Goal: Task Accomplishment & Management: Use online tool/utility

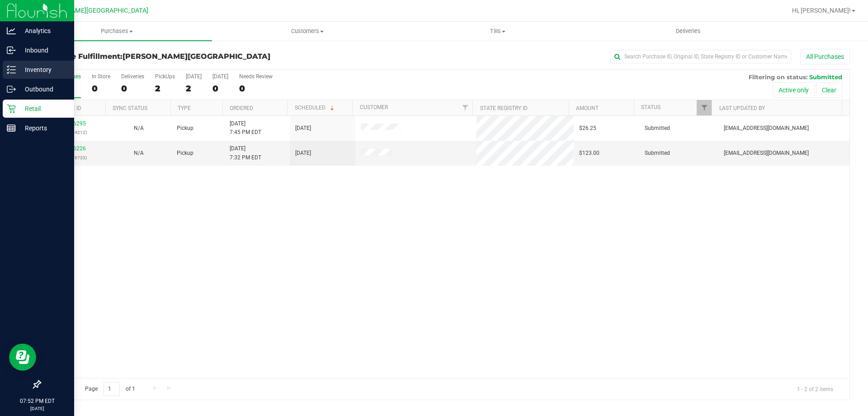
click at [40, 75] on div "Inventory" at bounding box center [38, 70] width 71 height 18
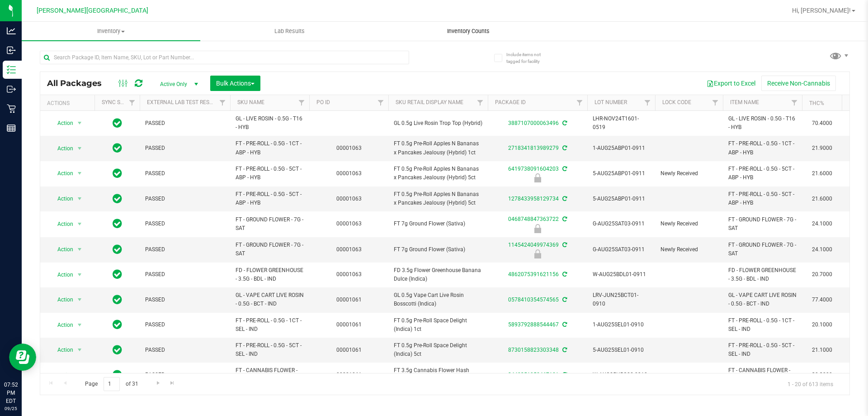
click at [473, 34] on span "Inventory Counts" at bounding box center [468, 31] width 67 height 8
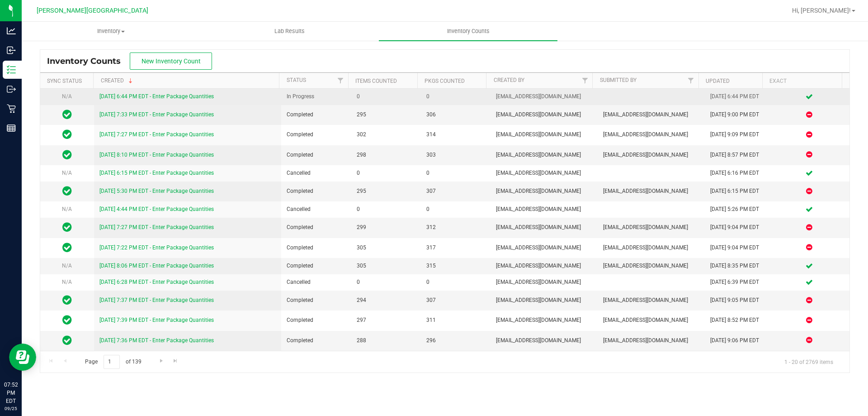
click at [184, 100] on div "[DATE] 6:44 PM EDT - Enter Package Quantities" at bounding box center [188, 96] width 177 height 9
click at [194, 95] on link "[DATE] 6:44 PM EDT - Enter Package Quantities" at bounding box center [157, 96] width 114 height 6
click at [111, 96] on link "[DATE] 6:44 PM EDT - Enter Package Quantities" at bounding box center [157, 96] width 114 height 6
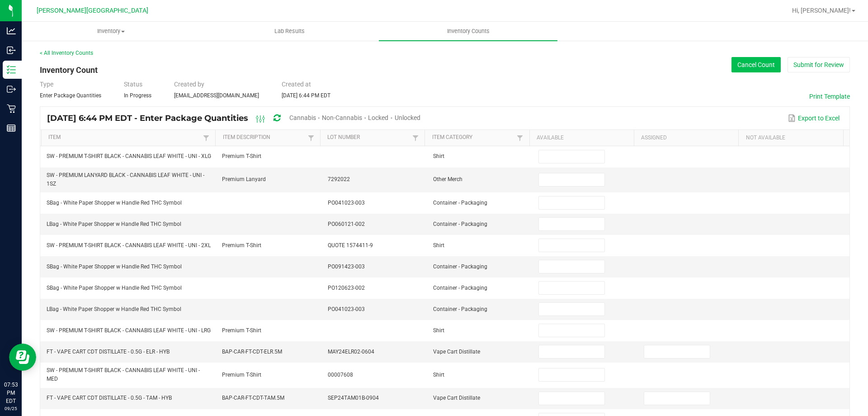
click at [757, 68] on button "Cancel Count" at bounding box center [756, 64] width 49 height 15
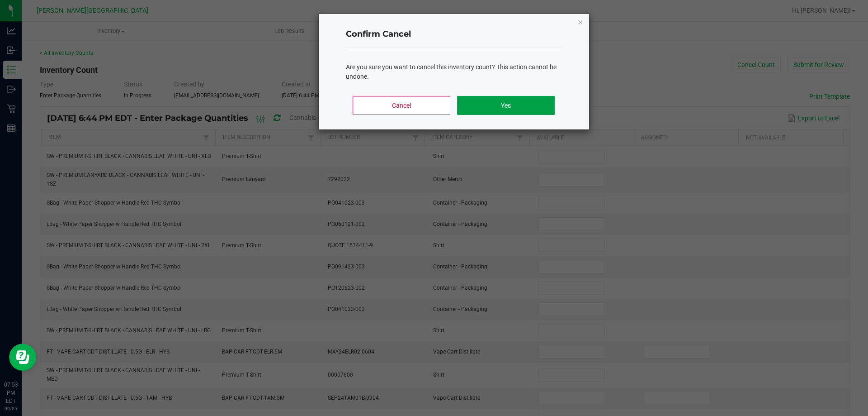
click at [513, 102] on button "Yes" at bounding box center [505, 105] width 97 height 19
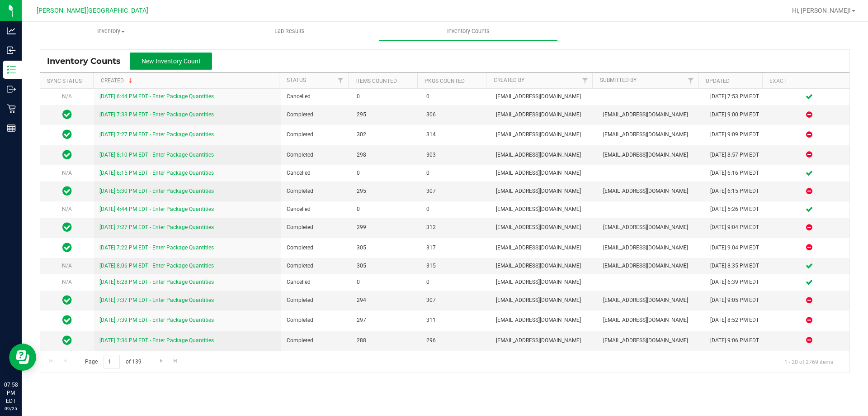
click at [204, 67] on button "New Inventory Count" at bounding box center [171, 60] width 82 height 17
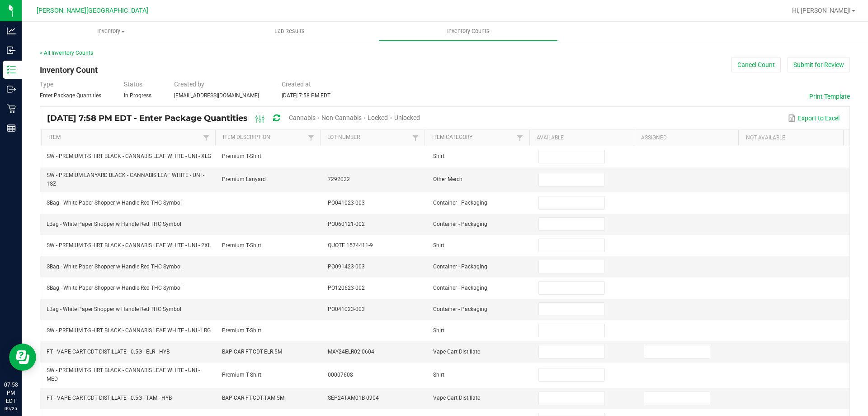
click at [316, 115] on span "Cannabis" at bounding box center [302, 117] width 27 height 7
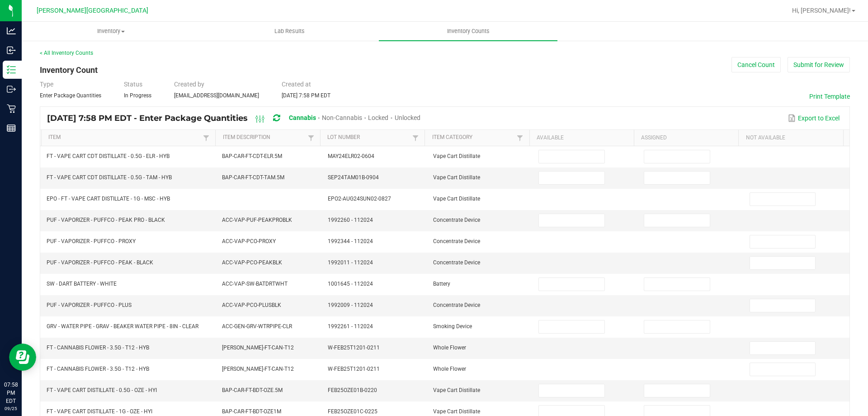
click at [421, 116] on span "Unlocked" at bounding box center [408, 117] width 26 height 7
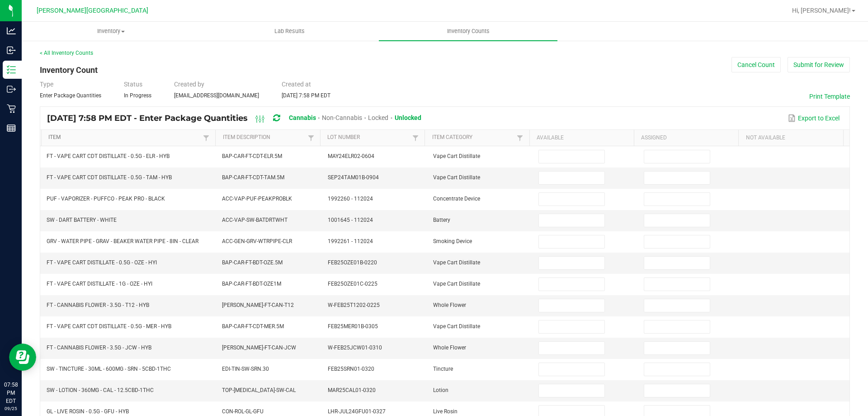
click at [85, 135] on link "Item" at bounding box center [124, 137] width 152 height 7
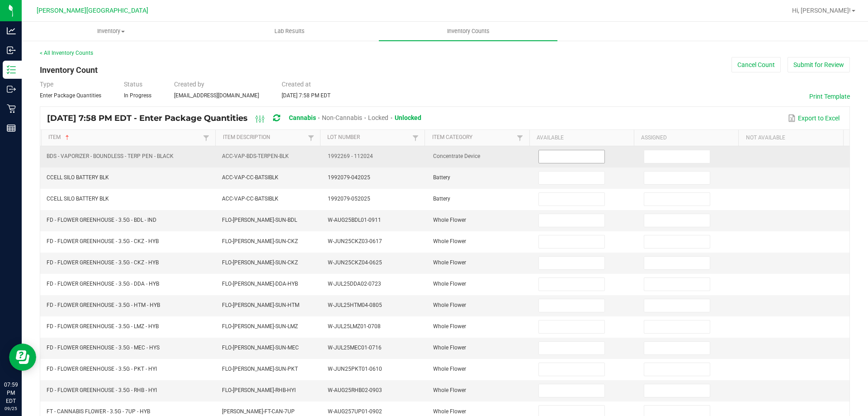
click at [573, 157] on input at bounding box center [571, 156] width 65 height 13
type input "0"
type input "20"
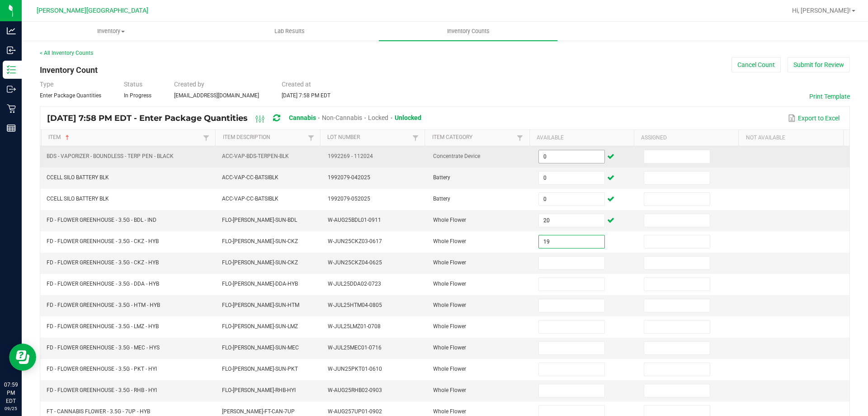
type input "19"
type input "0"
type input "19"
type input "0"
type input "7"
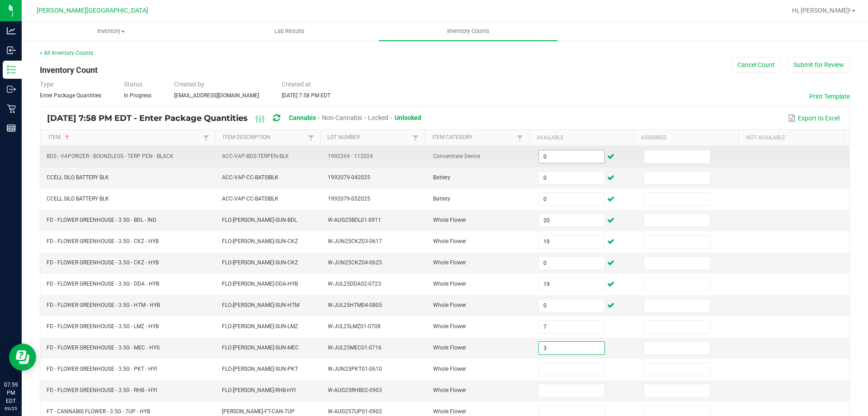
type input "3"
type input "4"
type input "14"
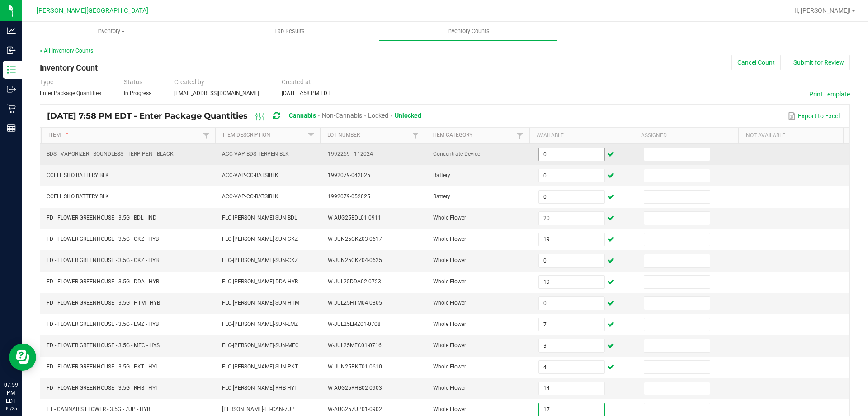
type input "17"
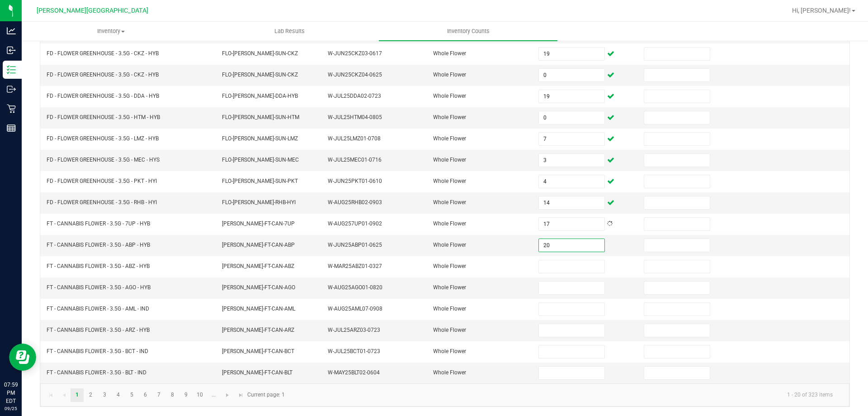
type input "20"
type input "13"
type input "6"
type input "16"
type input "15"
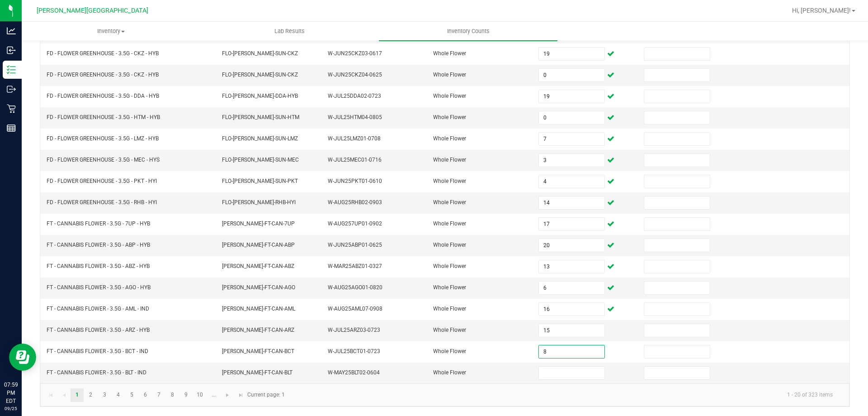
type input "8"
type input "9"
click at [570, 379] on input "9" at bounding box center [571, 372] width 65 height 13
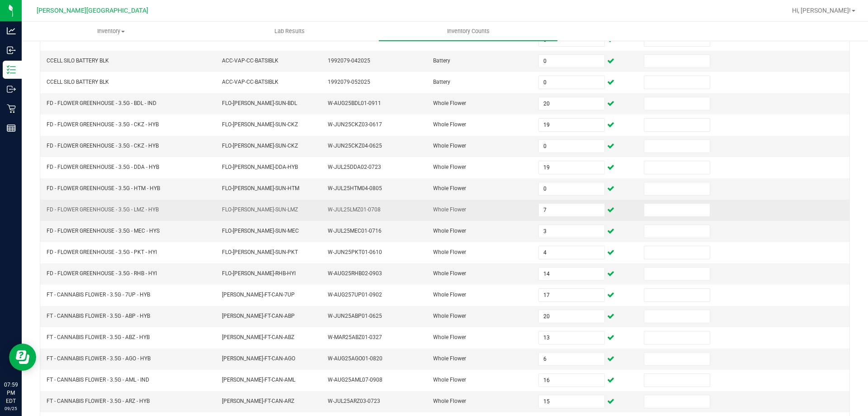
scroll to position [7, 0]
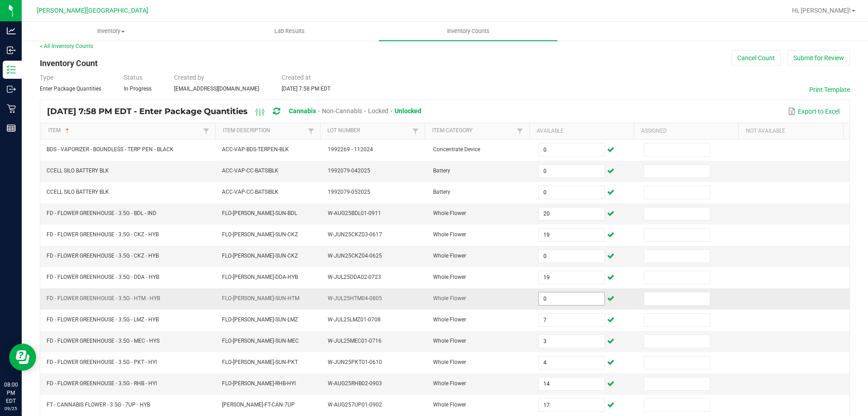
click at [573, 299] on input "0" at bounding box center [571, 298] width 65 height 13
type input "7"
type input "3"
type input "4"
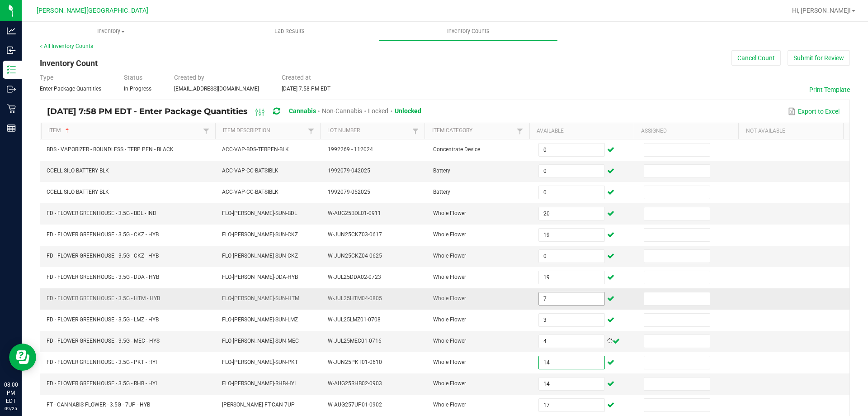
type input "14"
type input "17"
type input "20"
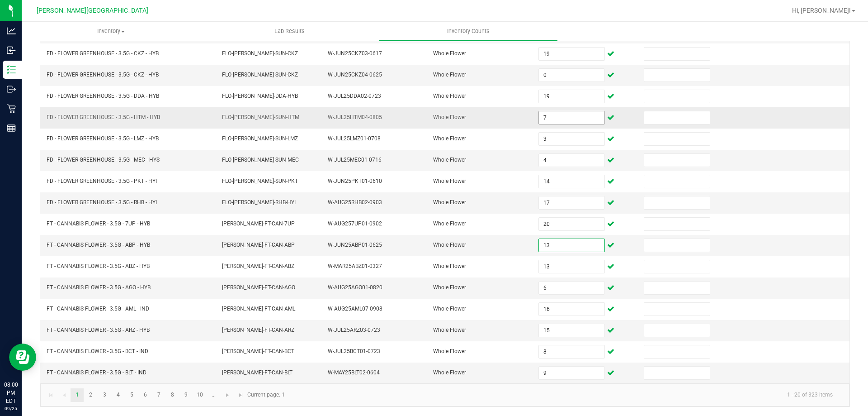
type input "13"
type input "6"
type input "16"
type input "15"
type input "8"
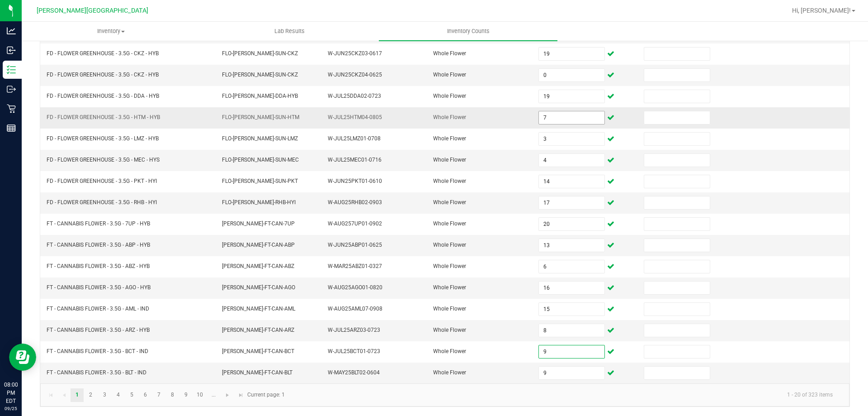
type input "9"
type input "16"
click at [89, 397] on link "2" at bounding box center [90, 395] width 13 height 14
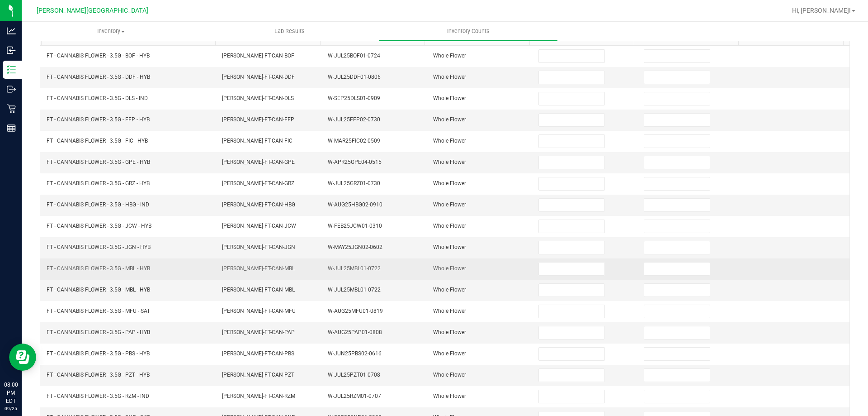
scroll to position [7, 0]
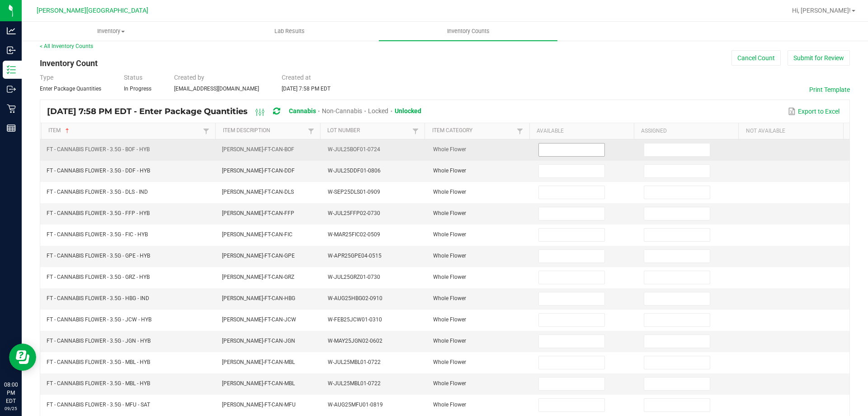
click at [564, 154] on input at bounding box center [571, 149] width 65 height 13
type input "1"
type input "18"
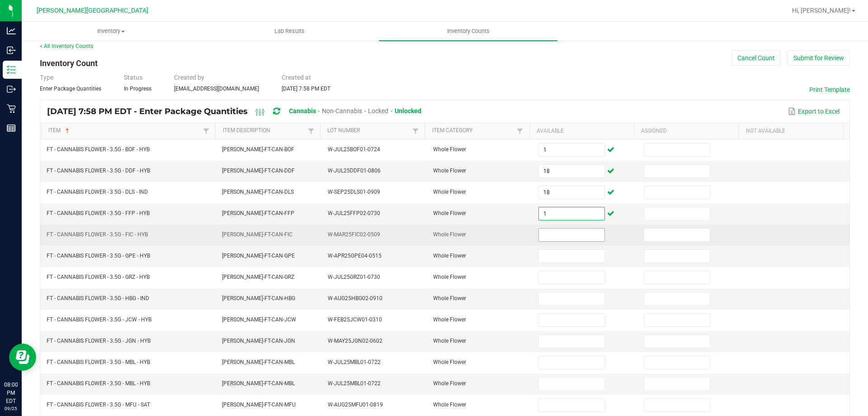
type input "1"
click at [562, 237] on input at bounding box center [571, 234] width 65 height 13
type input "9"
type input "13"
type input "19"
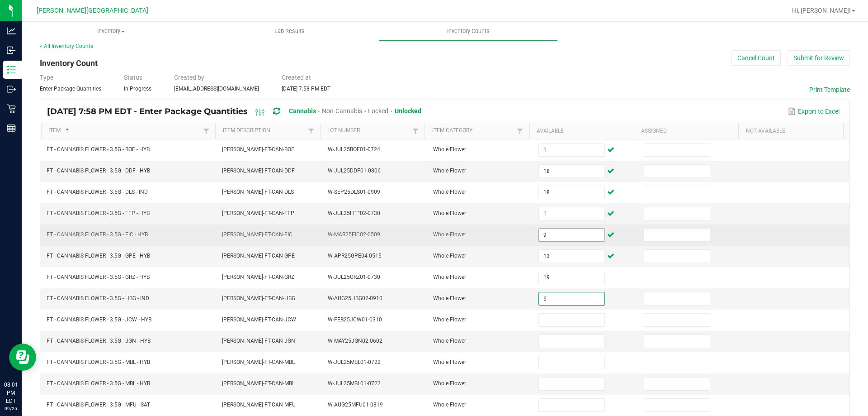
type input "6"
type input "12"
type input "20"
type input "18"
type input "0"
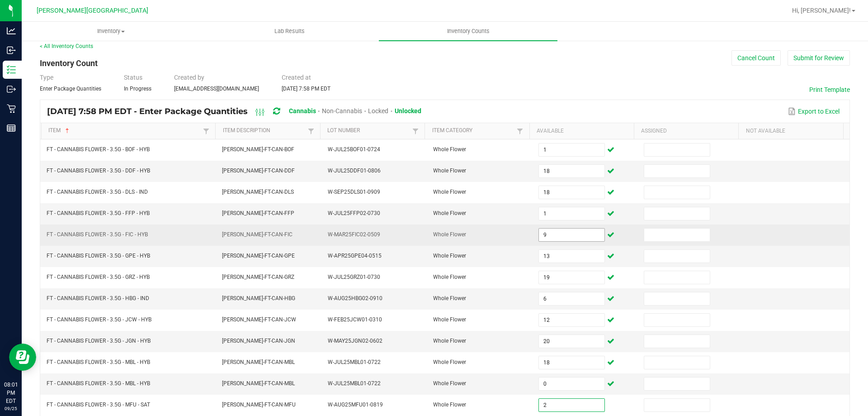
type input "2"
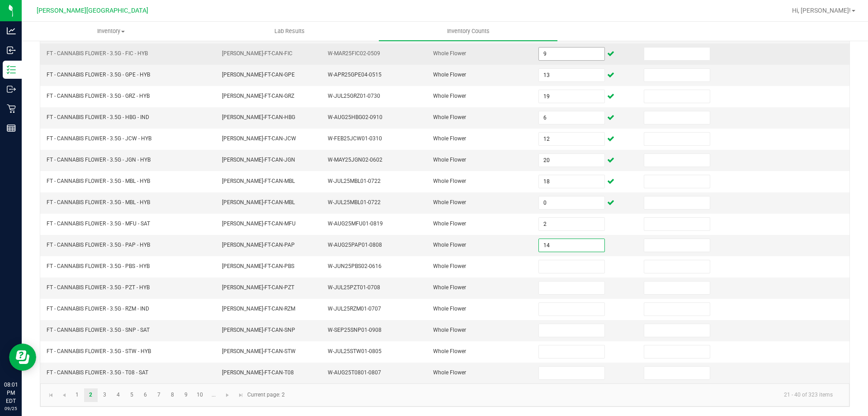
type input "14"
type input "7"
type input "19"
type input "2"
type input "16"
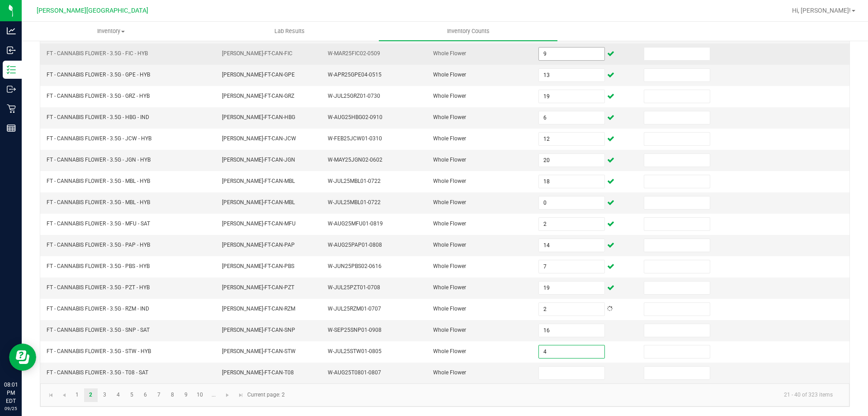
type input "4"
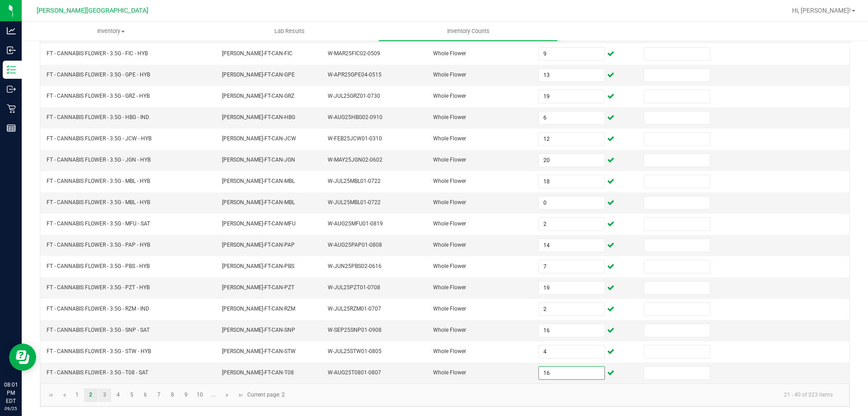
type input "16"
click at [103, 399] on link "3" at bounding box center [104, 395] width 13 height 14
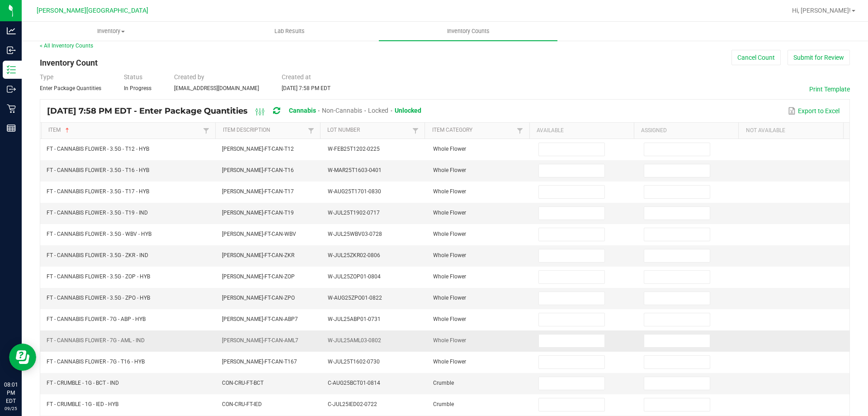
scroll to position [7, 0]
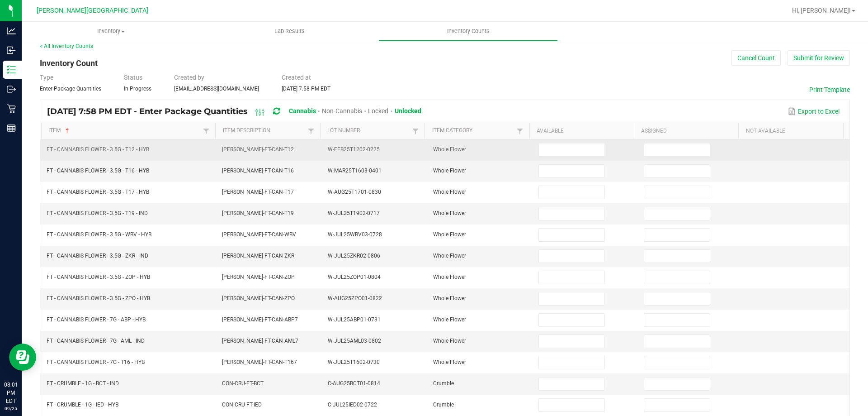
click at [543, 142] on td at bounding box center [585, 149] width 105 height 21
drag, startPoint x: 547, startPoint y: 140, endPoint x: 554, endPoint y: 140, distance: 6.8
click at [553, 140] on td at bounding box center [585, 149] width 105 height 21
click at [571, 150] on input at bounding box center [571, 149] width 65 height 13
type input "3"
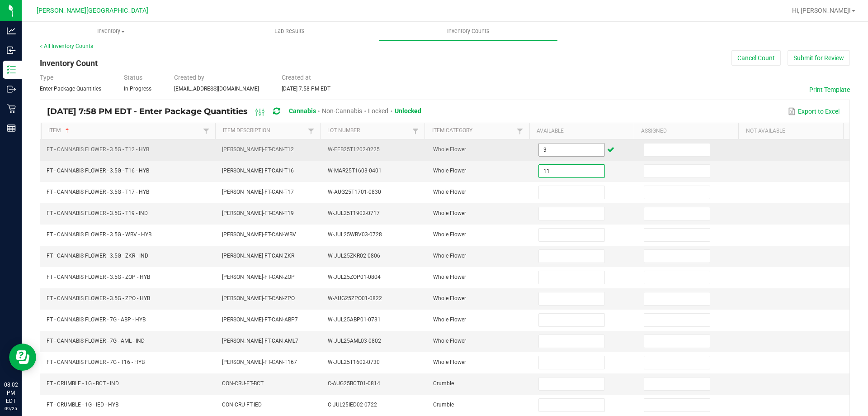
type input "11"
type input "12"
type input "6"
type input "11"
type input "3"
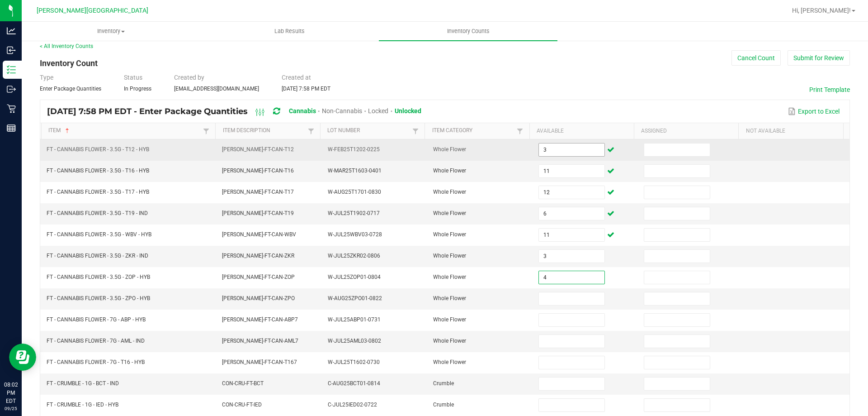
type input "4"
type input "20"
type input "8"
type input "4"
type input "7"
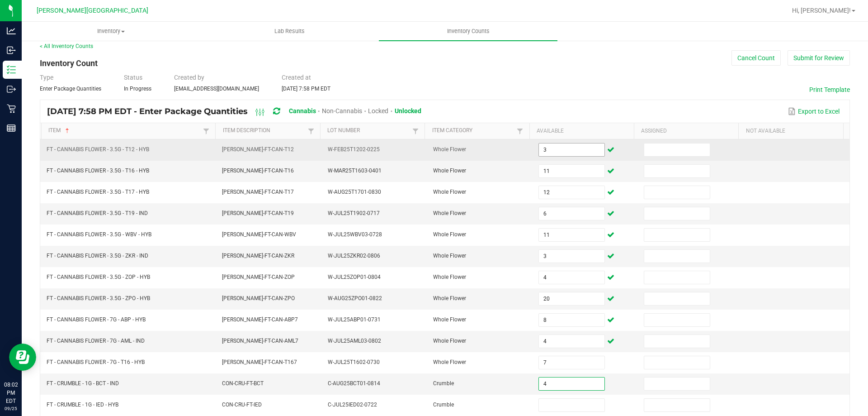
type input "4"
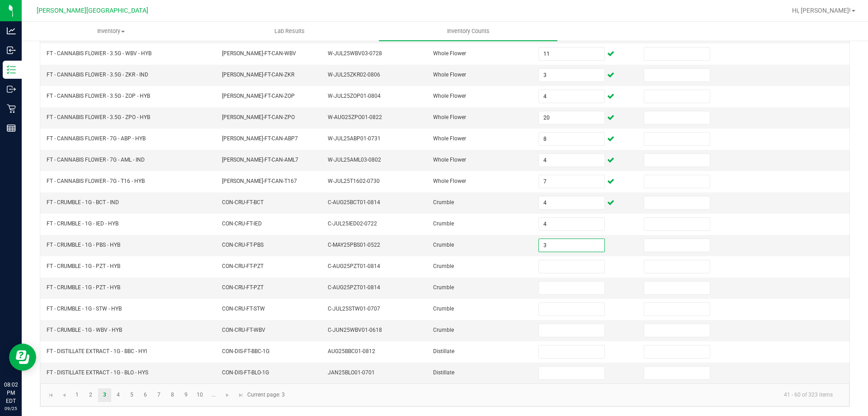
type input "3"
type input "8"
type input "0"
type input "2"
type input "3"
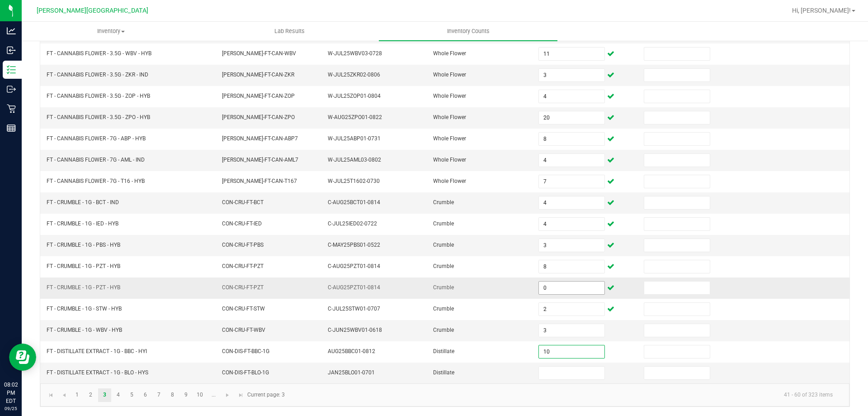
type input "10"
type input "6"
click at [116, 394] on link "4" at bounding box center [118, 395] width 13 height 14
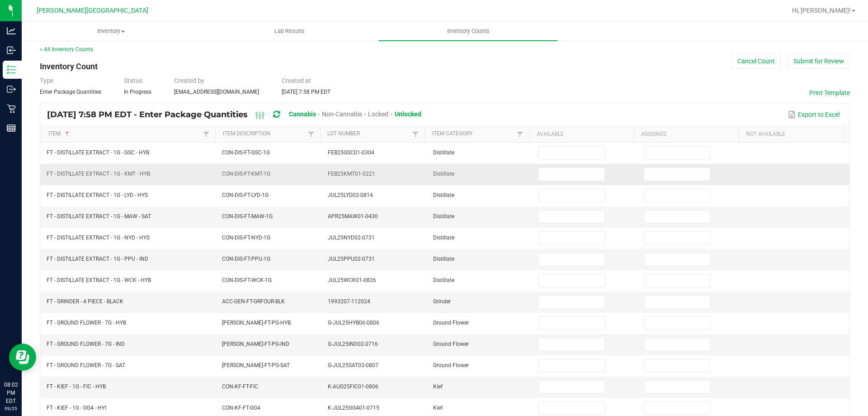
scroll to position [0, 0]
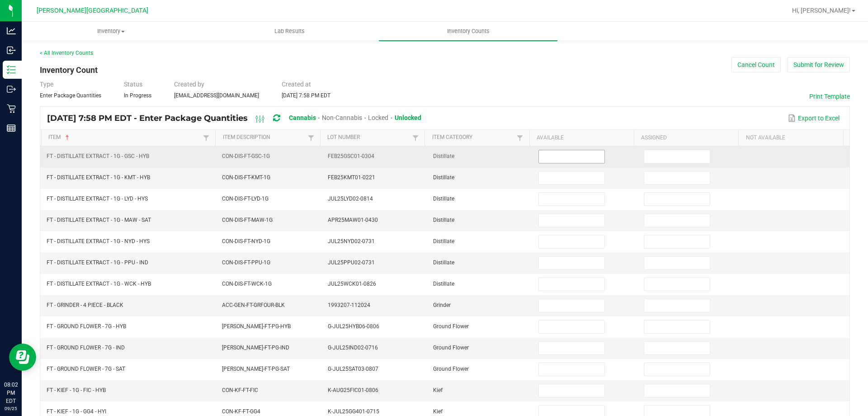
click at [565, 160] on input at bounding box center [571, 156] width 65 height 13
type input "6"
type input "10"
type input "8"
type input "6"
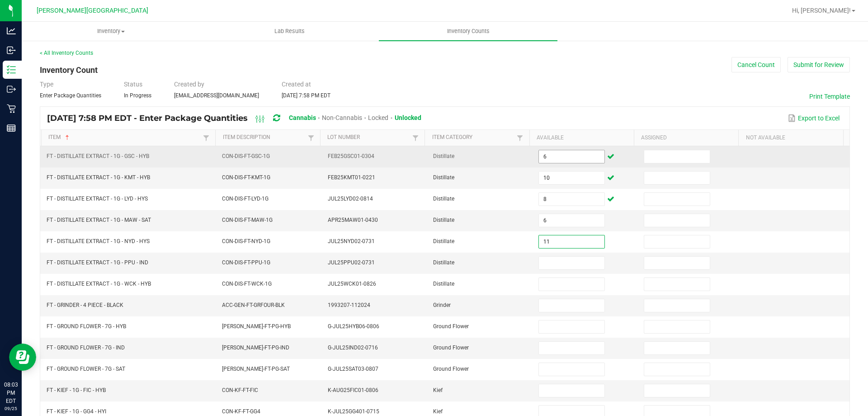
type input "11"
type input "1"
type input "10"
type input "0"
type input "3"
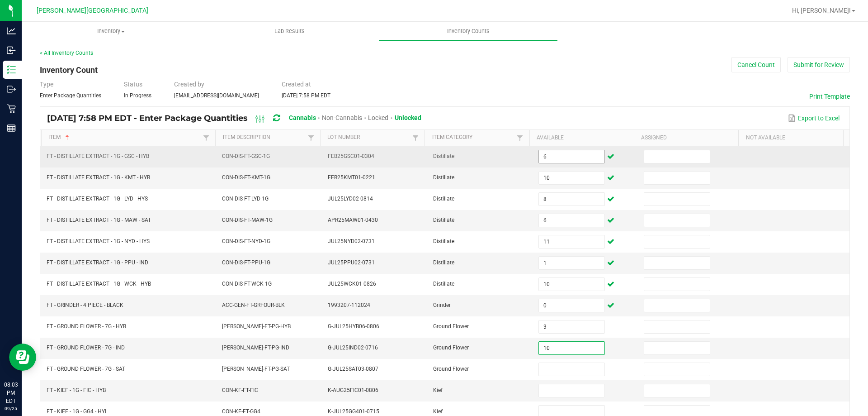
type input "10"
type input "1"
type input "4"
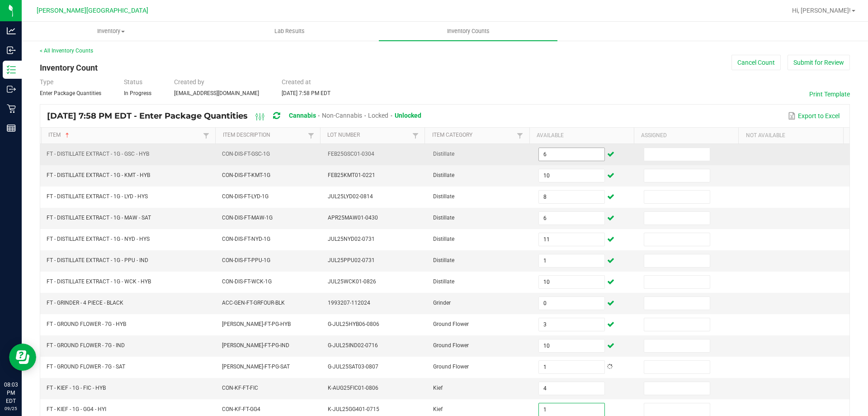
type input "1"
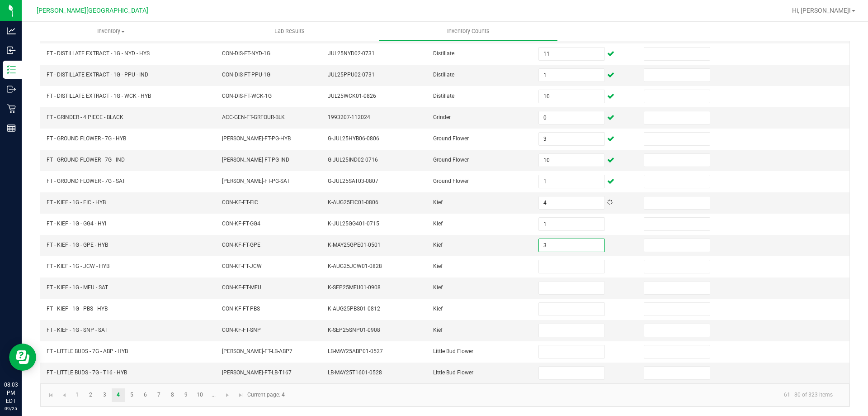
type input "3"
type input "6"
type input "1"
type input "2"
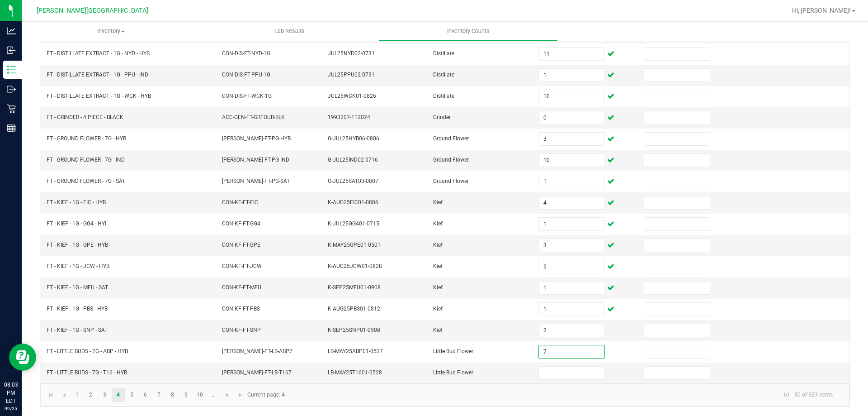
type input "7"
click at [133, 394] on link "5" at bounding box center [131, 395] width 13 height 14
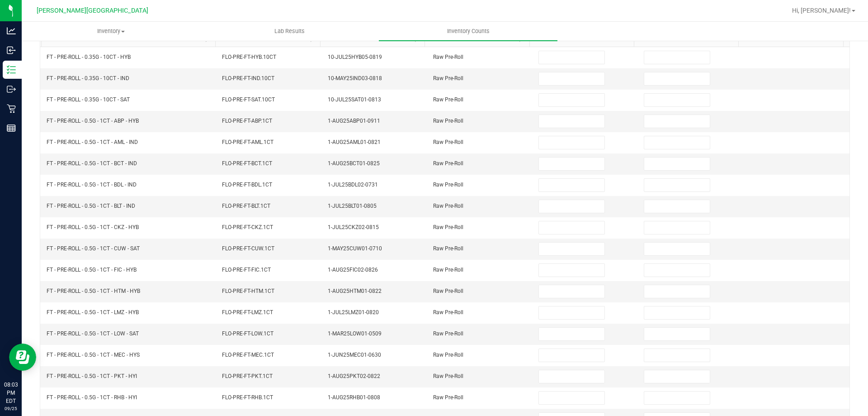
scroll to position [0, 0]
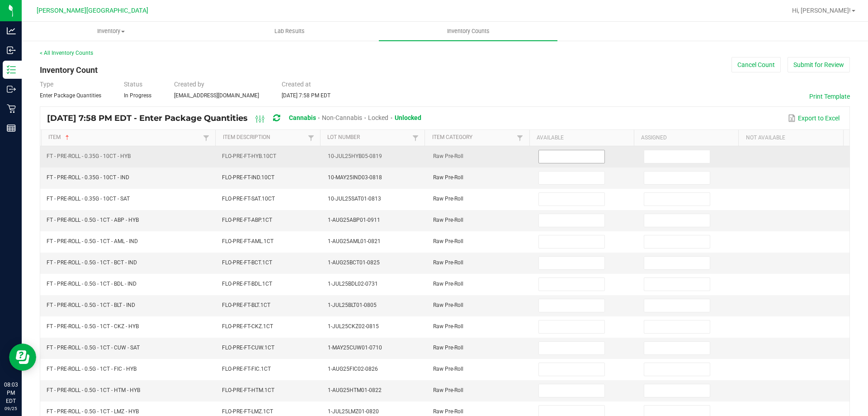
click at [548, 161] on input at bounding box center [571, 156] width 65 height 13
type input "6"
type input "5"
type input "24"
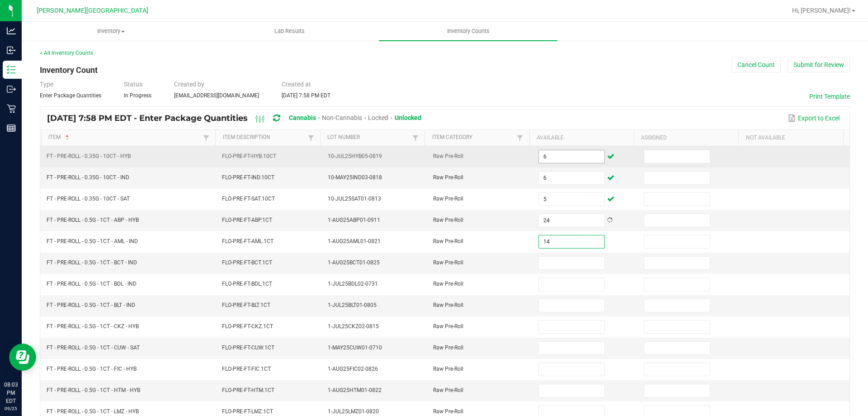
type input "14"
type input "24"
type input "21"
type input "9"
type input "20"
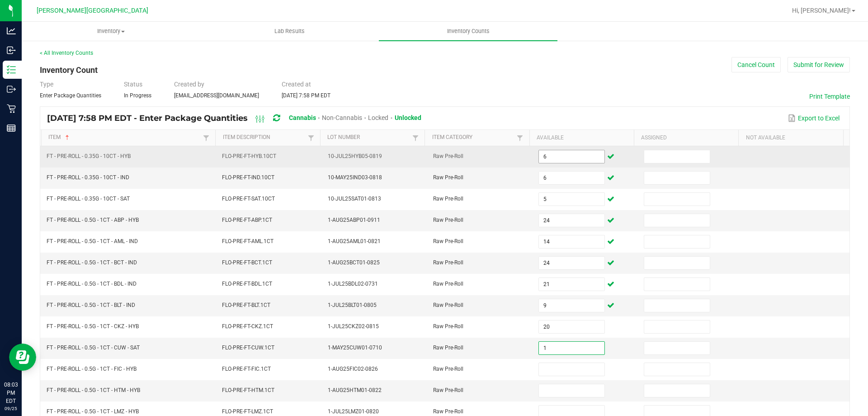
type input "1"
type input "18"
type input "6"
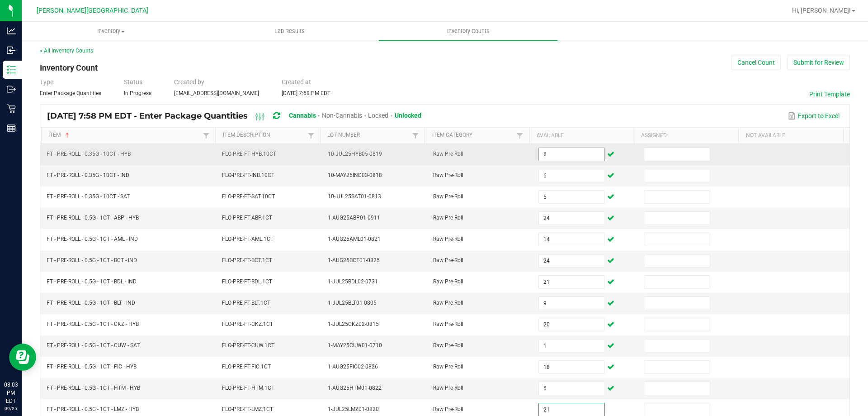
type input "21"
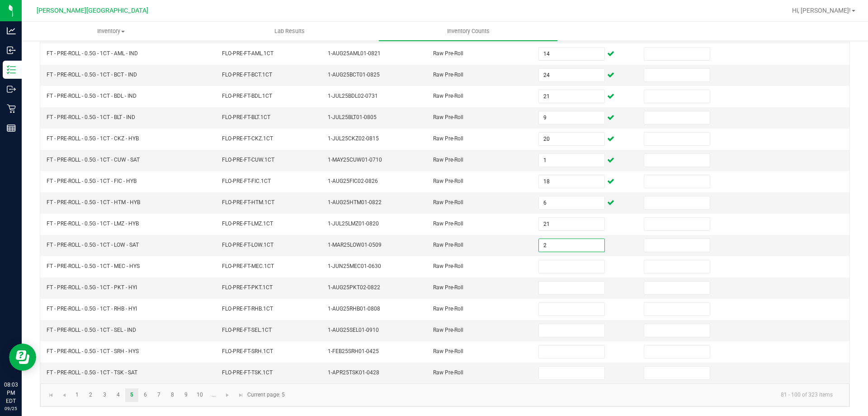
type input "2"
type input "18"
type input "3"
type input "9"
type input "21"
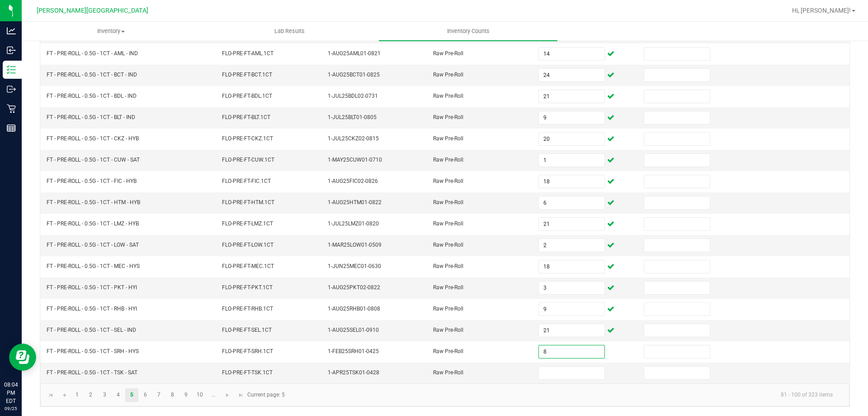
type input "8"
type input "10"
click at [146, 395] on link "6" at bounding box center [145, 395] width 13 height 14
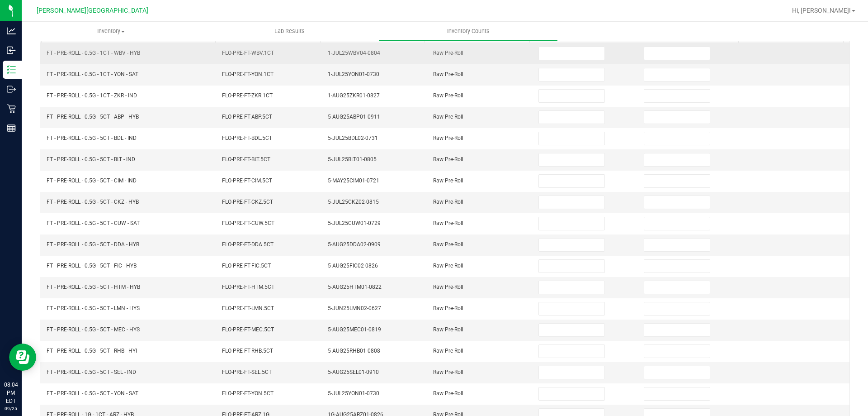
scroll to position [7, 0]
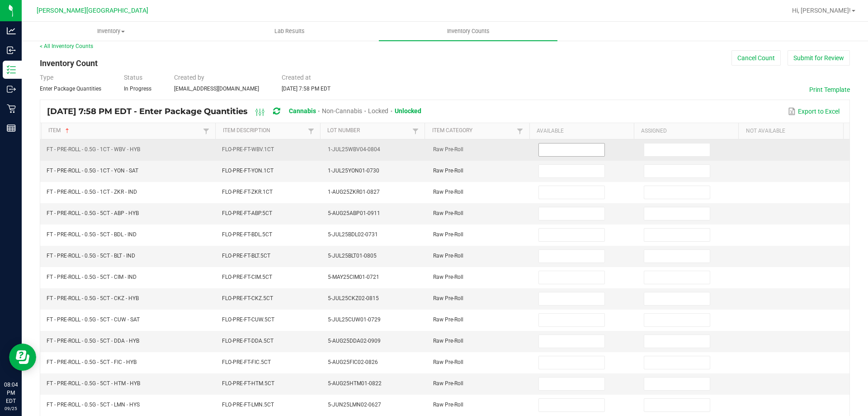
click at [565, 149] on input at bounding box center [571, 149] width 65 height 13
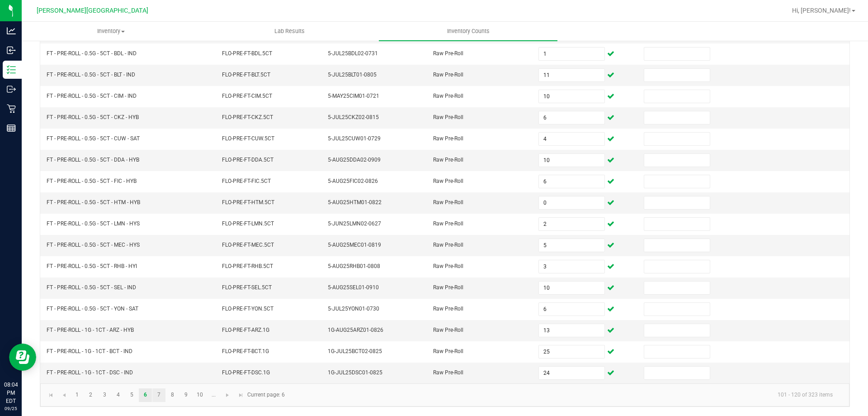
click at [159, 394] on link "7" at bounding box center [158, 395] width 13 height 14
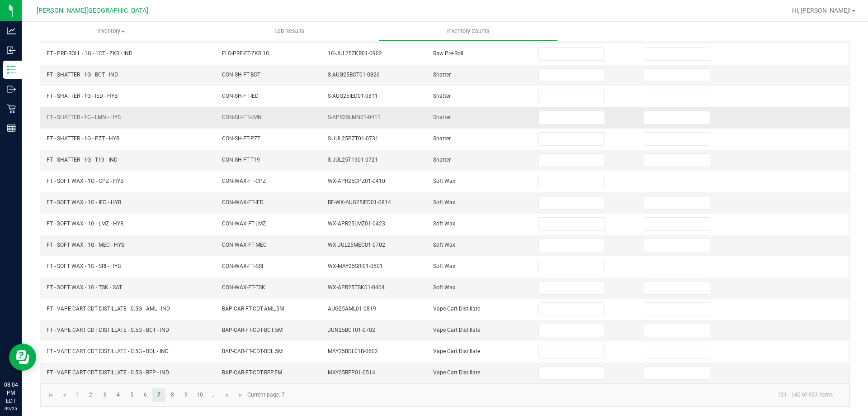
scroll to position [7, 0]
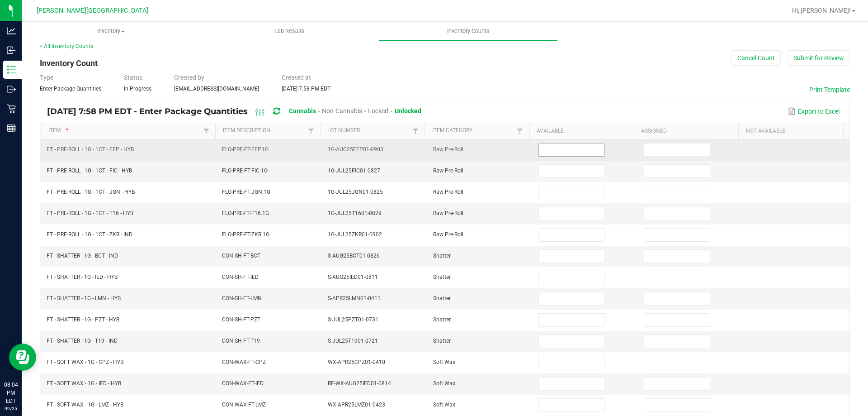
click at [549, 147] on input at bounding box center [571, 149] width 65 height 13
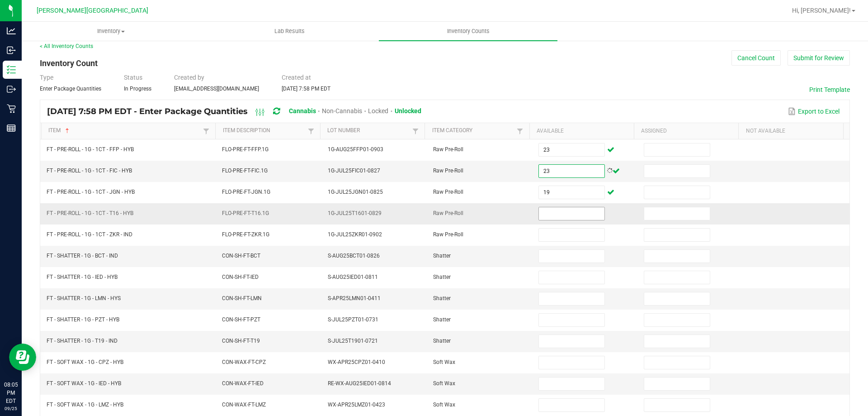
click at [566, 213] on input at bounding box center [571, 213] width 65 height 13
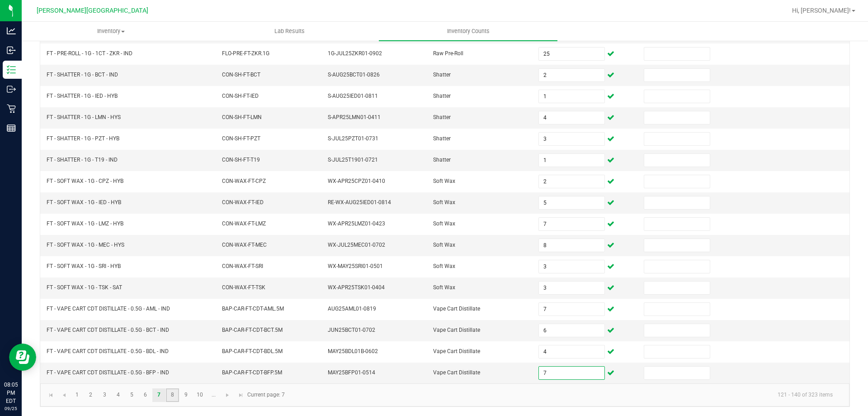
click at [174, 398] on link "8" at bounding box center [172, 395] width 13 height 14
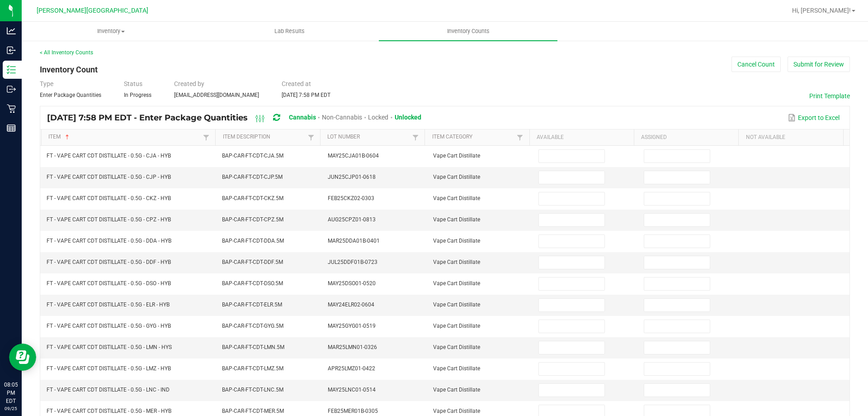
scroll to position [0, 0]
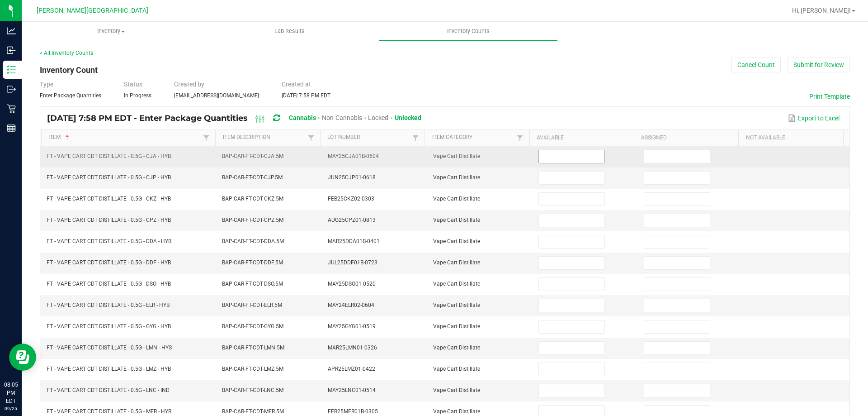
click at [551, 155] on input at bounding box center [571, 156] width 65 height 13
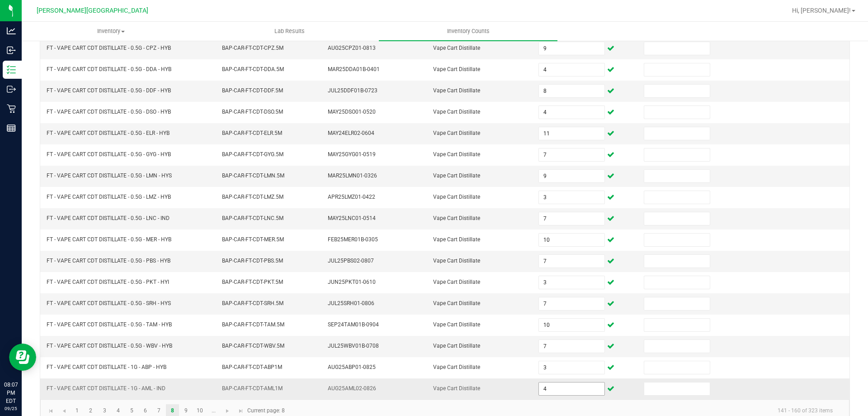
scroll to position [181, 0]
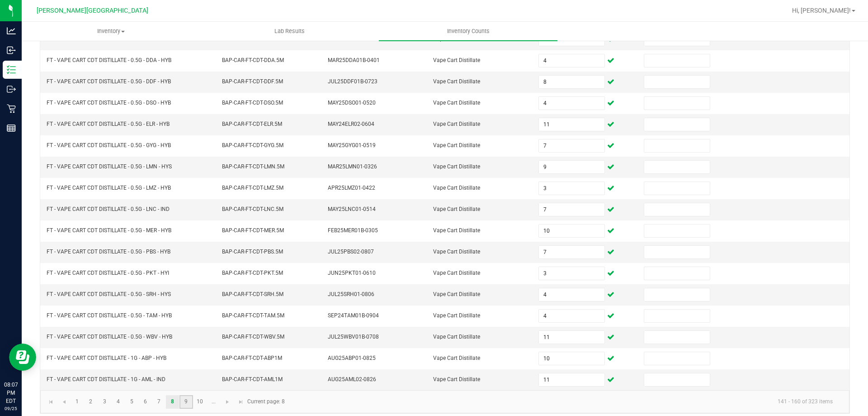
click at [189, 404] on link "9" at bounding box center [186, 402] width 13 height 14
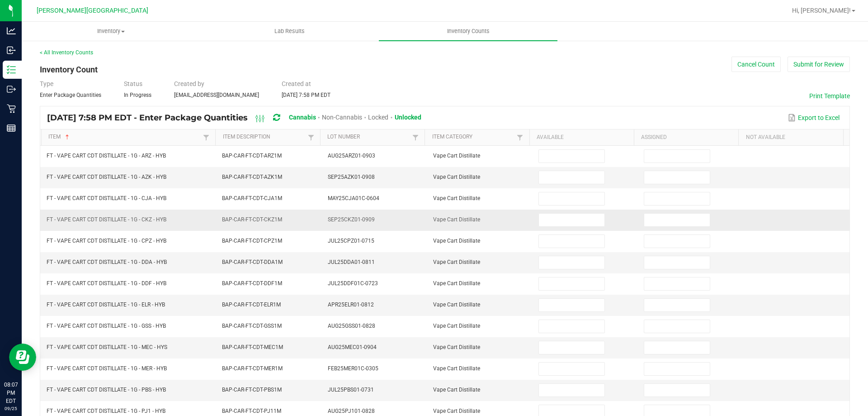
scroll to position [0, 0]
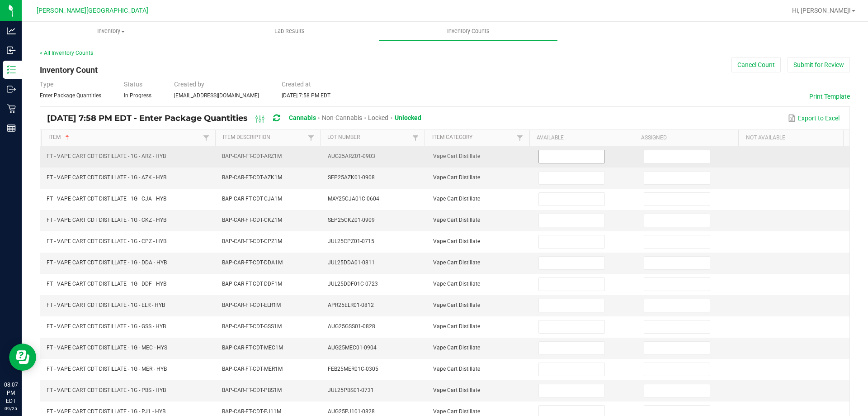
click at [555, 160] on input at bounding box center [571, 156] width 65 height 13
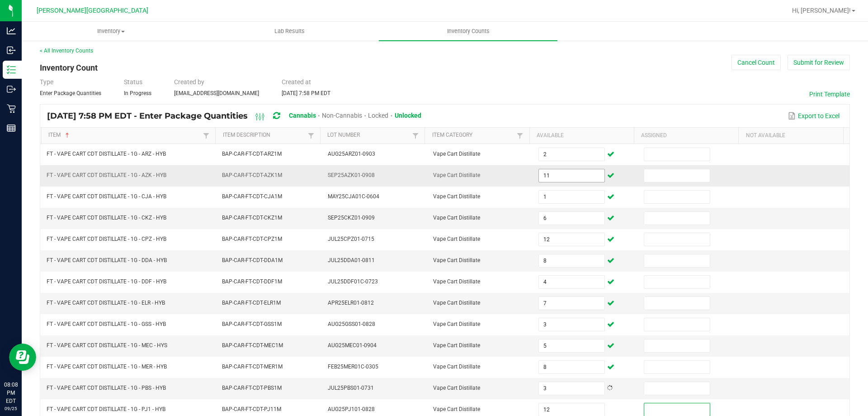
scroll to position [188, 0]
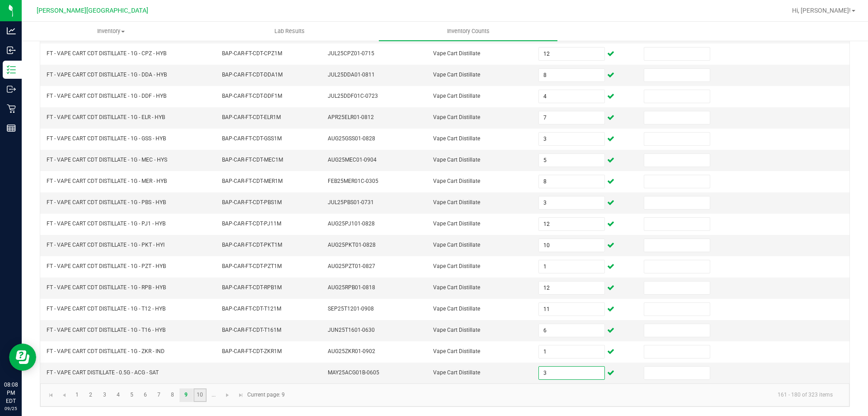
click at [201, 399] on link "10" at bounding box center [200, 395] width 13 height 14
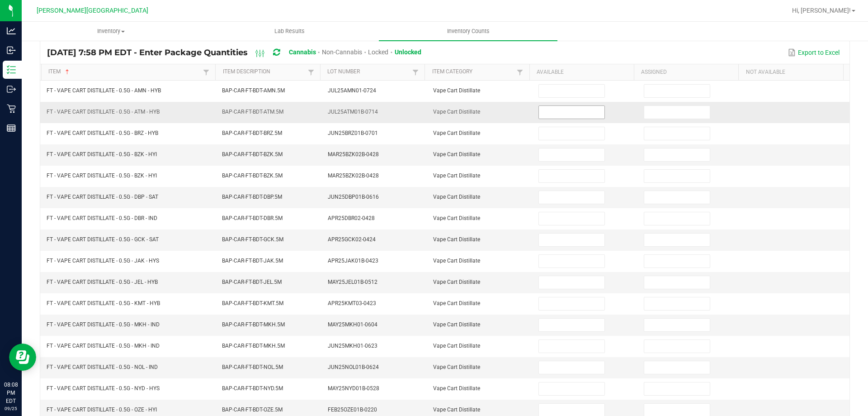
scroll to position [0, 0]
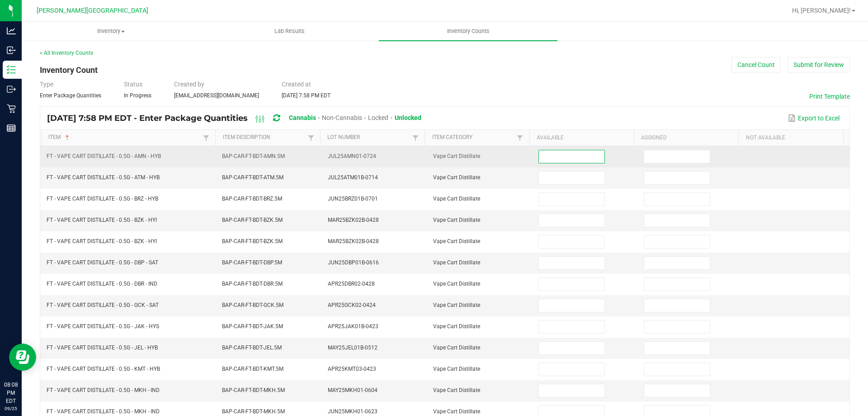
click at [576, 157] on input at bounding box center [571, 156] width 65 height 13
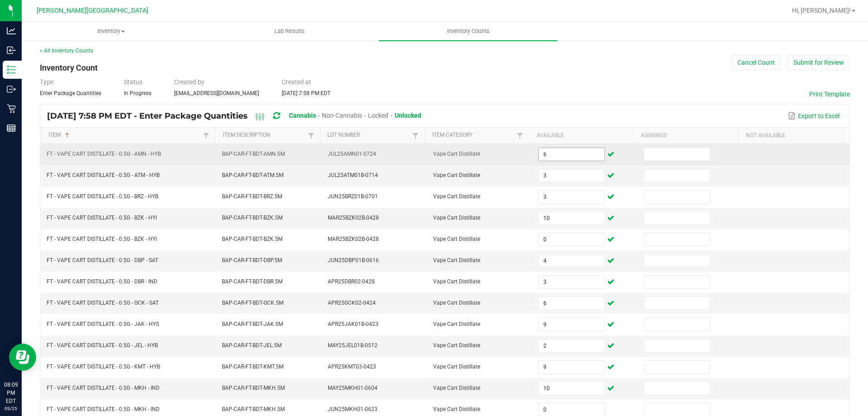
scroll to position [188, 0]
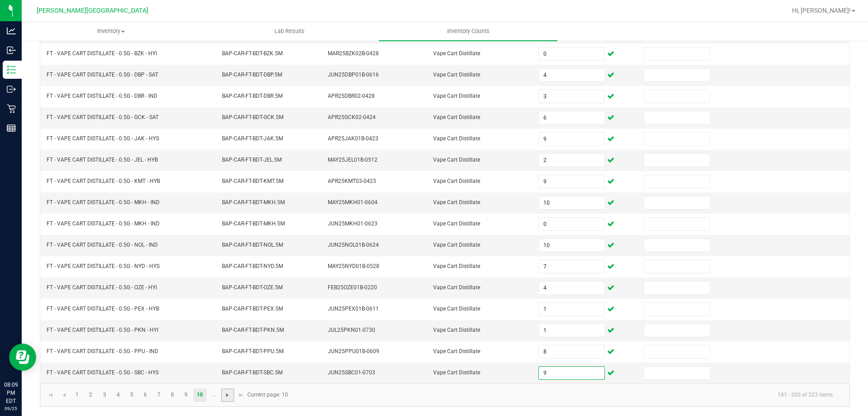
click at [228, 397] on span "Go to the next page" at bounding box center [227, 394] width 7 height 7
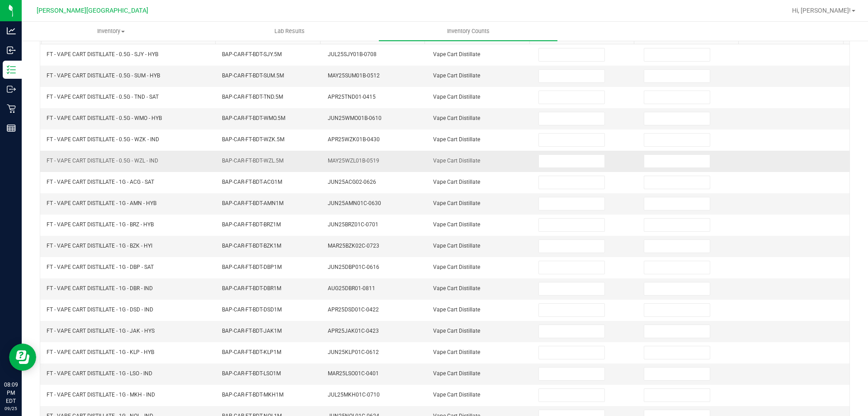
scroll to position [7, 0]
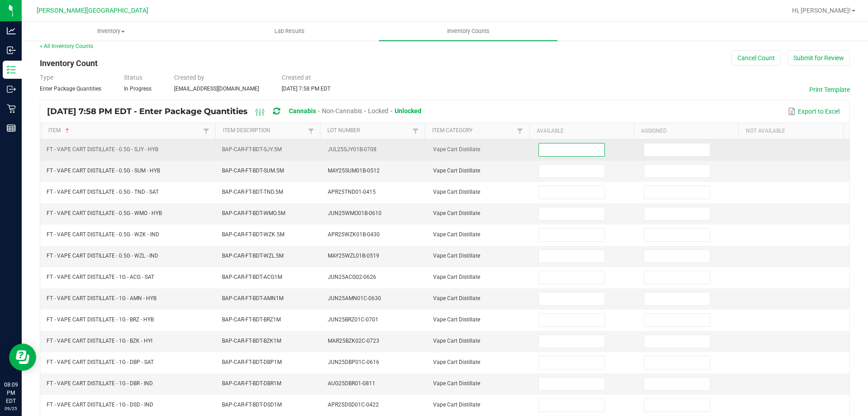
click at [561, 153] on input at bounding box center [571, 149] width 65 height 13
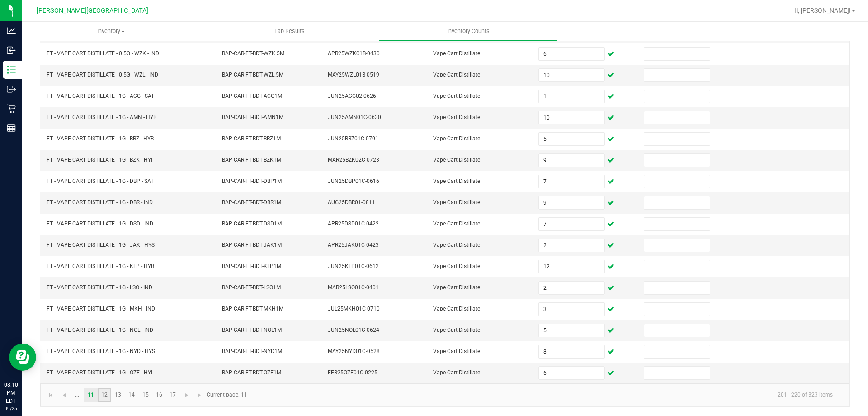
click at [103, 396] on link "12" at bounding box center [104, 395] width 13 height 14
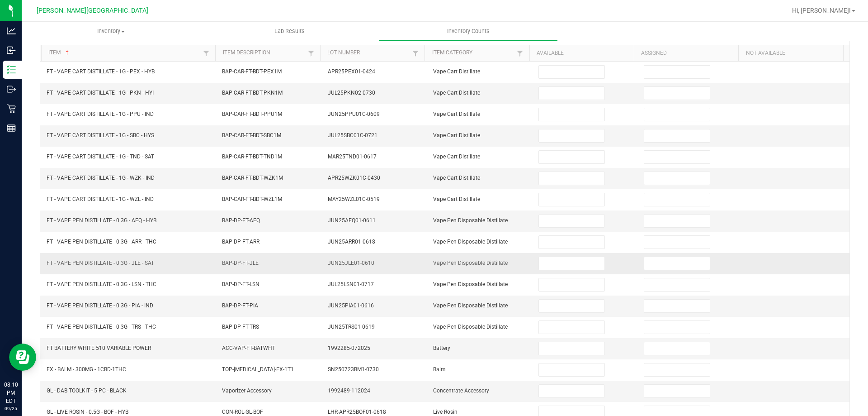
scroll to position [7, 0]
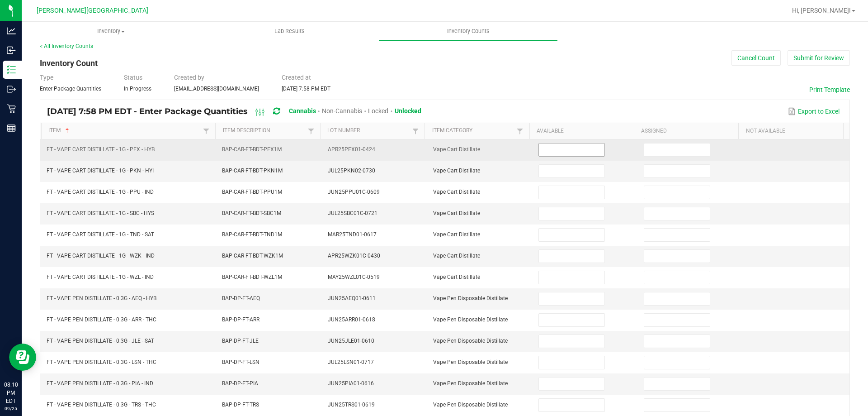
click at [556, 150] on input at bounding box center [571, 149] width 65 height 13
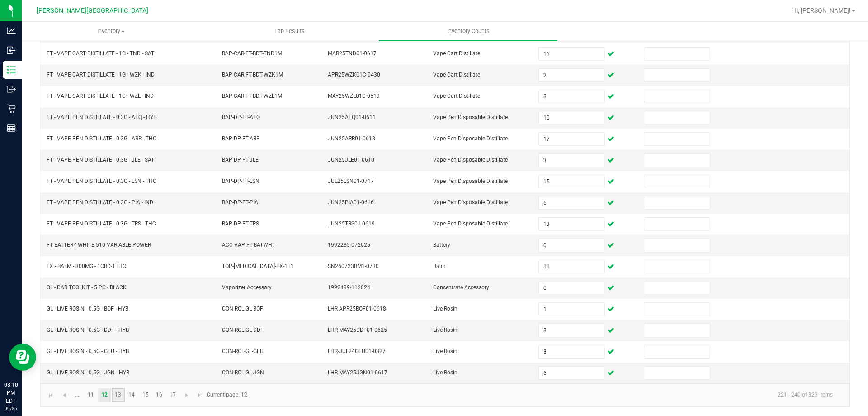
click at [116, 394] on link "13" at bounding box center [118, 395] width 13 height 14
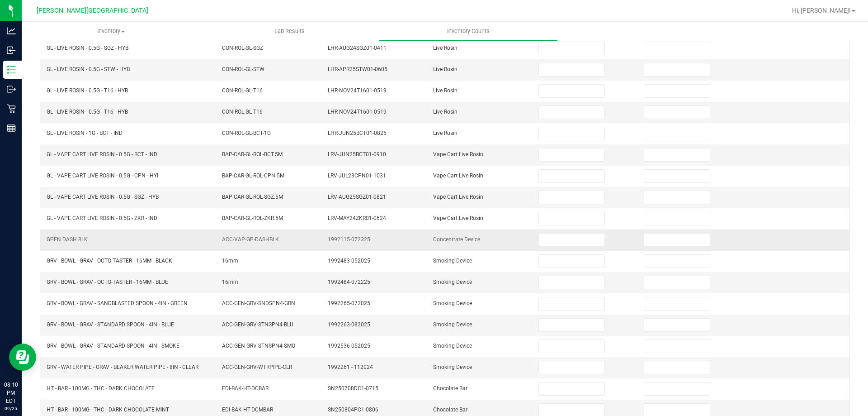
scroll to position [7, 0]
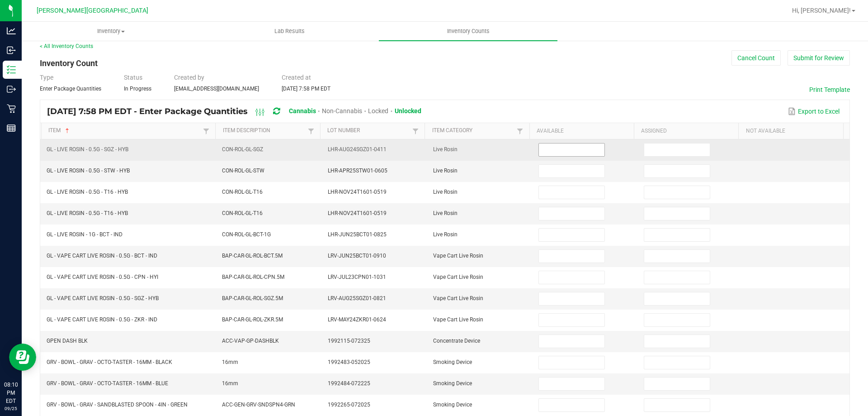
click at [548, 150] on input at bounding box center [571, 149] width 65 height 13
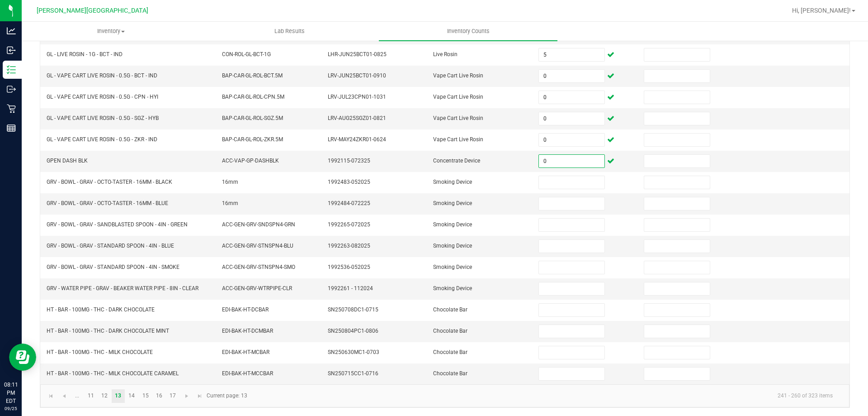
scroll to position [188, 0]
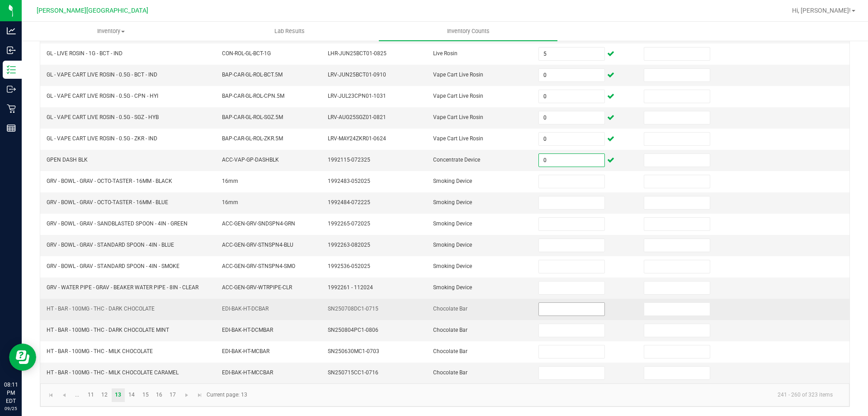
click at [564, 313] on input at bounding box center [571, 309] width 65 height 13
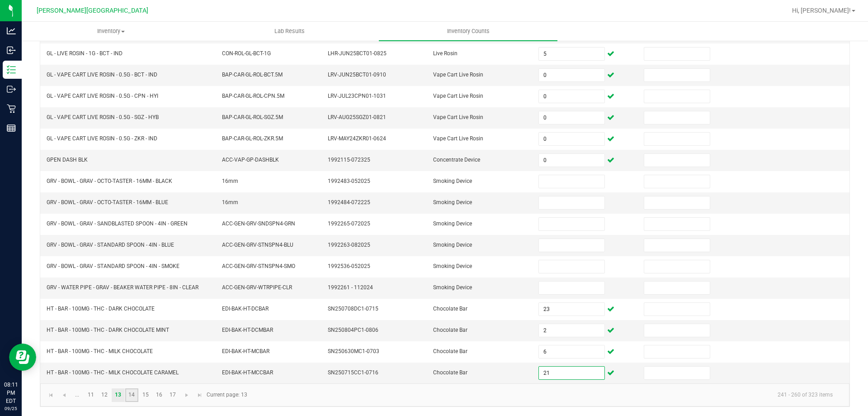
click at [131, 397] on link "14" at bounding box center [131, 395] width 13 height 14
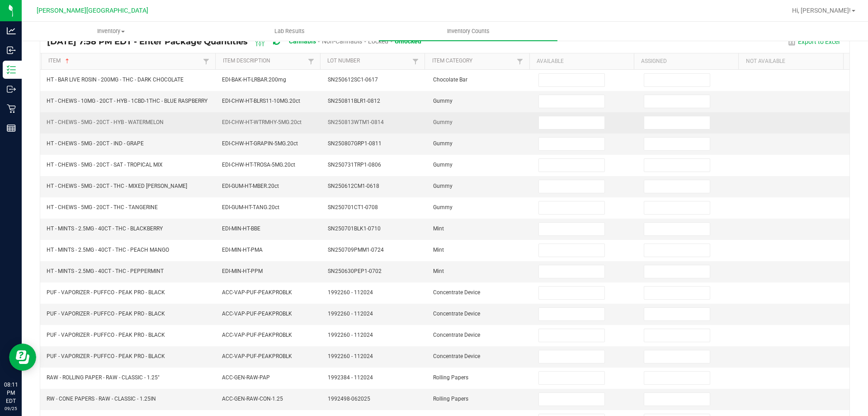
scroll to position [7, 0]
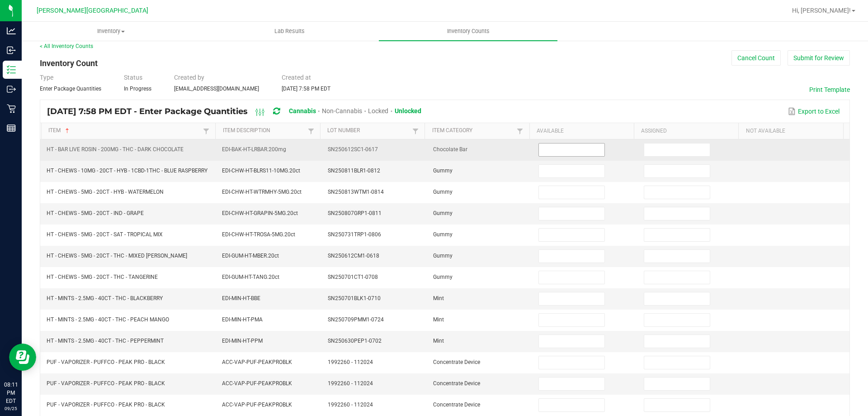
click at [559, 156] on span at bounding box center [572, 150] width 66 height 14
click at [559, 151] on input at bounding box center [571, 149] width 65 height 13
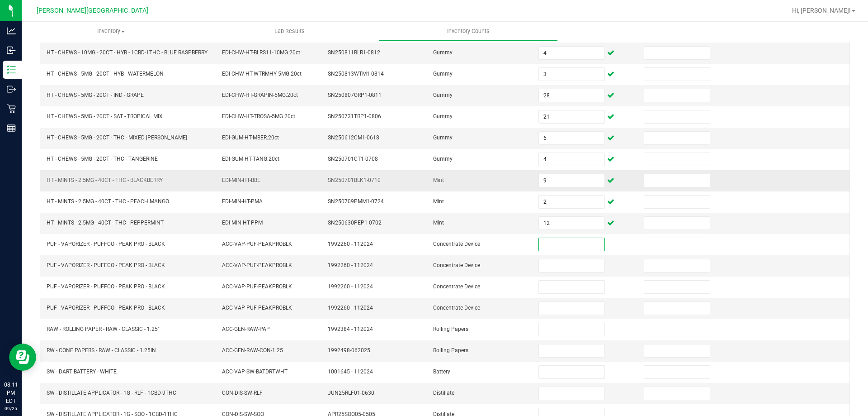
scroll to position [188, 0]
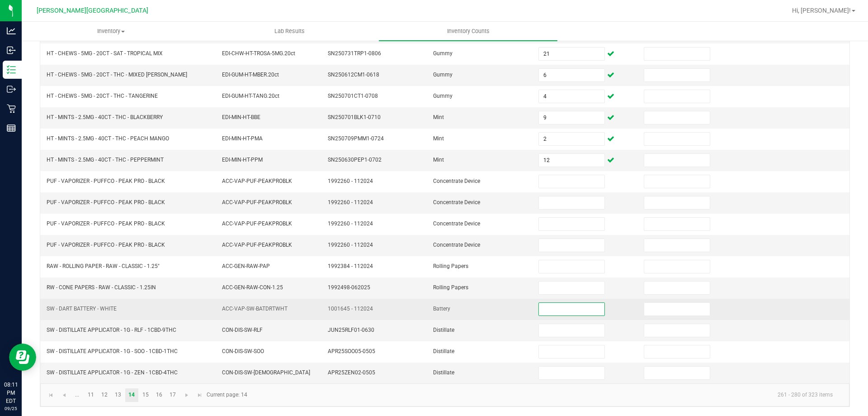
click at [551, 312] on input at bounding box center [571, 309] width 65 height 13
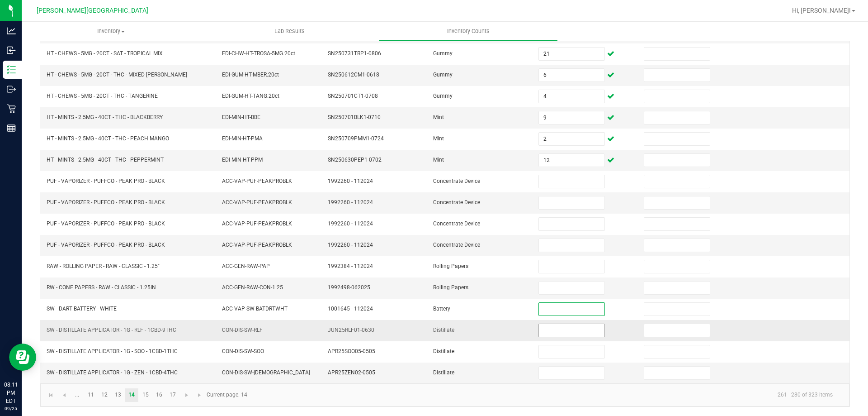
click at [547, 325] on input at bounding box center [571, 330] width 65 height 13
click at [147, 395] on link "15" at bounding box center [145, 395] width 13 height 14
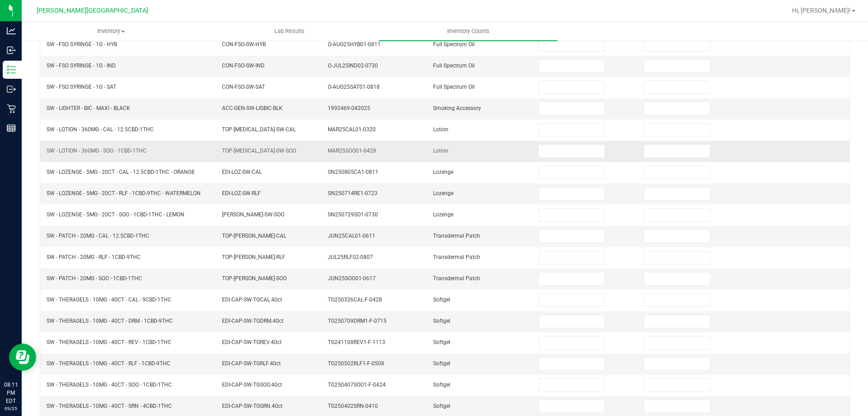
scroll to position [0, 0]
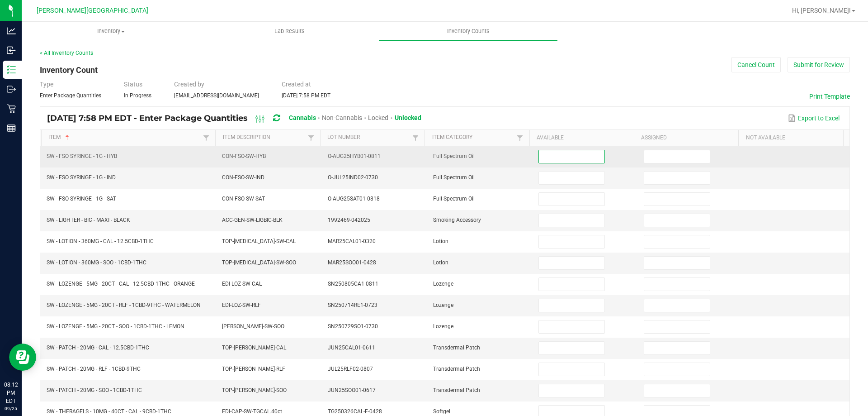
click at [594, 151] on input at bounding box center [571, 156] width 65 height 13
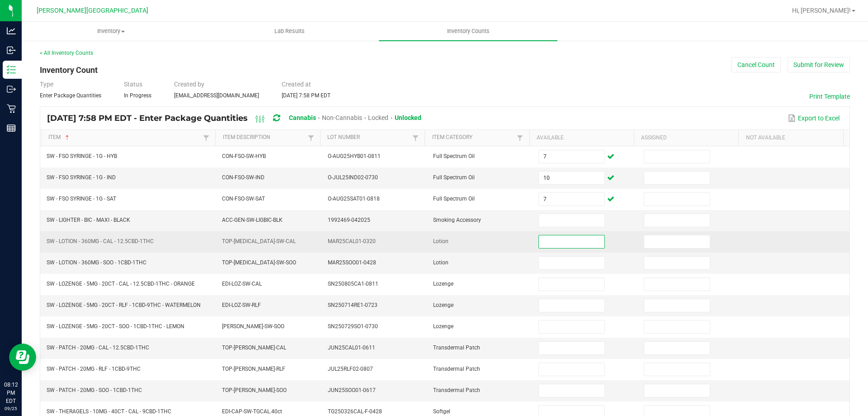
click at [546, 239] on input at bounding box center [571, 241] width 65 height 13
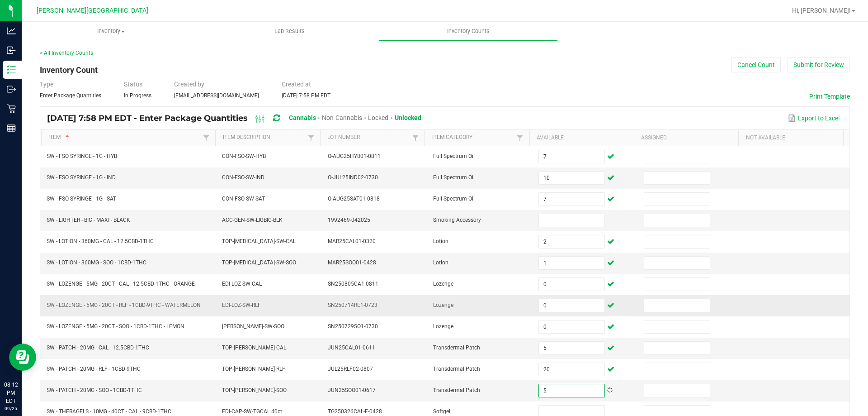
click at [697, 296] on td at bounding box center [691, 305] width 105 height 21
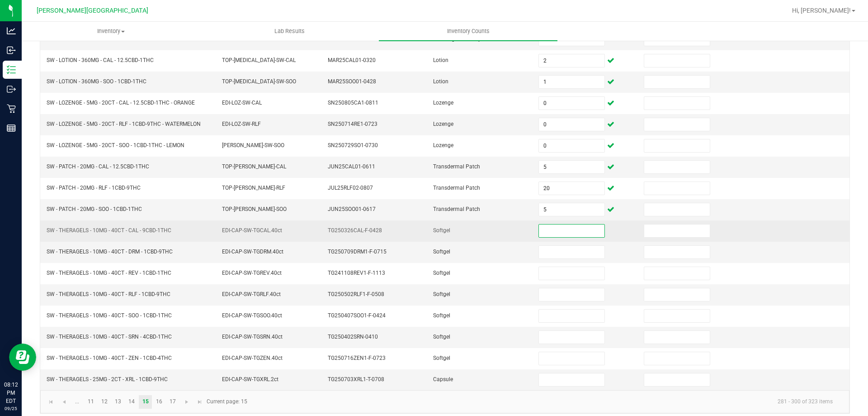
click at [562, 232] on input at bounding box center [571, 230] width 65 height 13
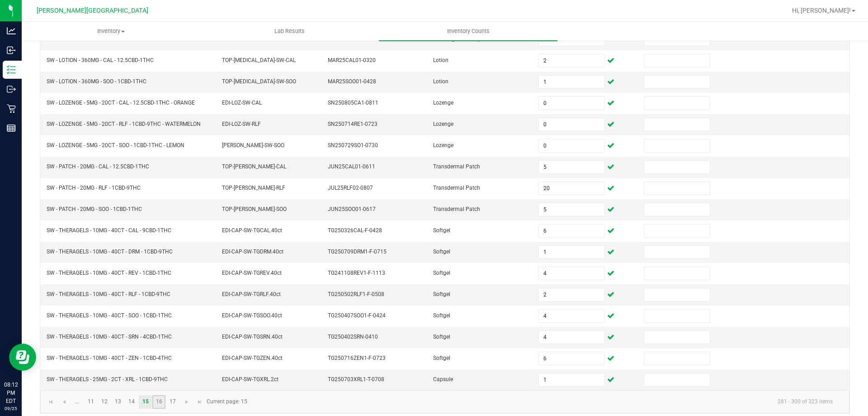
click at [164, 400] on link "16" at bounding box center [158, 402] width 13 height 14
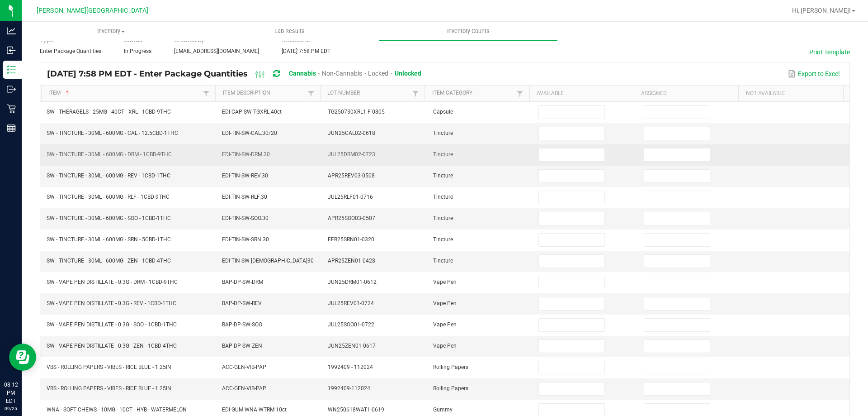
scroll to position [0, 0]
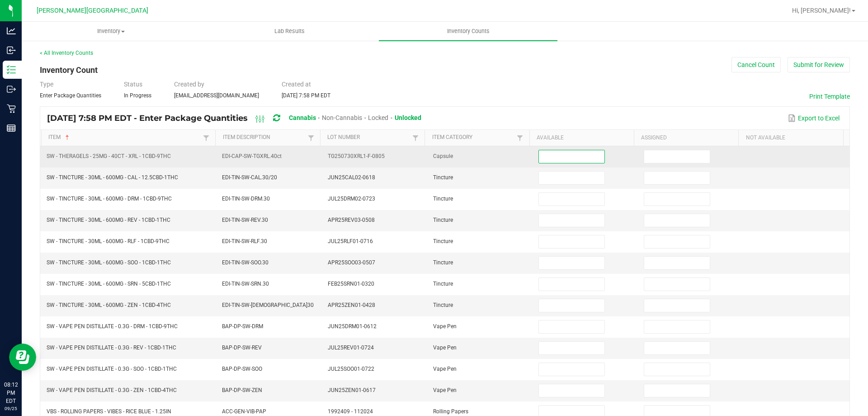
click at [580, 158] on input at bounding box center [571, 156] width 65 height 13
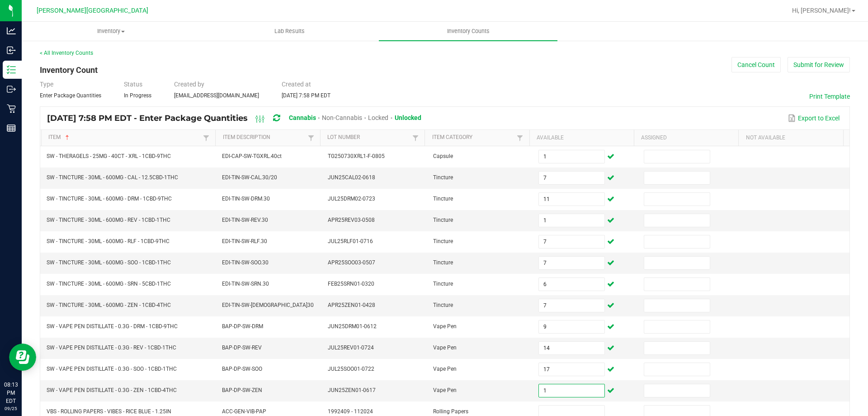
scroll to position [195, 0]
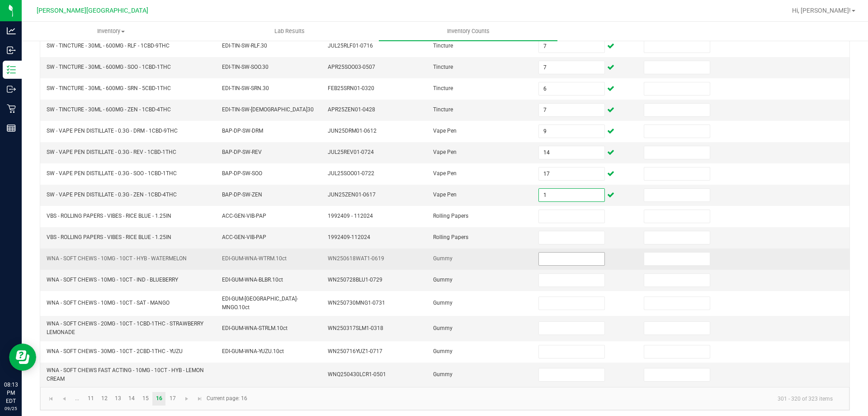
click at [565, 260] on input at bounding box center [571, 258] width 65 height 13
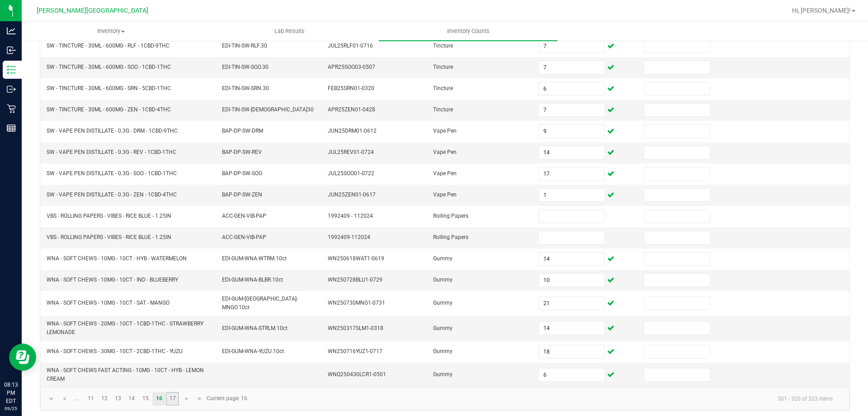
click at [177, 397] on link "17" at bounding box center [172, 399] width 13 height 14
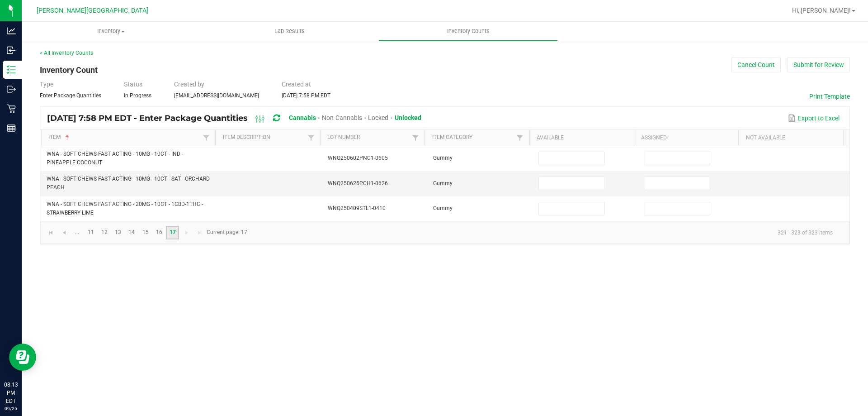
scroll to position [0, 0]
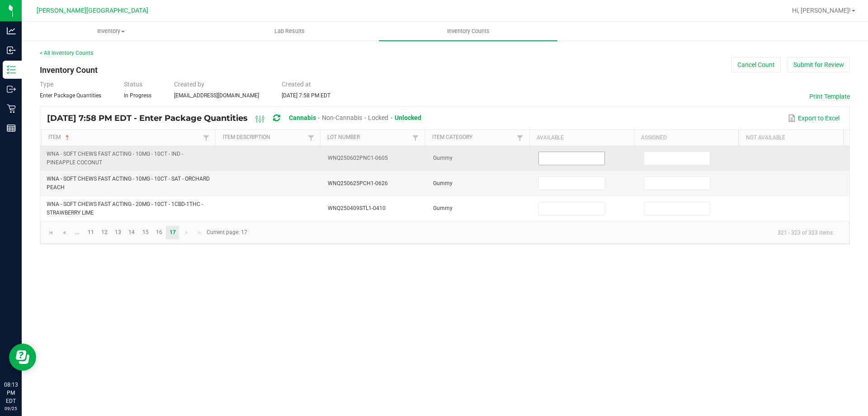
click at [569, 161] on input at bounding box center [571, 158] width 65 height 13
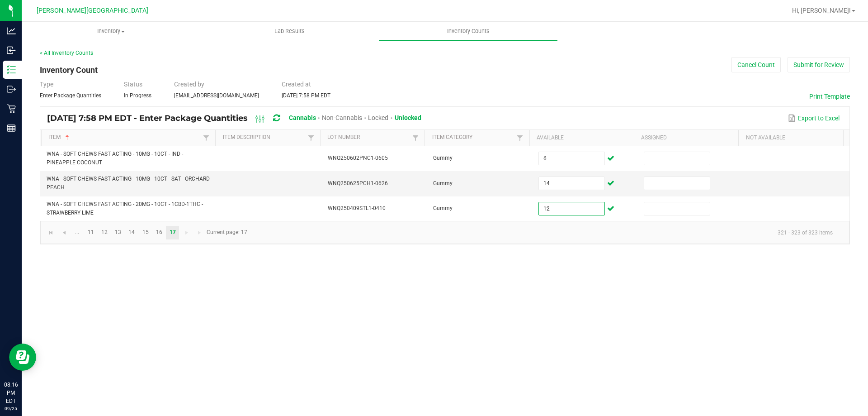
click at [689, 299] on div "Inventory All packages All inventory Waste log Create inventory Lab Results Inv…" at bounding box center [445, 219] width 847 height 394
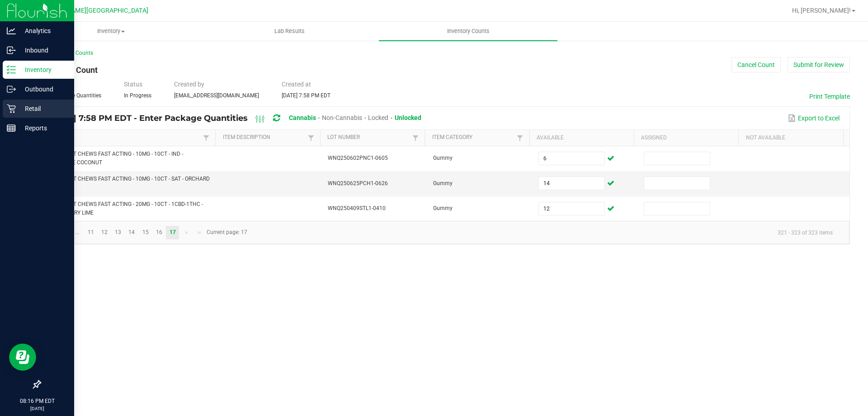
click at [19, 109] on p "Retail" at bounding box center [43, 108] width 54 height 11
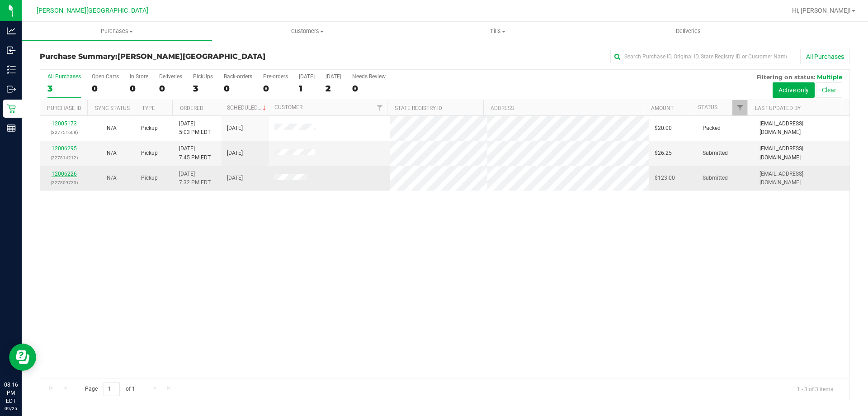
click at [69, 175] on link "12006226" at bounding box center [64, 174] width 25 height 6
click at [71, 175] on link "12006226" at bounding box center [64, 174] width 25 height 6
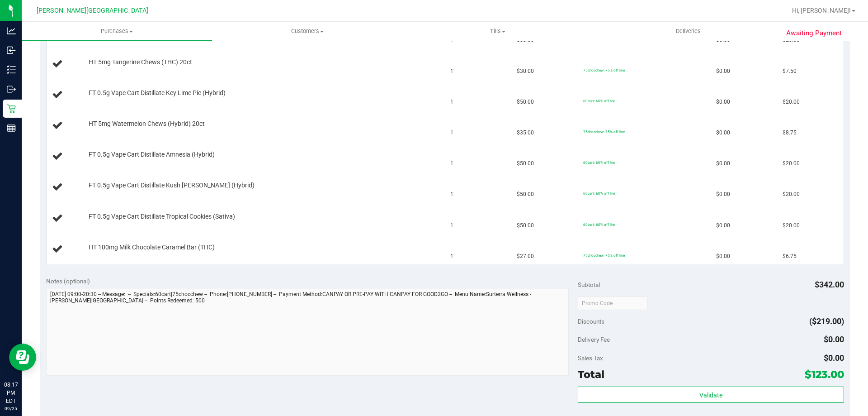
scroll to position [317, 0]
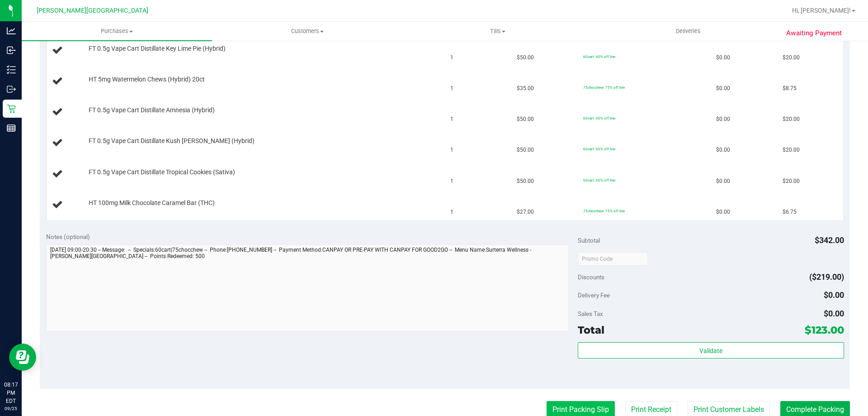
click at [582, 412] on button "Print Packing Slip" at bounding box center [581, 409] width 68 height 17
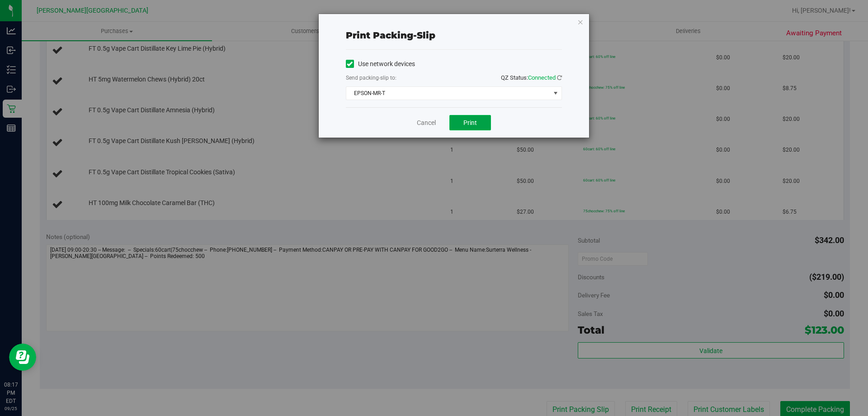
click at [462, 119] on button "Print" at bounding box center [471, 122] width 42 height 15
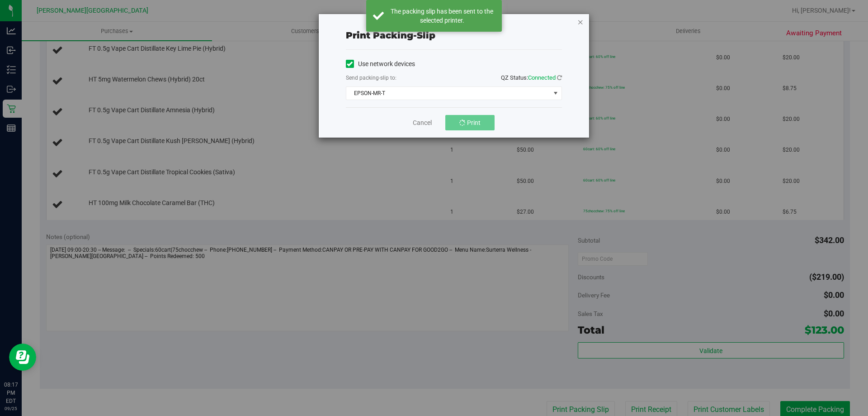
click at [580, 22] on icon "button" at bounding box center [581, 21] width 6 height 11
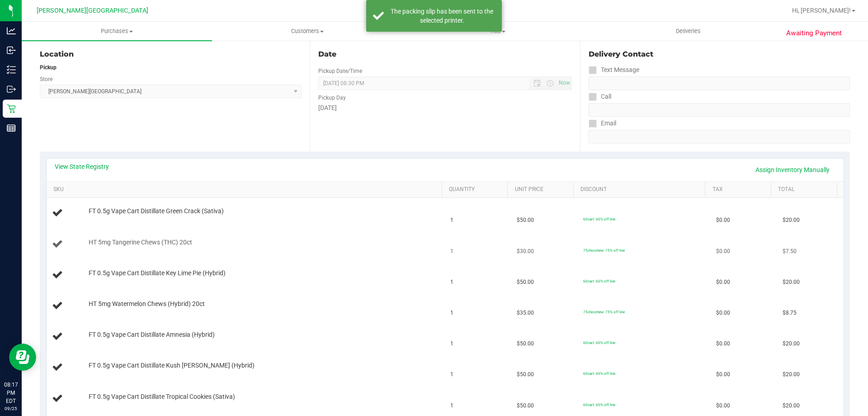
scroll to position [0, 0]
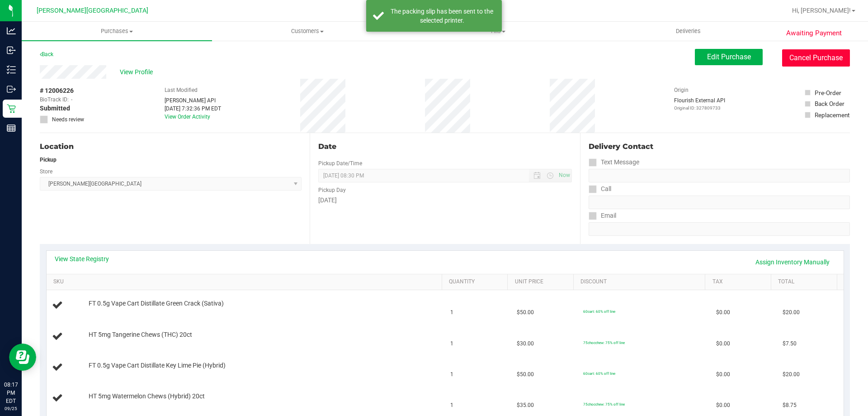
click at [785, 60] on button "Cancel Purchase" at bounding box center [816, 57] width 68 height 17
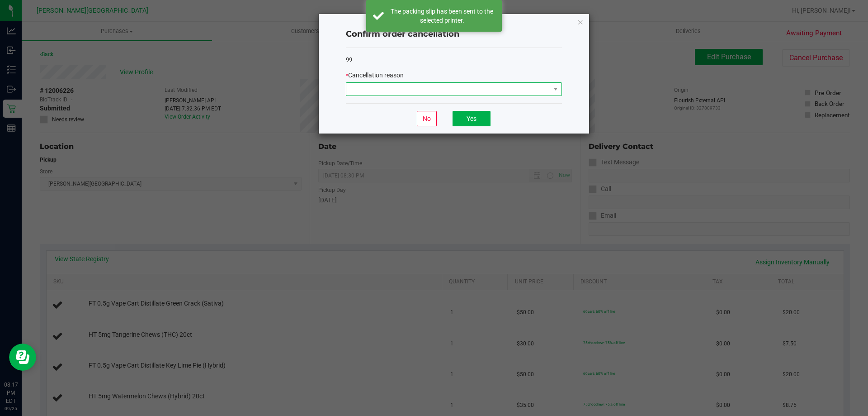
click at [536, 87] on span at bounding box center [448, 89] width 204 height 13
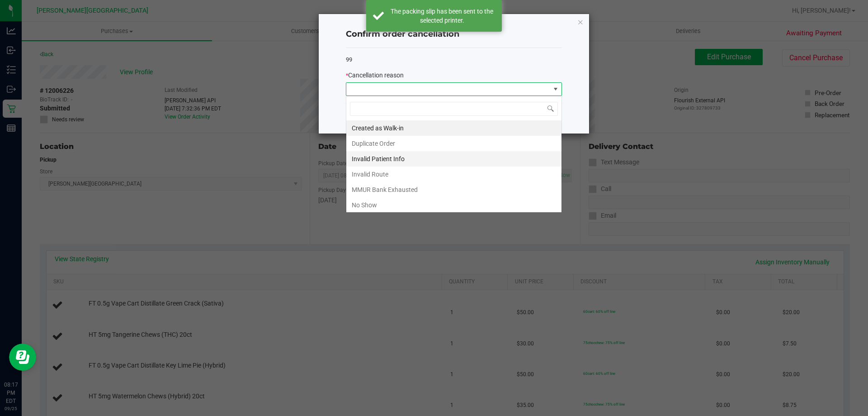
scroll to position [14, 216]
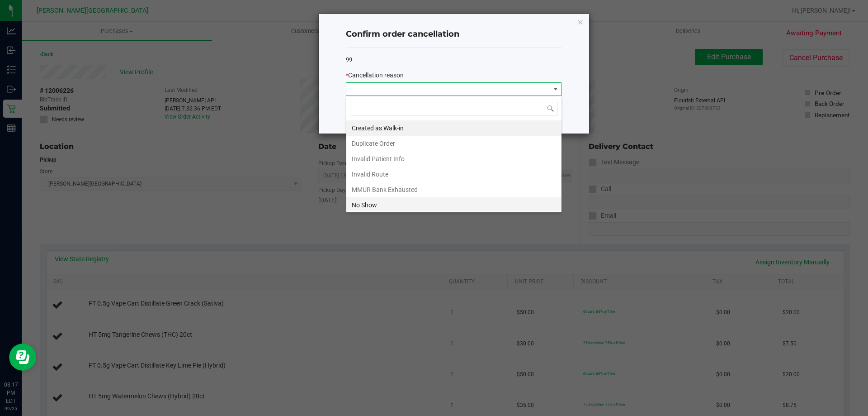
click at [416, 201] on li "No Show" at bounding box center [453, 204] width 215 height 15
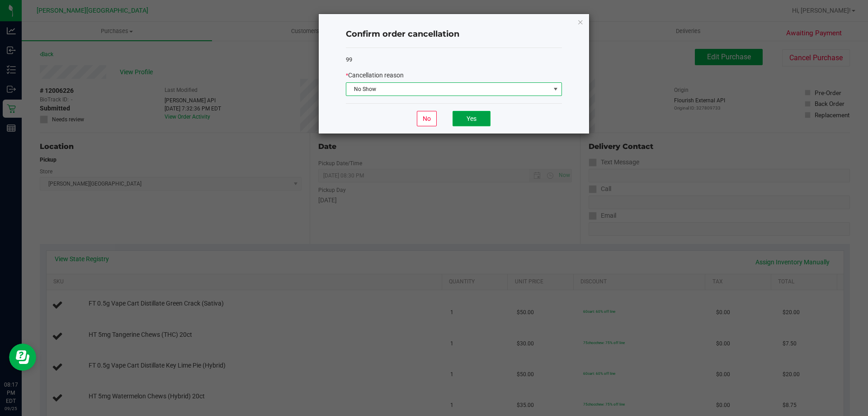
click at [469, 119] on button "Yes" at bounding box center [472, 118] width 38 height 15
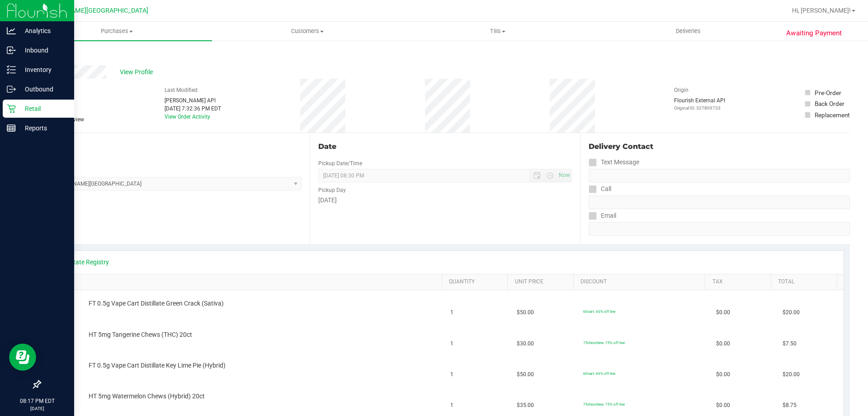
click at [14, 109] on icon at bounding box center [11, 108] width 9 height 9
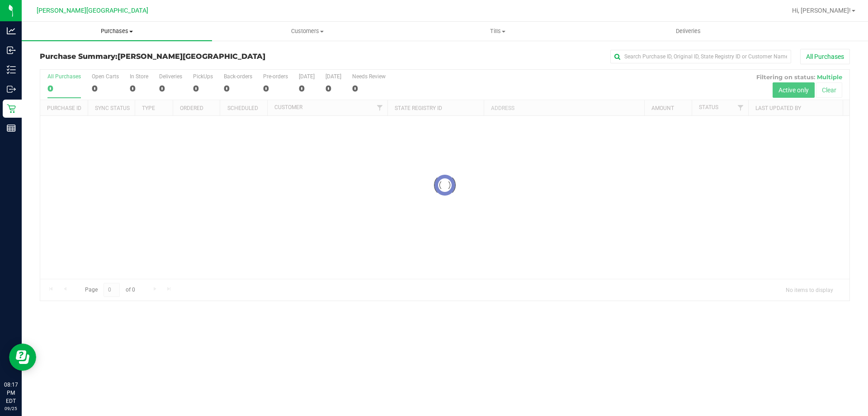
click at [113, 34] on span "Purchases" at bounding box center [117, 31] width 190 height 8
click at [78, 65] on li "Fulfillment" at bounding box center [117, 65] width 190 height 11
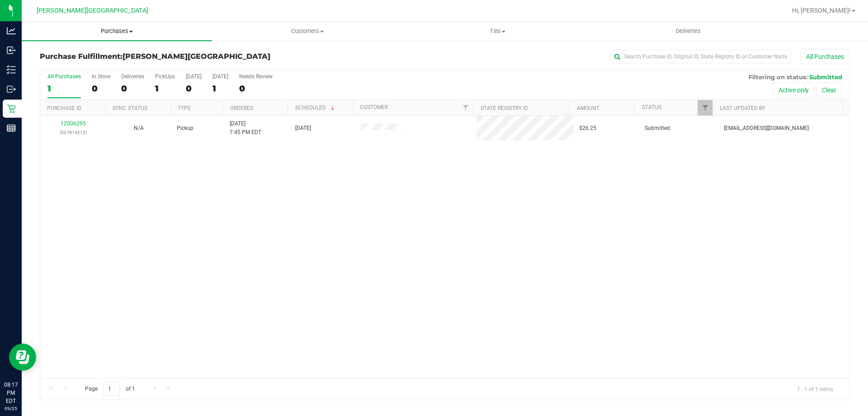
click at [114, 32] on span "Purchases" at bounding box center [117, 31] width 190 height 8
click at [104, 25] on uib-tab-heading "Purchases Summary of purchases Fulfillment All purchases" at bounding box center [117, 31] width 190 height 19
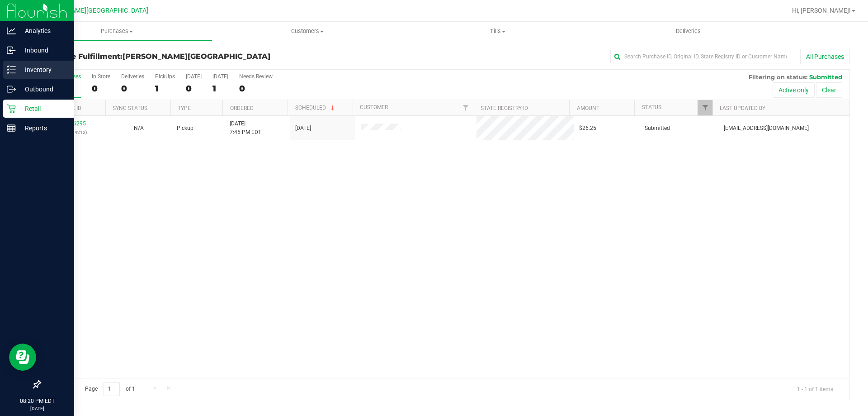
click at [32, 70] on p "Inventory" at bounding box center [43, 69] width 54 height 11
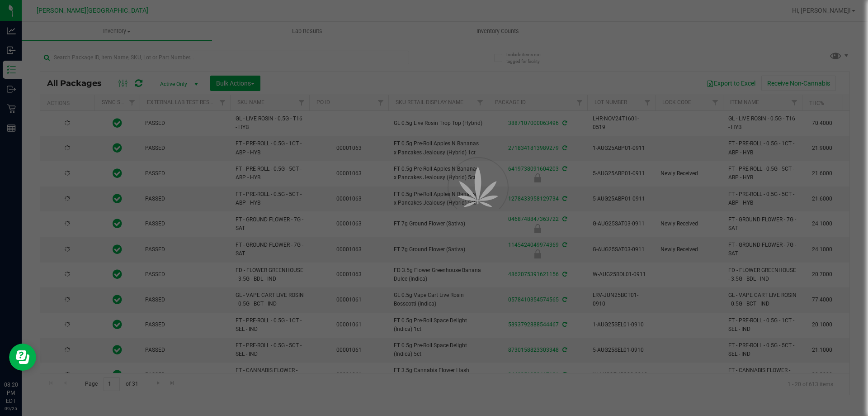
click at [494, 29] on div at bounding box center [434, 208] width 868 height 416
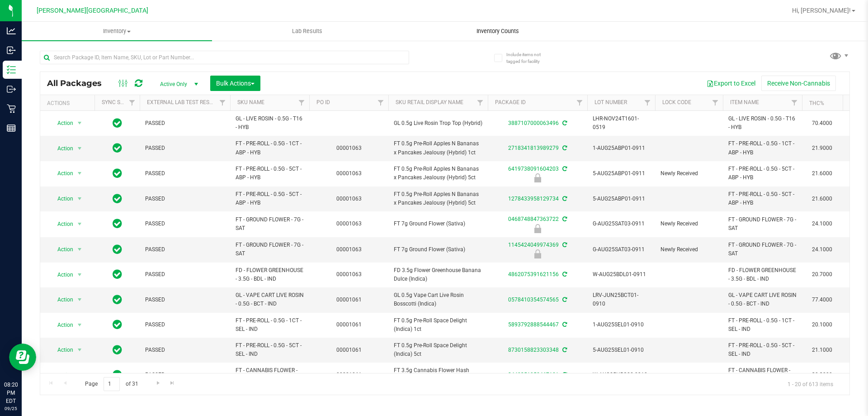
click at [495, 31] on span "Inventory Counts" at bounding box center [498, 31] width 67 height 8
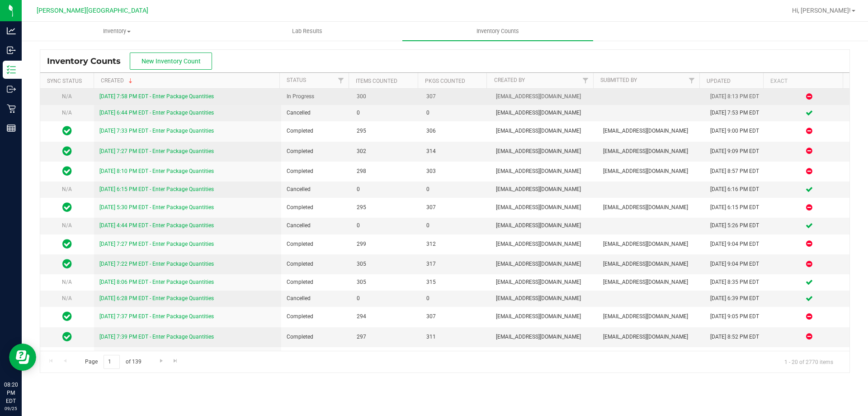
click at [208, 94] on link "[DATE] 7:58 PM EDT - Enter Package Quantities" at bounding box center [157, 96] width 114 height 6
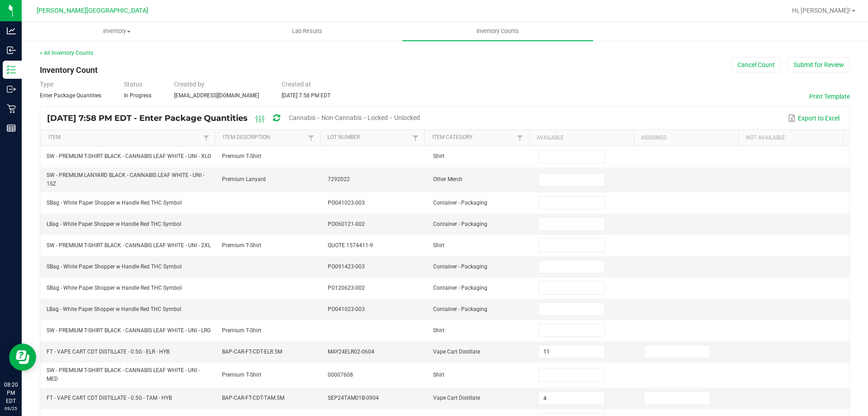
click at [316, 118] on span "Cannabis" at bounding box center [302, 117] width 27 height 7
type input "11"
type input "4"
type input "6"
type input "3"
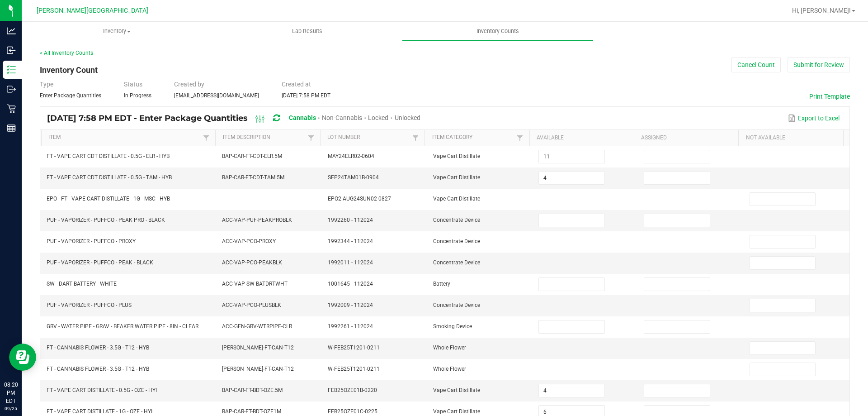
click at [421, 114] on span "Unlocked" at bounding box center [408, 117] width 26 height 7
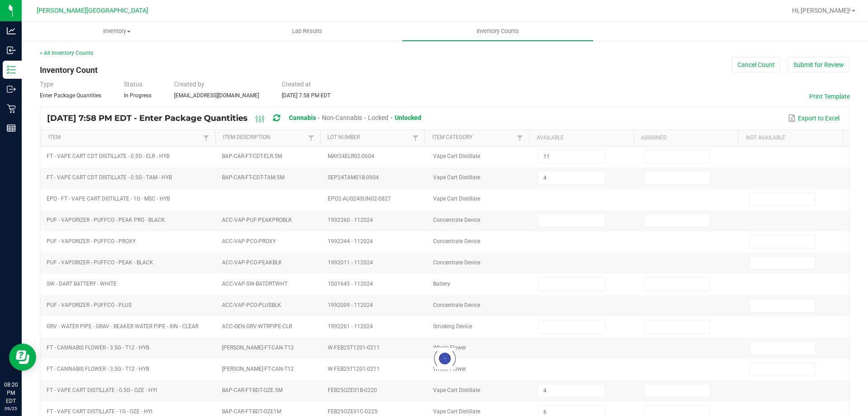
type input "6"
type input "10"
type input "2"
type input "8"
type input "4"
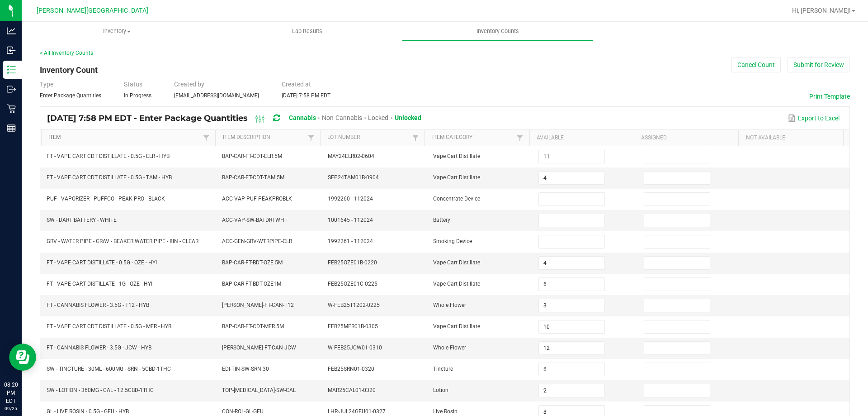
click at [178, 137] on link "Item" at bounding box center [124, 137] width 152 height 7
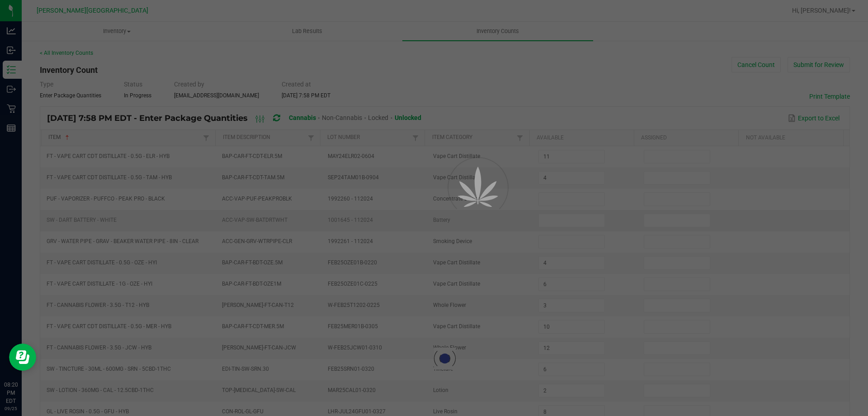
type input "0"
type input "20"
type input "19"
type input "3"
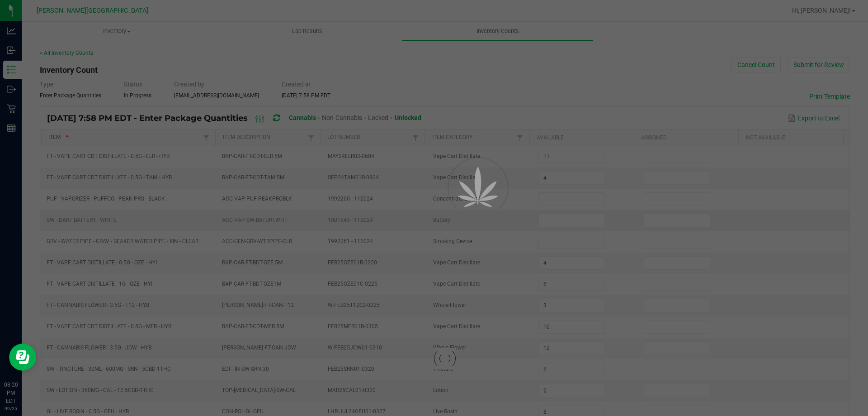
type input "17"
type input "20"
type input "8"
type input "0"
type input "19"
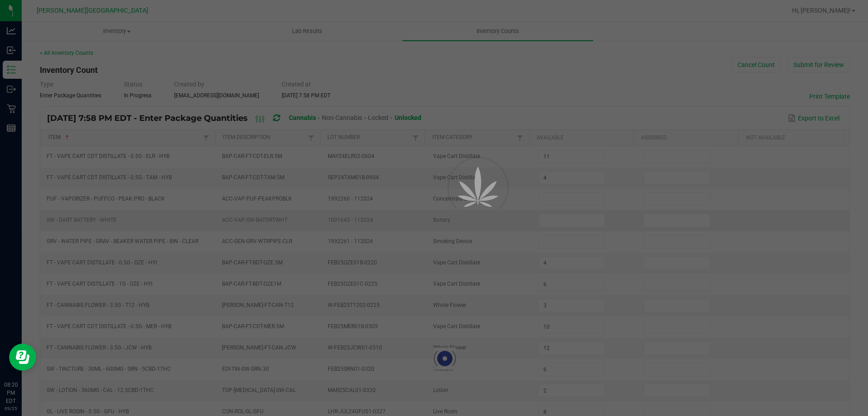
type input "0"
type input "7"
type input "4"
type input "14"
type input "13"
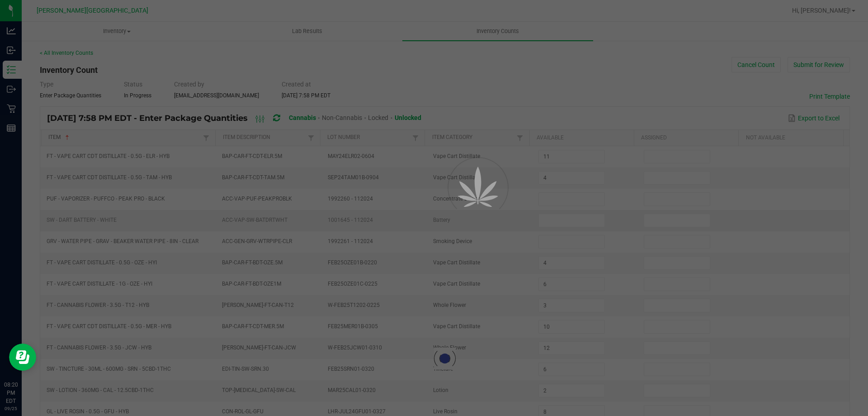
type input "6"
type input "16"
type input "15"
type input "9"
type input "16"
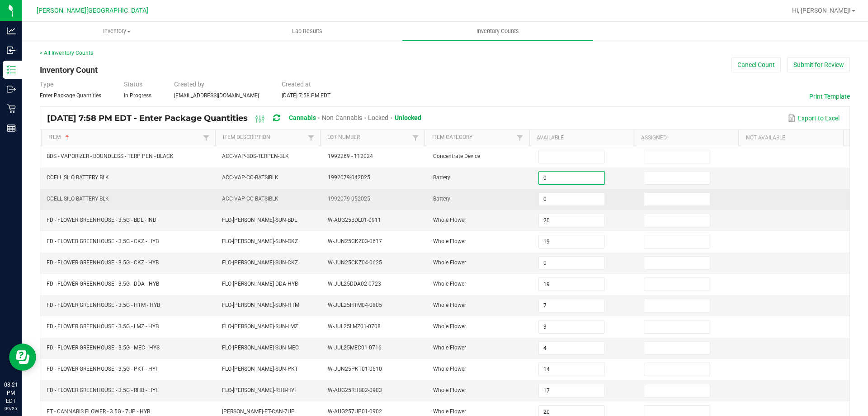
drag, startPoint x: 542, startPoint y: 179, endPoint x: 533, endPoint y: 189, distance: 13.4
click at [522, 181] on tr "CCELL SILO BATTERY BLK ACC-VAP-CC-BATSIBLK 1992079-042025 Battery 0" at bounding box center [445, 177] width 810 height 21
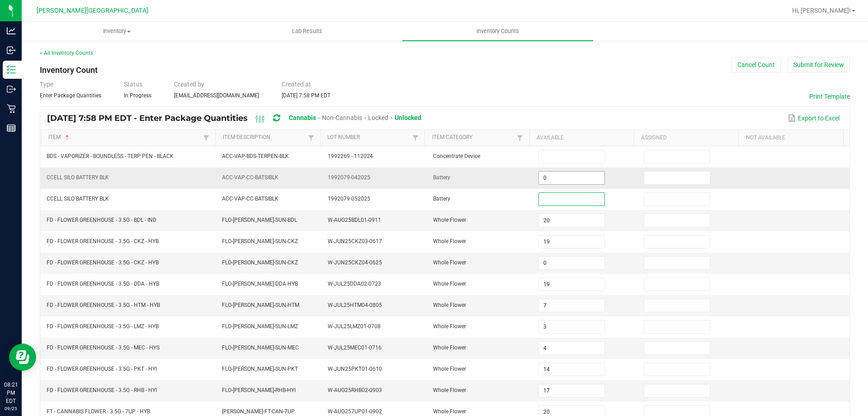
click at [533, 178] on td "0" at bounding box center [585, 177] width 105 height 21
click at [552, 178] on input "0" at bounding box center [571, 177] width 65 height 13
click at [556, 267] on input "0" at bounding box center [571, 262] width 65 height 13
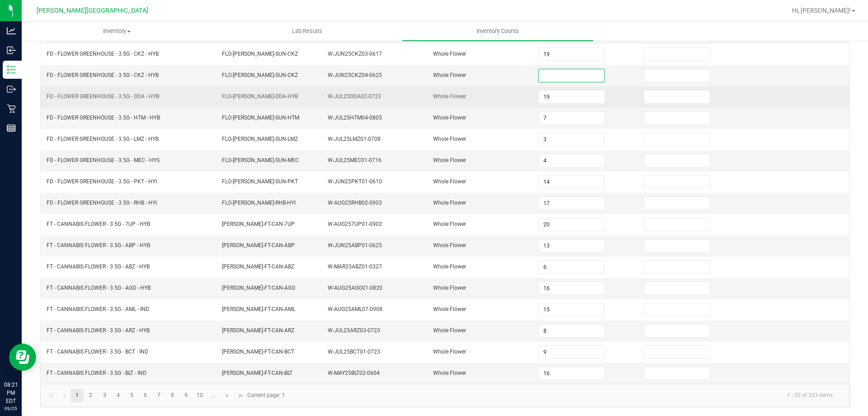
scroll to position [188, 0]
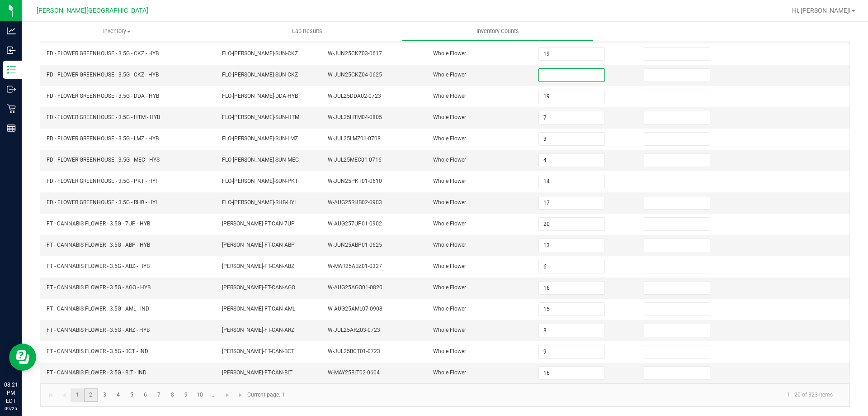
click at [89, 397] on link "2" at bounding box center [90, 395] width 13 height 14
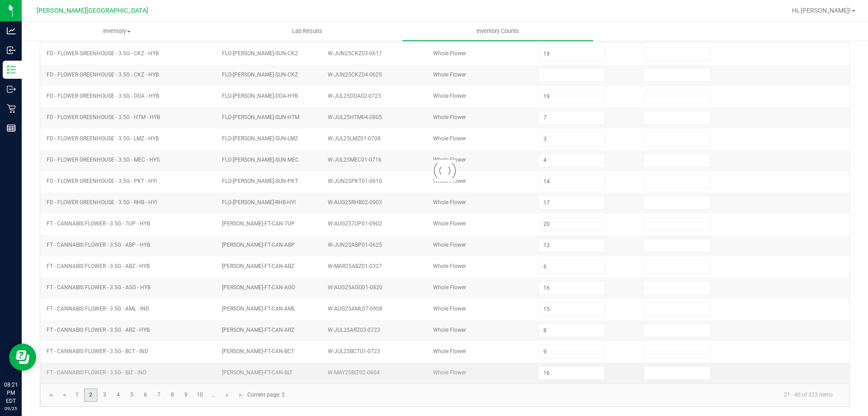
type input "1"
type input "18"
type input "1"
type input "12"
type input "0"
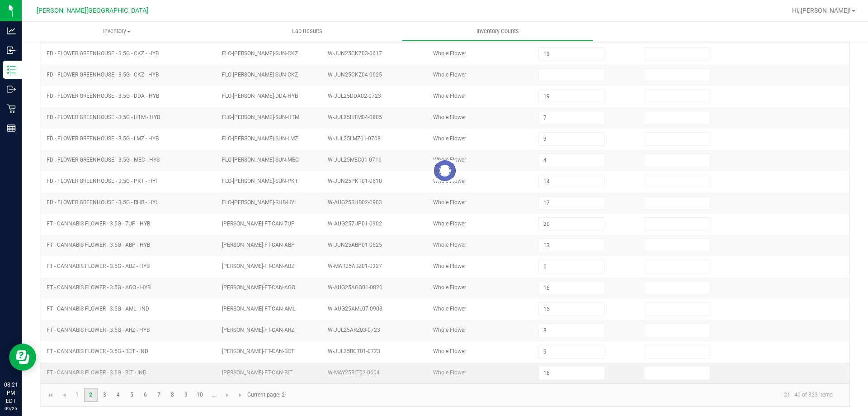
type input "2"
type input "16"
type input "18"
type input "9"
type input "13"
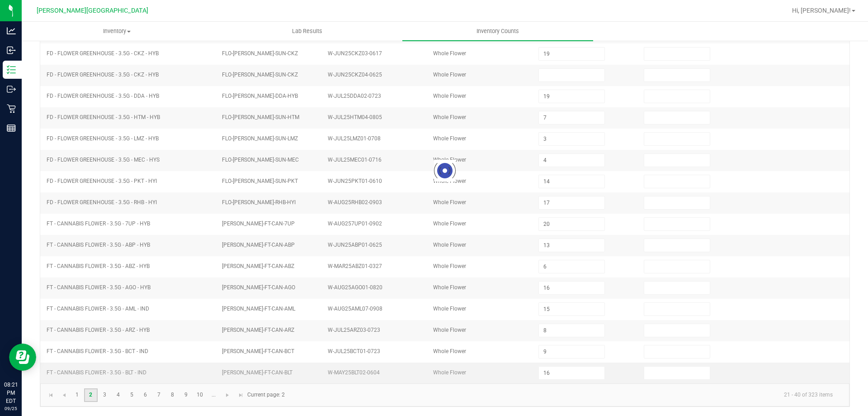
type input "6"
type input "20"
type input "18"
type input "14"
type input "7"
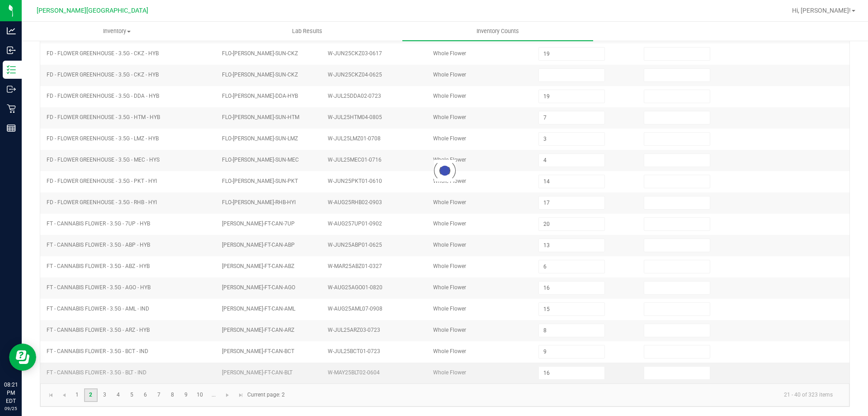
type input "19"
type input "2"
type input "4"
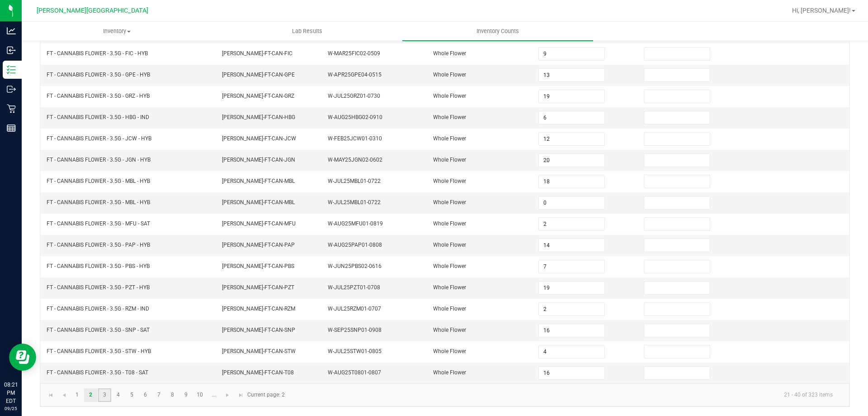
click at [107, 394] on link "3" at bounding box center [104, 395] width 13 height 14
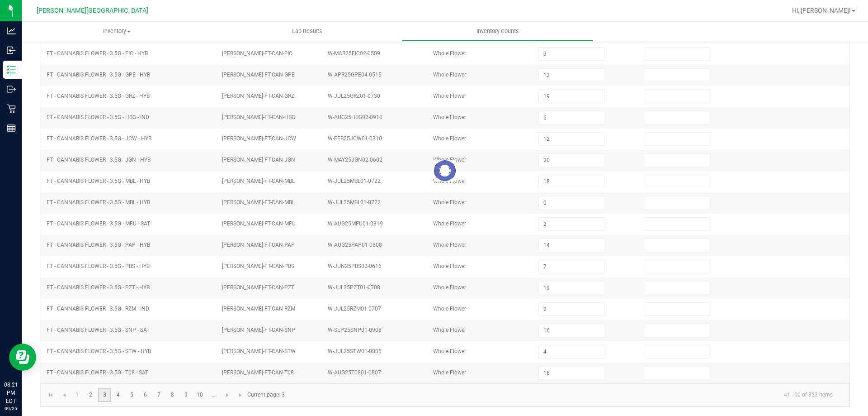
type input "3"
type input "11"
type input "6"
type input "4"
type input "8"
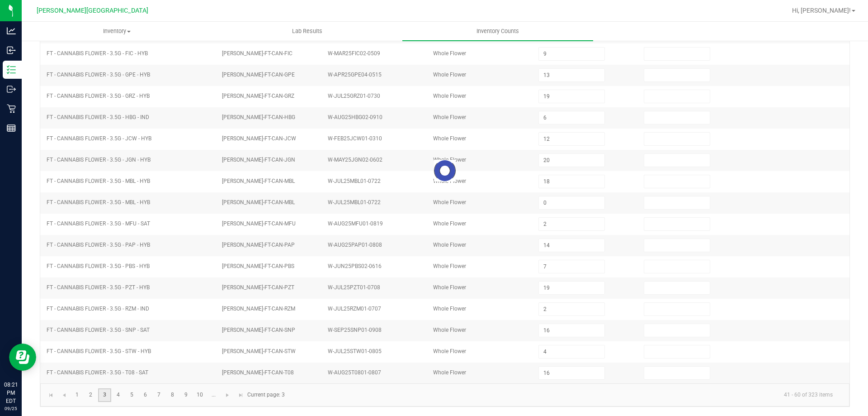
type input "4"
type input "3"
type input "12"
type input "11"
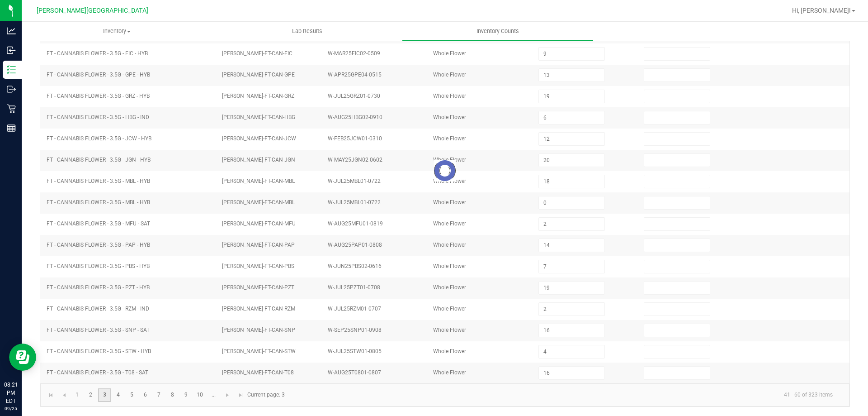
type input "3"
type input "20"
type input "4"
type input "7"
type input "3"
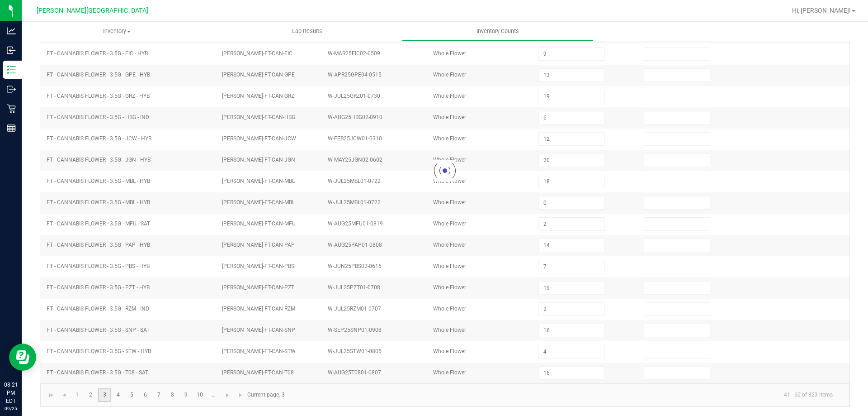
type input "8"
type input "0"
type input "10"
type input "6"
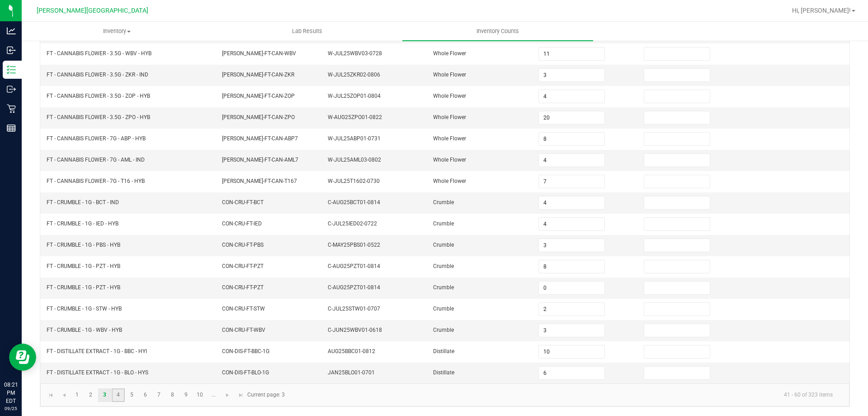
click at [120, 393] on link "4" at bounding box center [118, 395] width 13 height 14
type input "6"
type input "10"
type input "3"
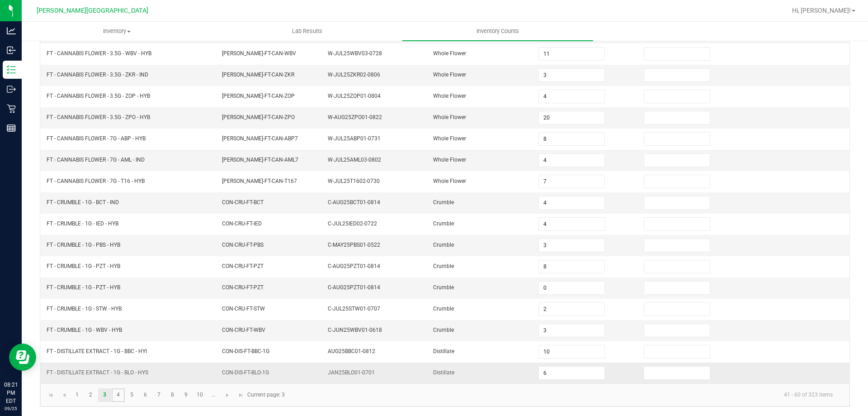
type input "1"
type input "2"
type input "8"
type input "1"
type input "0"
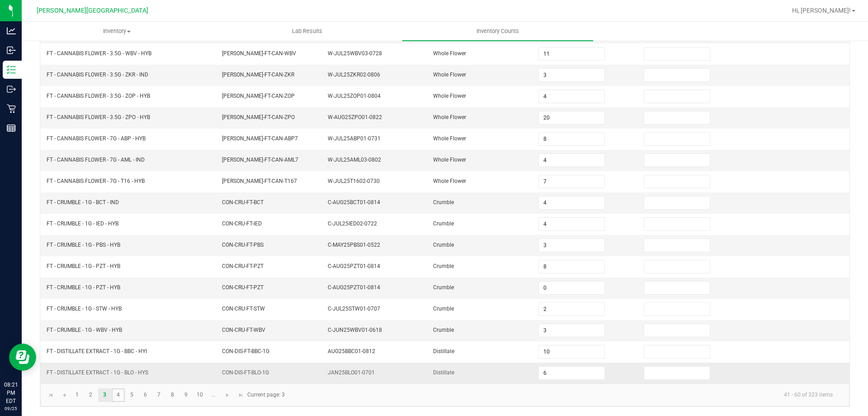
type input "10"
type input "1"
type input "6"
type input "1"
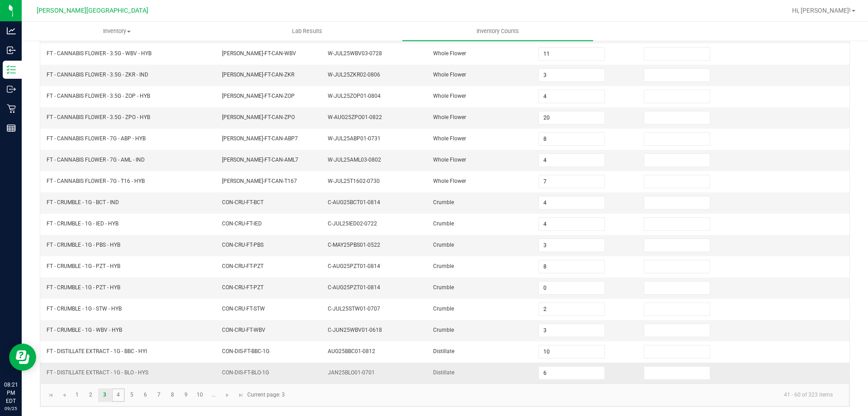
type input "7"
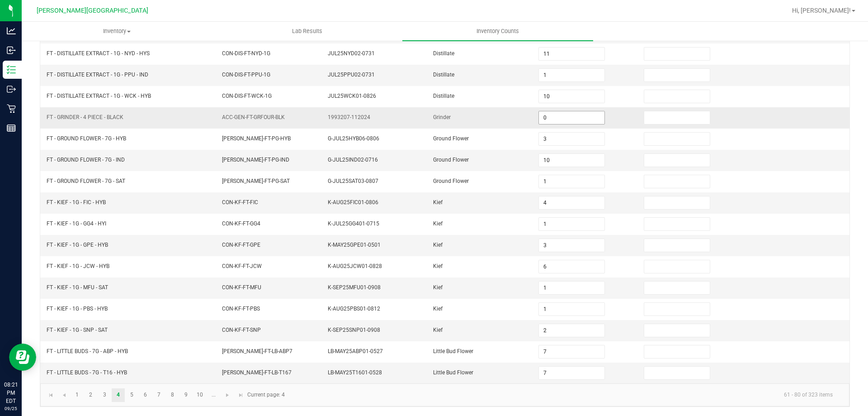
click at [542, 118] on input "0" at bounding box center [571, 117] width 65 height 13
click at [132, 396] on link "5" at bounding box center [131, 395] width 13 height 14
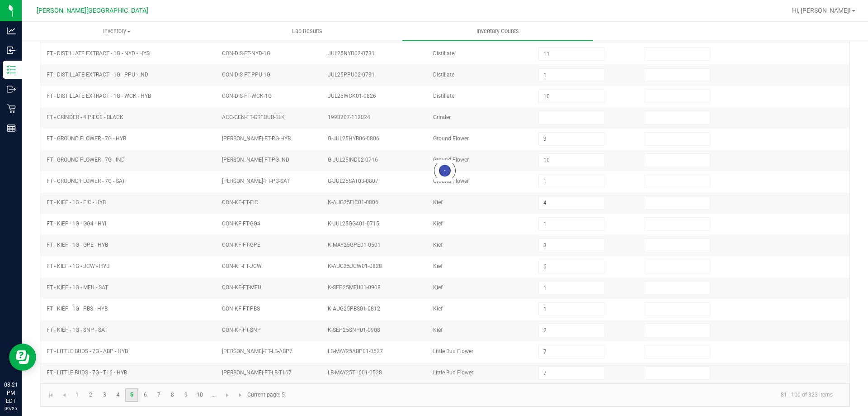
type input "6"
type input "24"
type input "21"
type input "20"
type input "6"
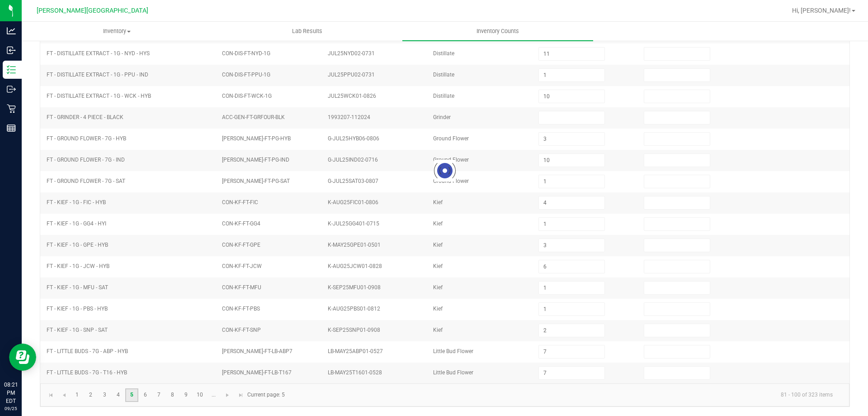
type input "21"
type input "5"
type input "14"
type input "24"
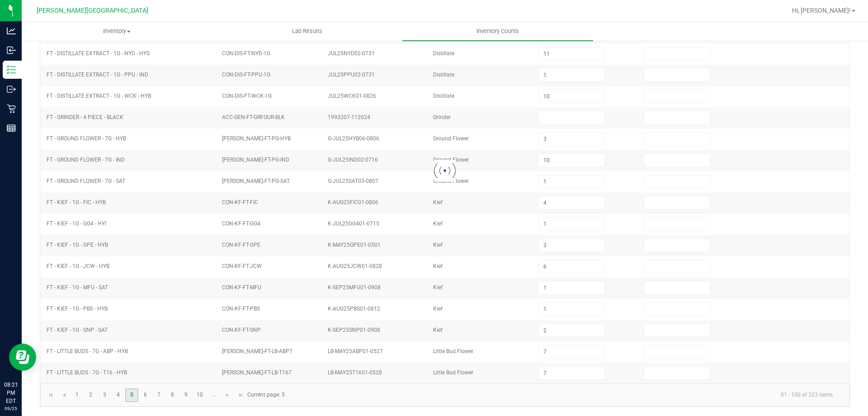
type input "9"
type input "1"
type input "18"
type input "2"
type input "18"
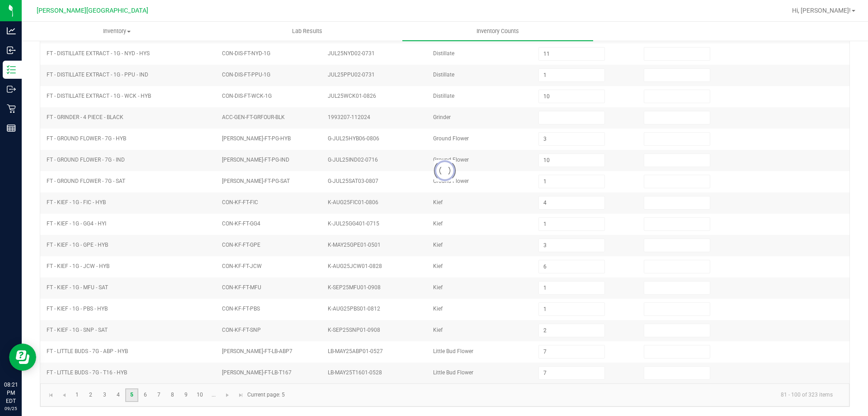
type input "3"
type input "9"
type input "8"
type input "10"
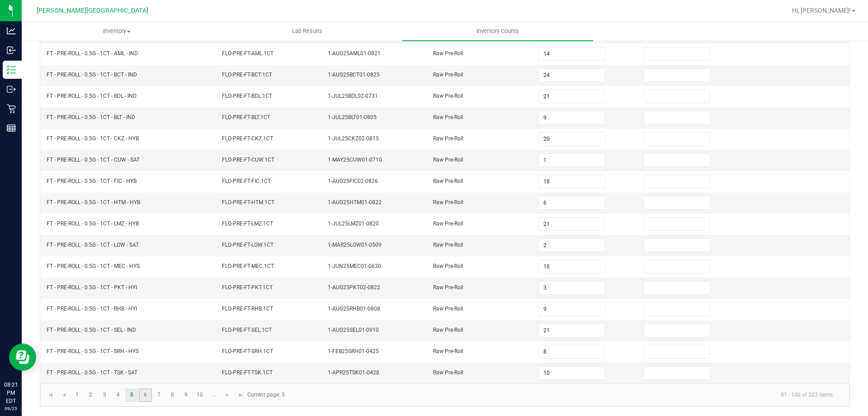
click at [144, 395] on link "6" at bounding box center [145, 395] width 13 height 14
type input "9"
type input "10"
type input "11"
type input "10"
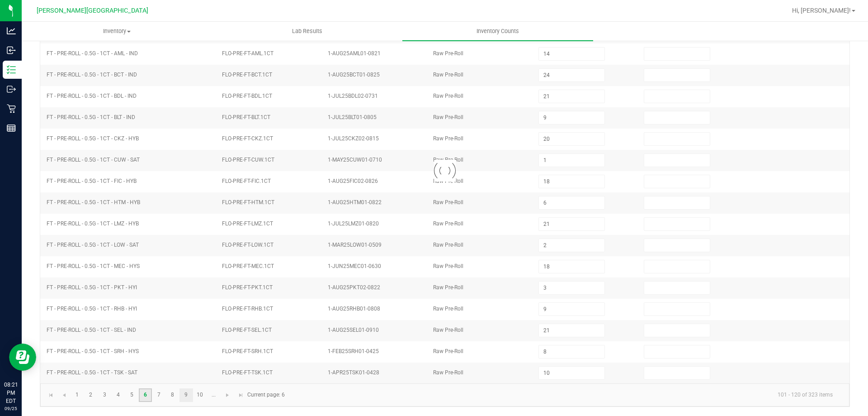
type input "4"
type input "0"
type input "2"
type input "13"
type input "22"
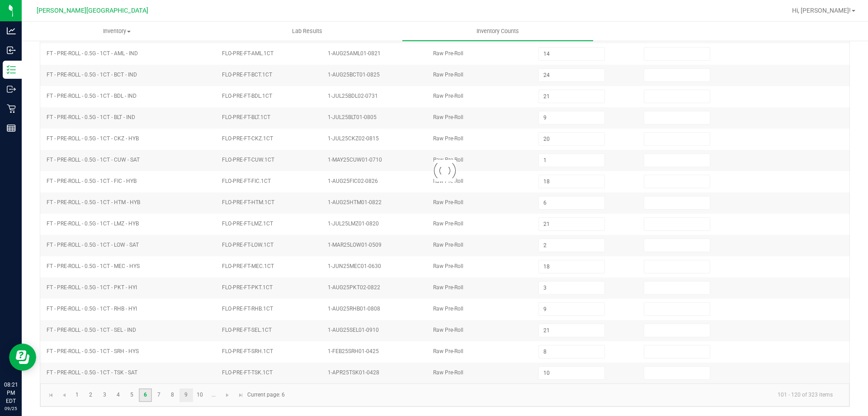
type input "1"
type input "11"
type input "6"
type input "10"
type input "6"
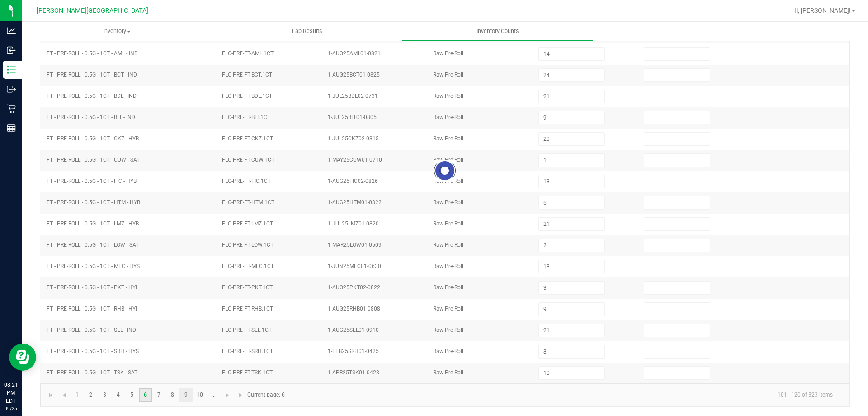
type input "5"
type input "3"
type input "10"
type input "6"
type input "25"
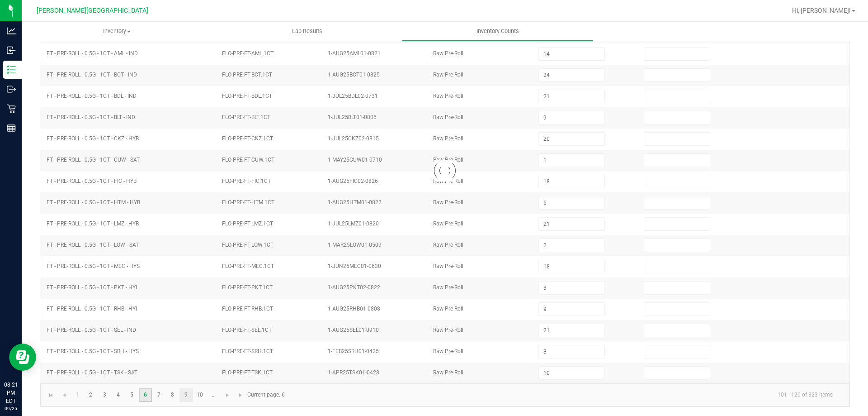
type input "24"
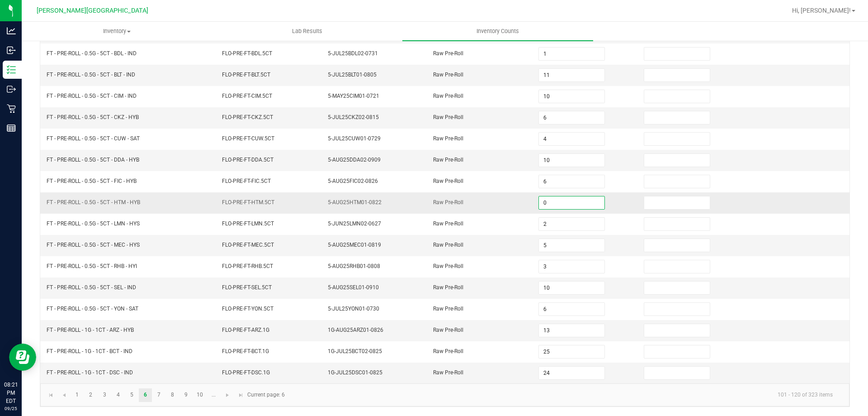
click at [546, 203] on input "0" at bounding box center [571, 202] width 65 height 13
click at [163, 395] on link "7" at bounding box center [158, 395] width 13 height 14
type input "23"
type input "0"
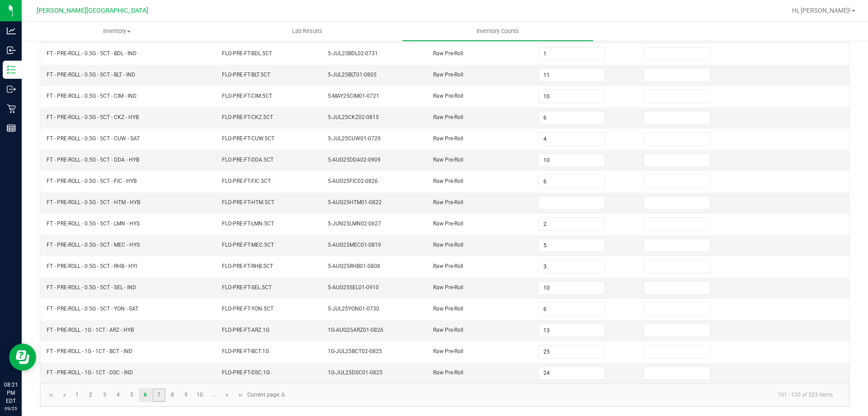
type input "1"
type input "3"
type input "5"
type input "7"
type input "6"
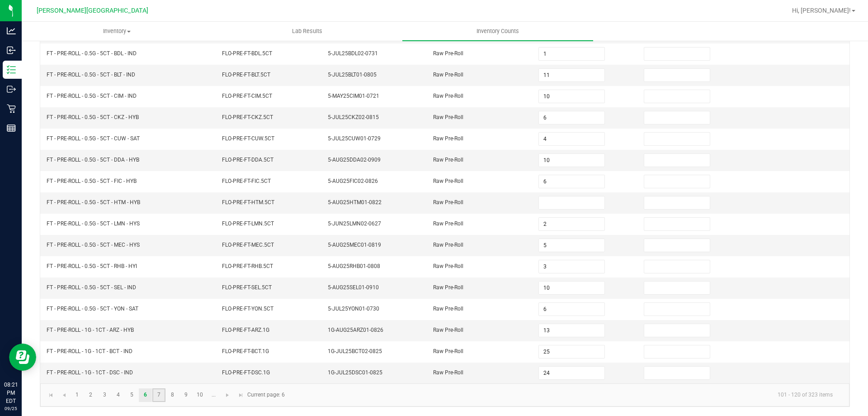
type input "19"
type input "25"
type input "2"
type input "4"
type input "1"
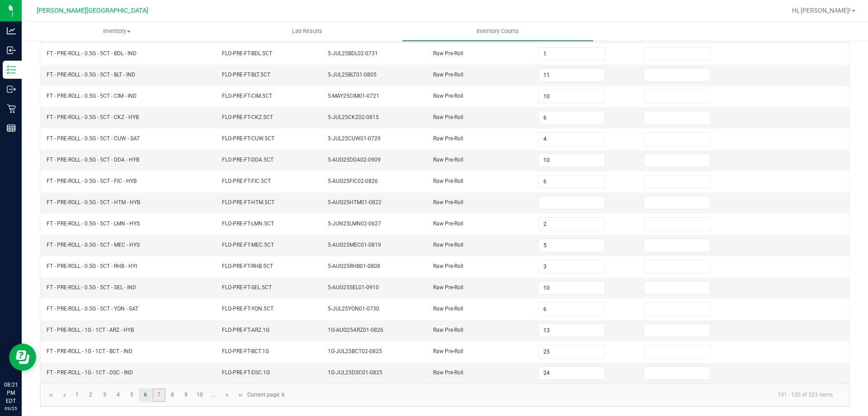
type input "2"
type input "8"
type input "3"
type input "7"
type input "4"
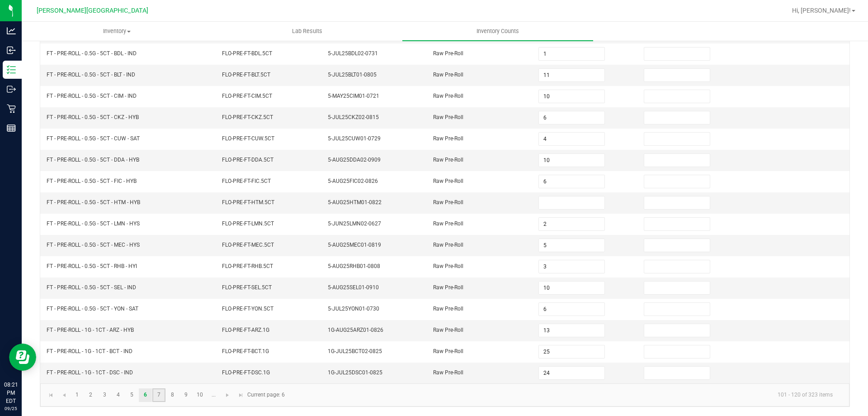
type input "7"
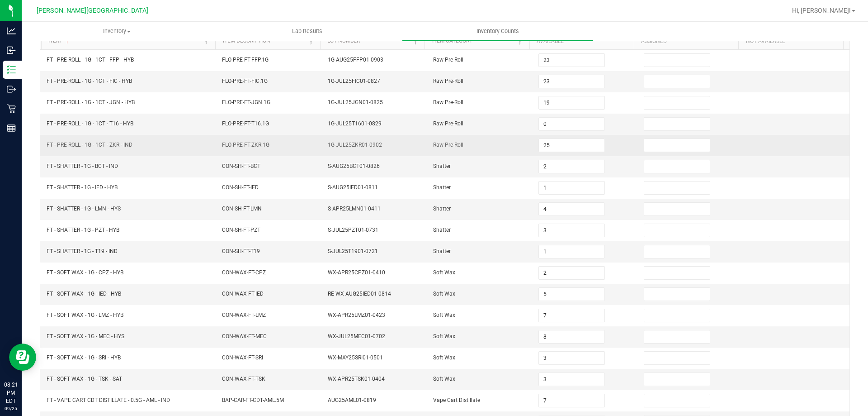
scroll to position [0, 0]
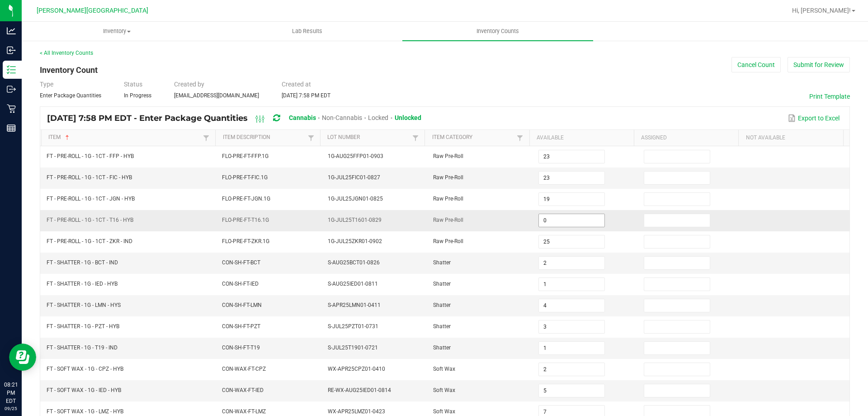
click at [543, 222] on input "0" at bounding box center [571, 220] width 65 height 13
click at [552, 218] on input at bounding box center [571, 220] width 65 height 13
type input "0"
click at [557, 226] on input "0" at bounding box center [571, 220] width 65 height 13
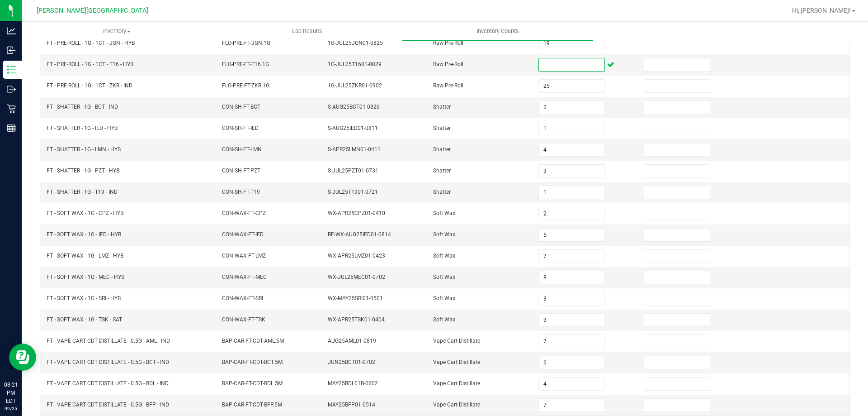
scroll to position [188, 0]
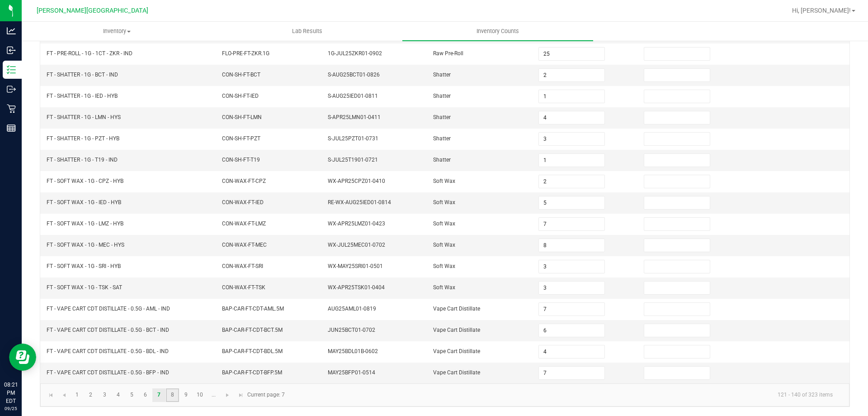
click at [178, 398] on link "8" at bounding box center [172, 395] width 13 height 14
type input "2"
type input "4"
type input "9"
type input "4"
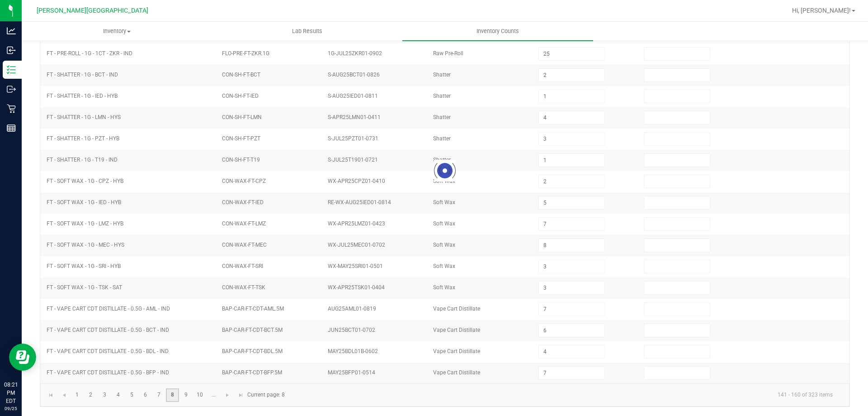
type input "7"
type input "10"
type input "11"
type input "2"
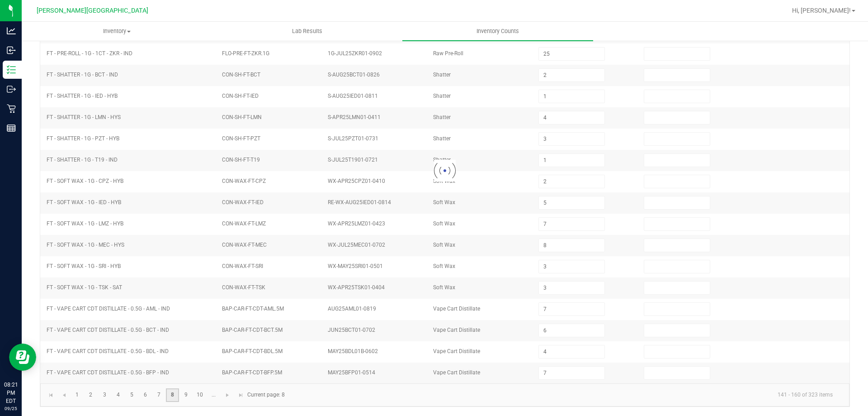
type input "4"
type input "8"
type input "11"
type input "9"
type input "3"
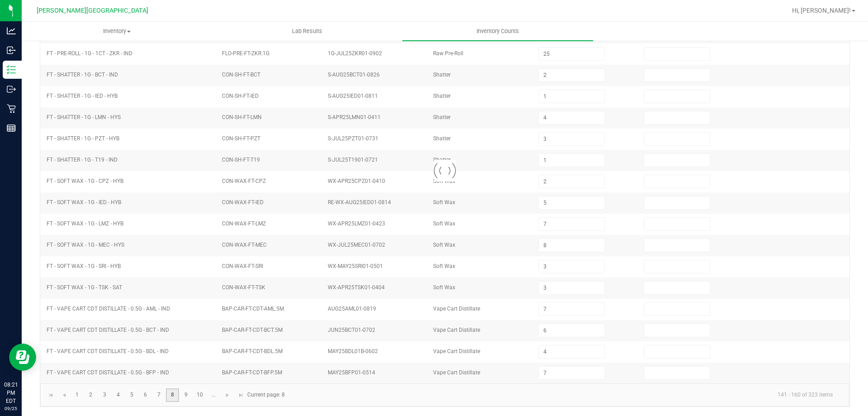
type input "7"
type input "4"
type input "10"
type input "11"
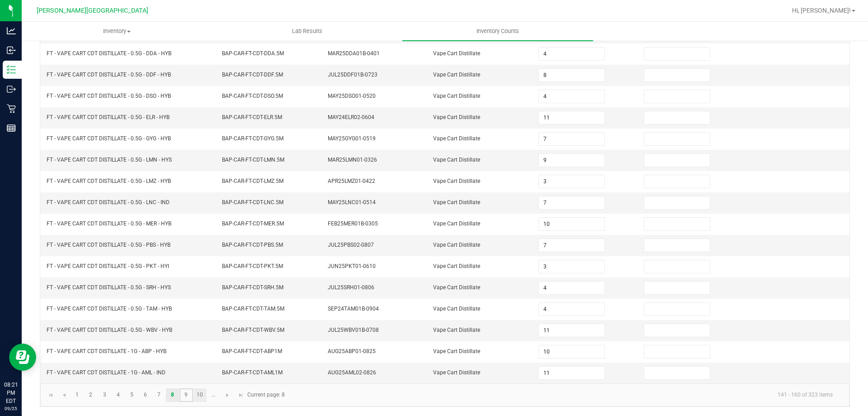
click at [193, 397] on ul "1 2 3 4 5 6 7 8 9 10 ..." at bounding box center [146, 395] width 150 height 14
click at [187, 397] on link "9" at bounding box center [186, 395] width 13 height 14
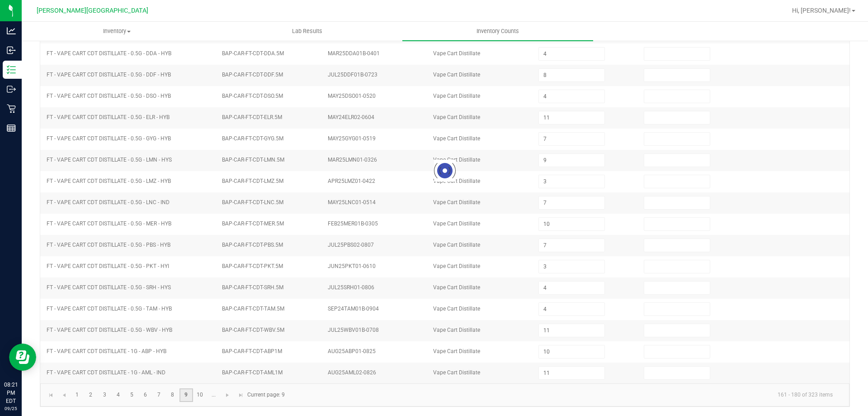
type input "11"
type input "6"
type input "3"
type input "12"
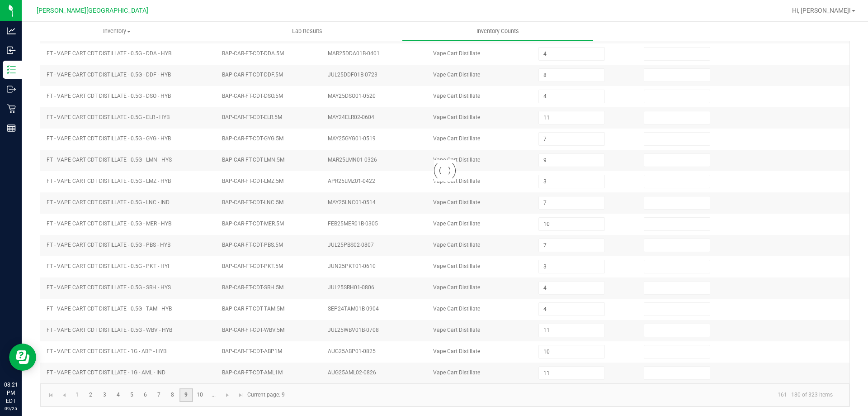
type input "6"
type input "1"
type input "12"
type input "7"
type input "5"
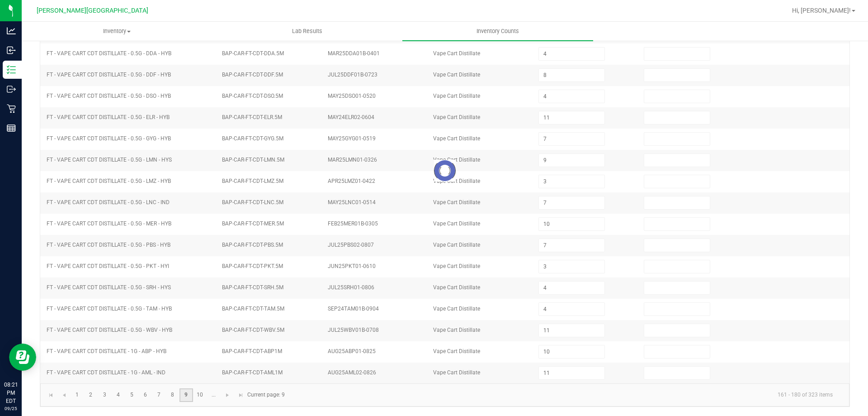
type input "8"
type input "10"
type input "1"
type input "12"
type input "11"
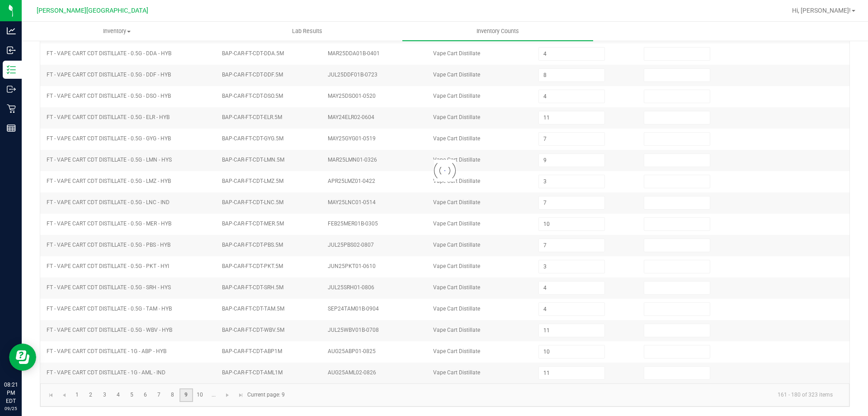
type input "1"
type input "3"
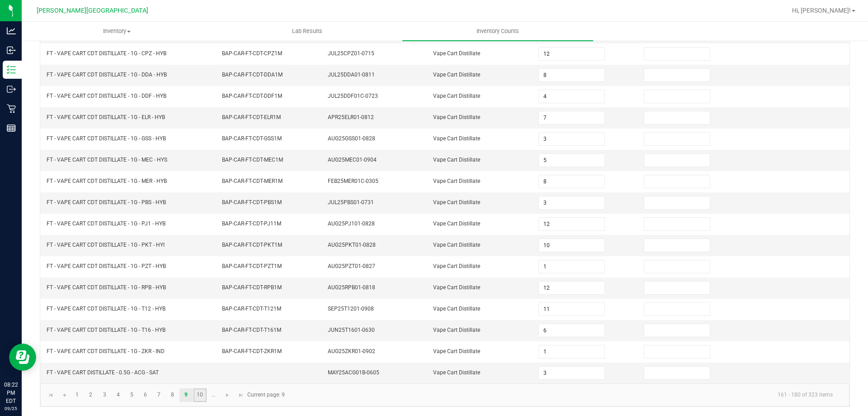
click at [194, 392] on link "10" at bounding box center [200, 395] width 13 height 14
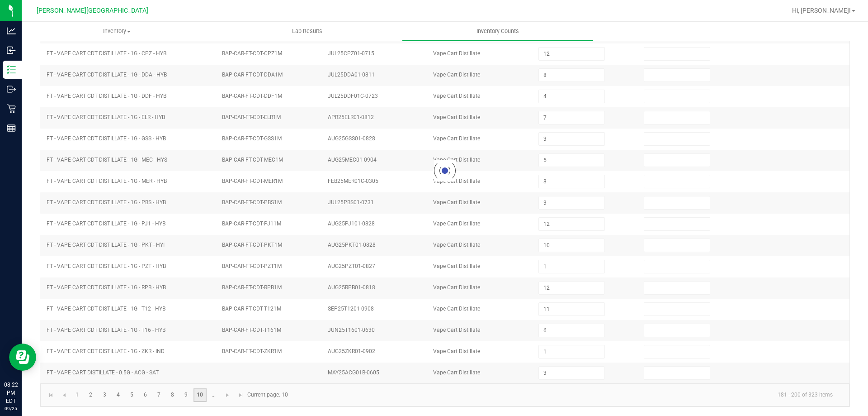
type input "6"
type input "3"
type input "10"
type input "3"
type input "9"
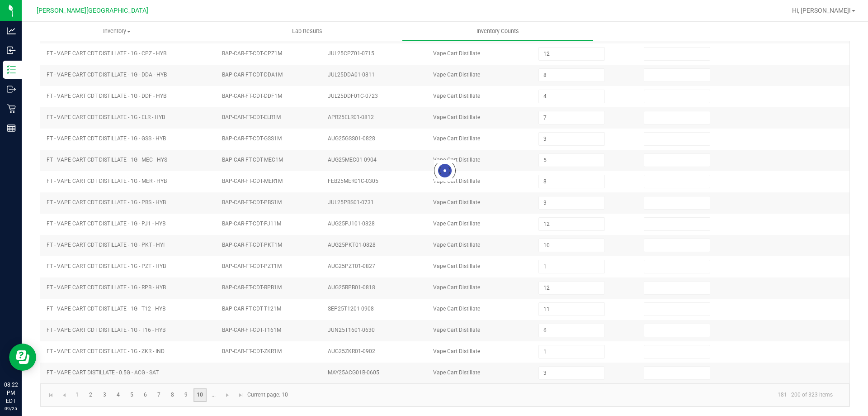
type input "10"
type input "0"
type input "1"
type input "3"
type input "0"
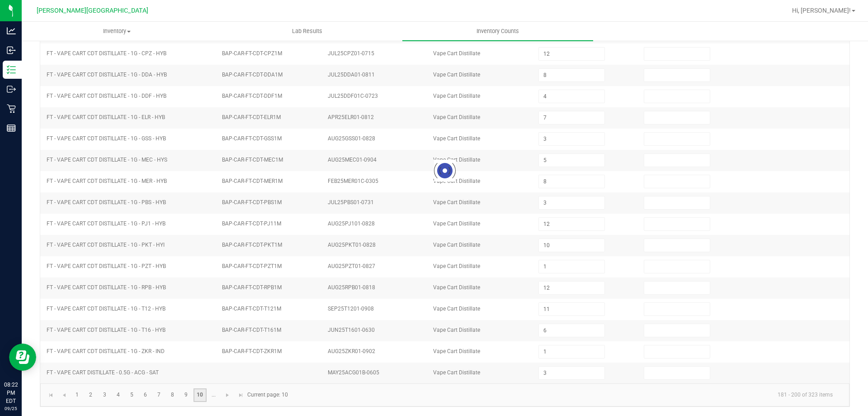
type input "4"
type input "6"
type input "2"
type input "9"
type input "7"
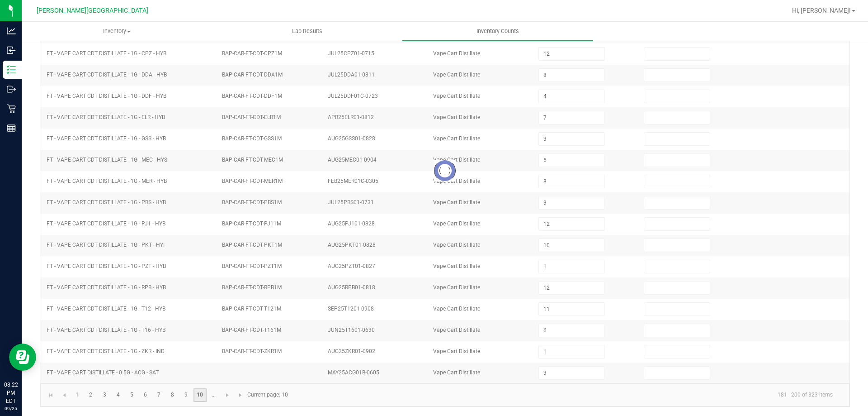
type input "4"
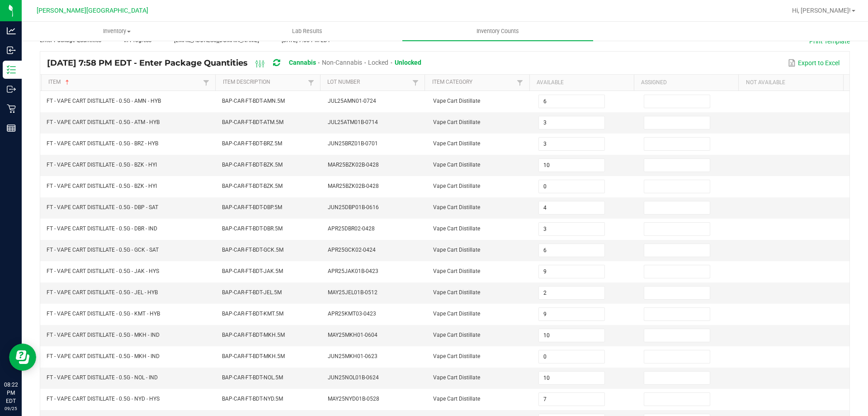
scroll to position [0, 0]
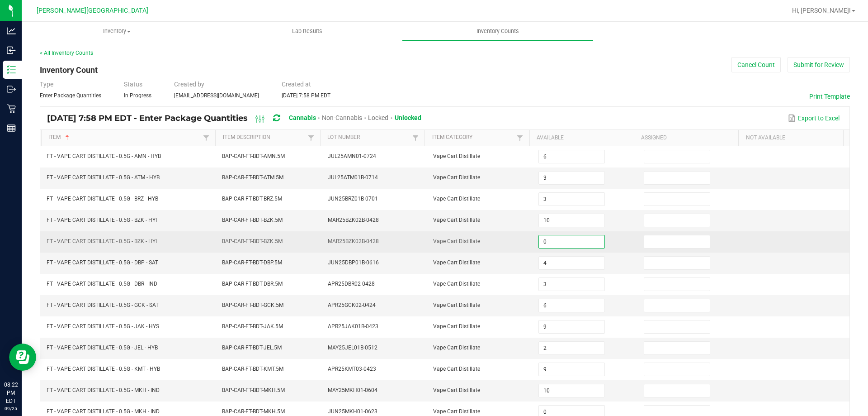
click at [559, 238] on input "0" at bounding box center [571, 241] width 65 height 13
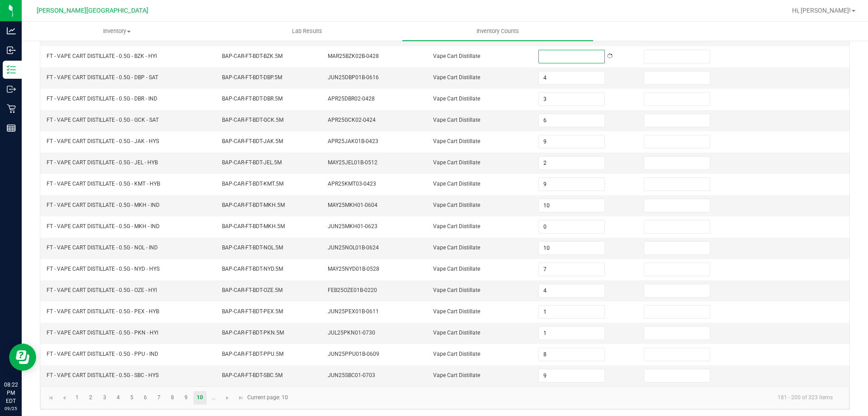
scroll to position [188, 0]
click at [228, 395] on span "Go to the next page" at bounding box center [227, 394] width 7 height 7
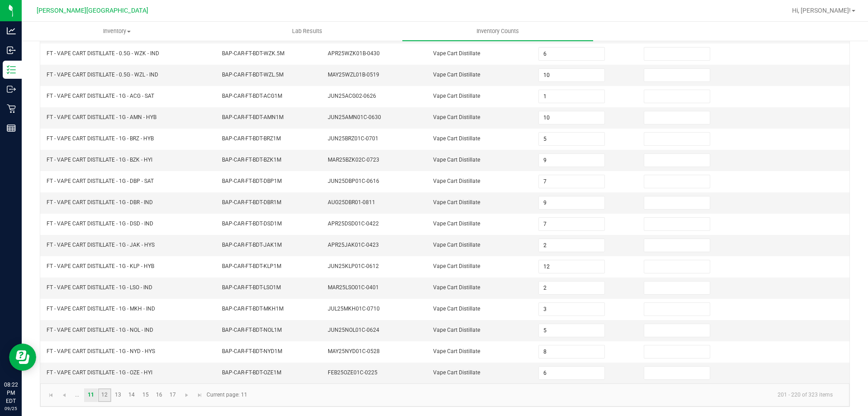
click at [100, 393] on link "12" at bounding box center [104, 395] width 13 height 14
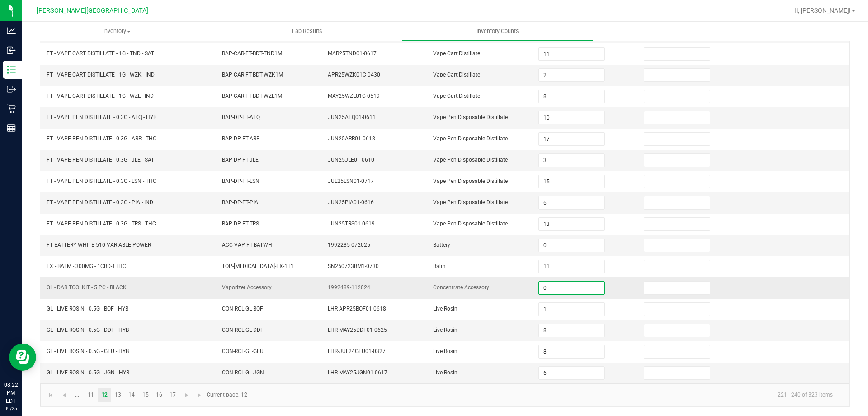
click at [544, 287] on input "0" at bounding box center [571, 287] width 65 height 13
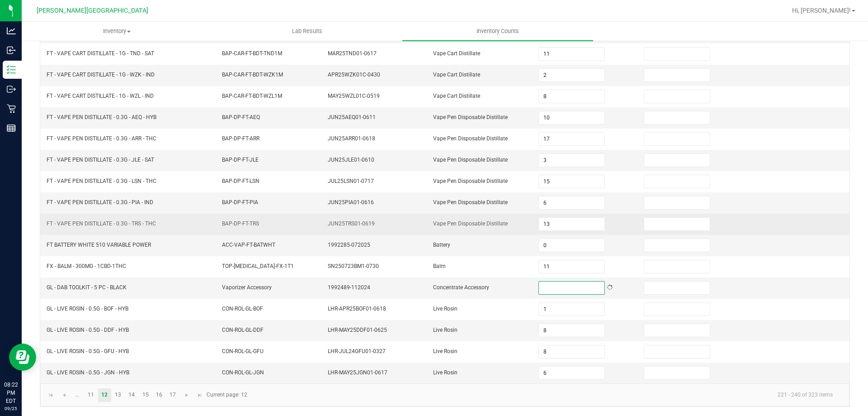
click at [566, 232] on td "13" at bounding box center [585, 223] width 105 height 21
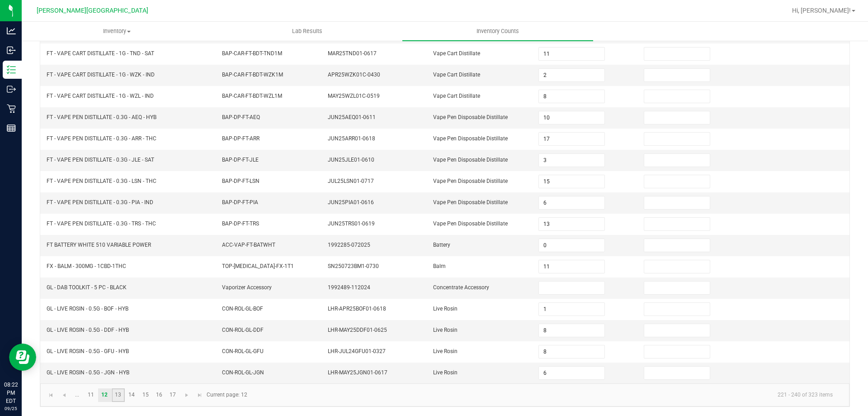
click at [118, 398] on link "13" at bounding box center [118, 395] width 13 height 14
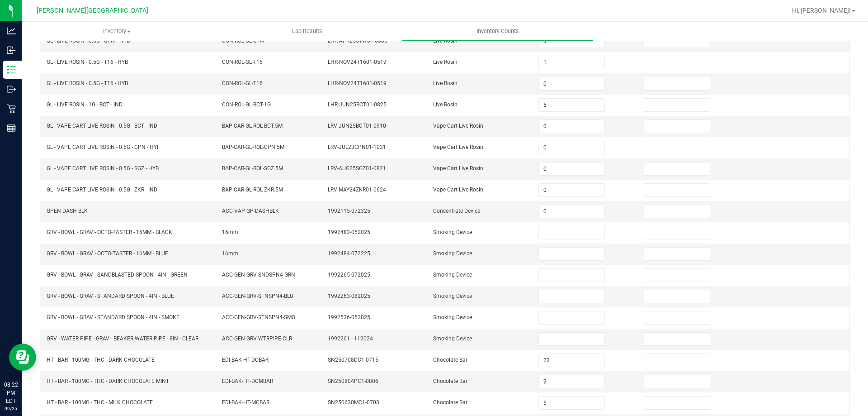
scroll to position [119, 0]
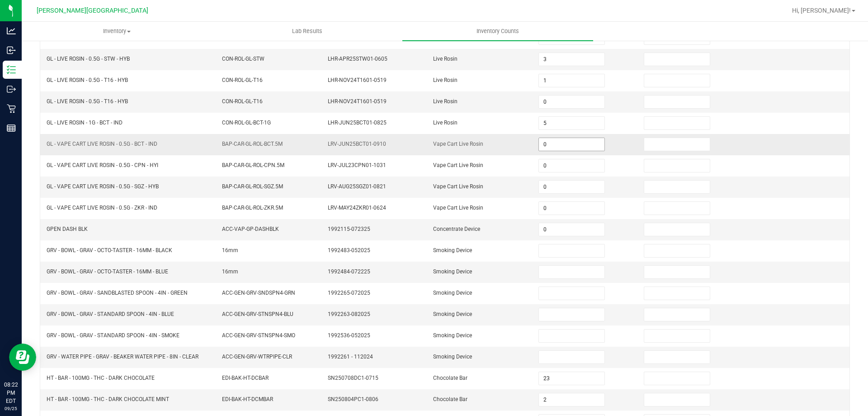
click at [548, 143] on input "0" at bounding box center [571, 144] width 65 height 13
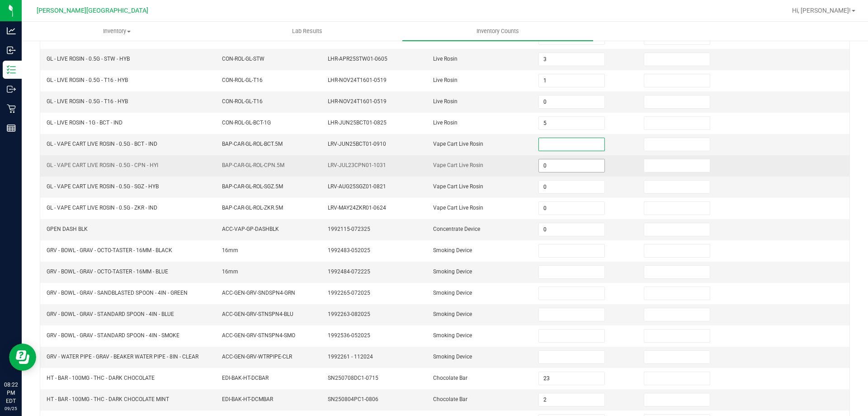
click at [545, 162] on input "0" at bounding box center [571, 165] width 65 height 13
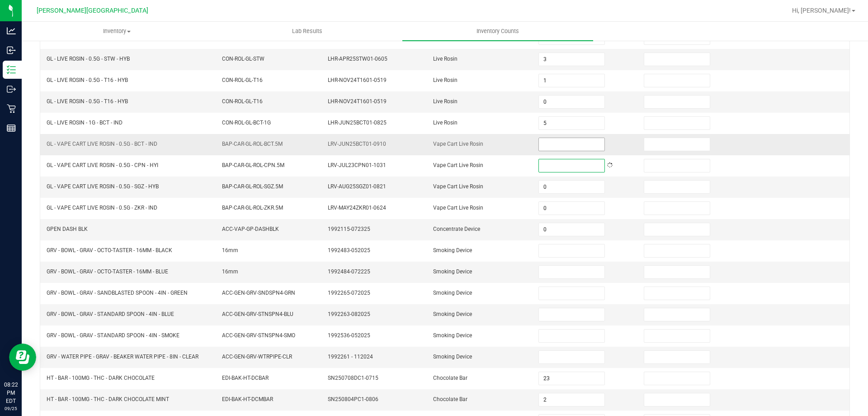
click at [552, 144] on input at bounding box center [571, 144] width 65 height 13
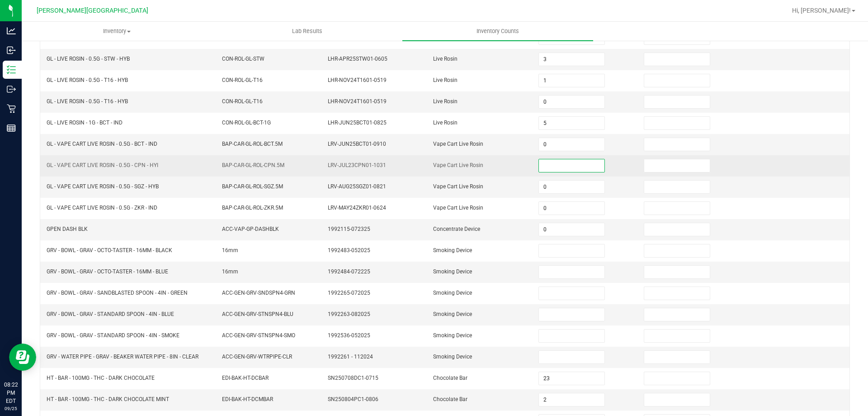
click at [545, 161] on input at bounding box center [571, 165] width 65 height 13
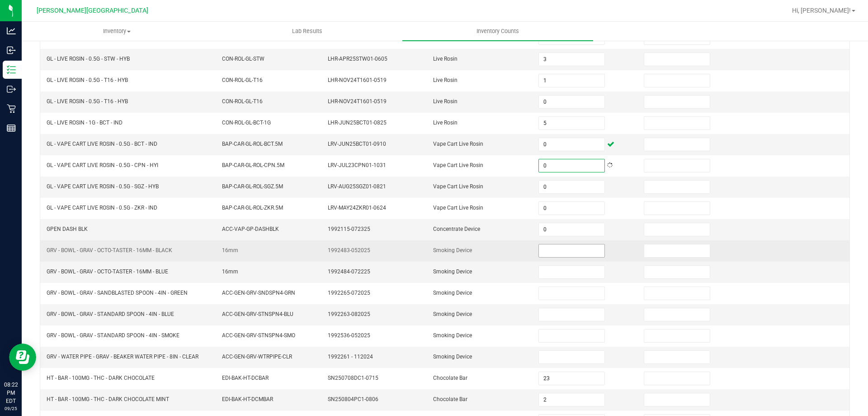
click at [561, 255] on input at bounding box center [571, 250] width 65 height 13
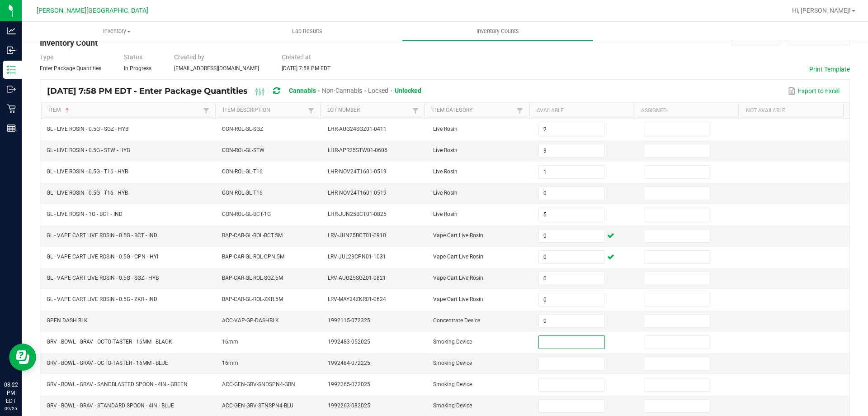
scroll to position [27, 0]
click at [544, 195] on input "0" at bounding box center [571, 193] width 65 height 13
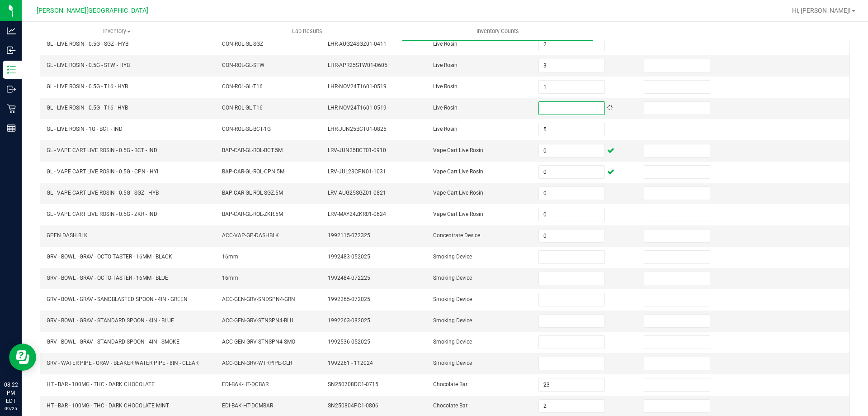
scroll to position [188, 0]
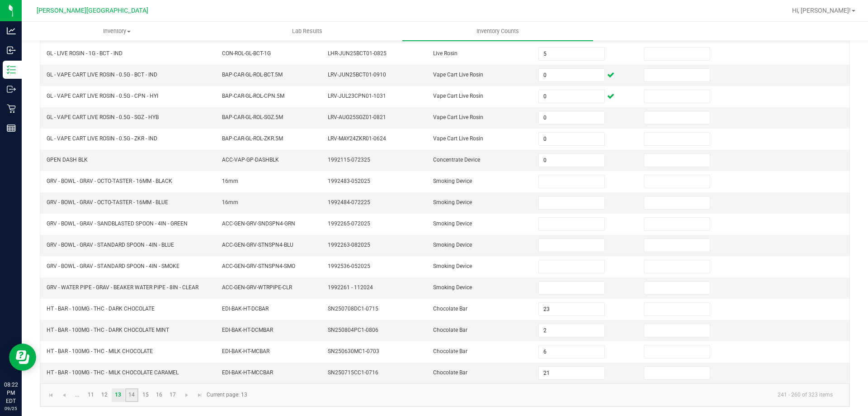
click at [136, 395] on link "14" at bounding box center [131, 395] width 13 height 14
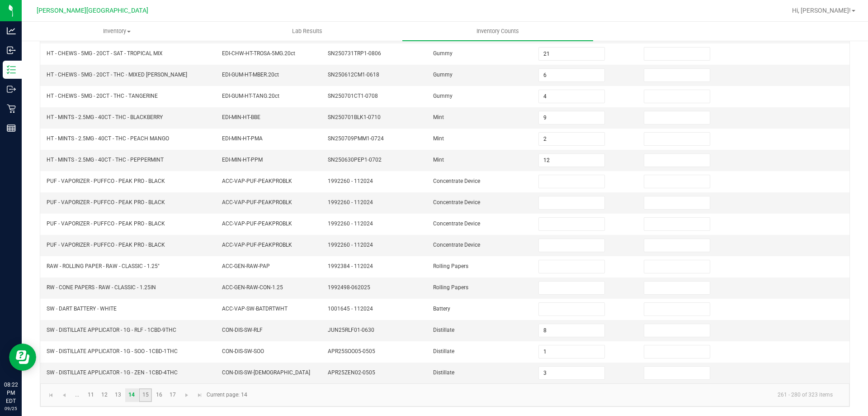
click at [150, 394] on link "15" at bounding box center [145, 395] width 13 height 14
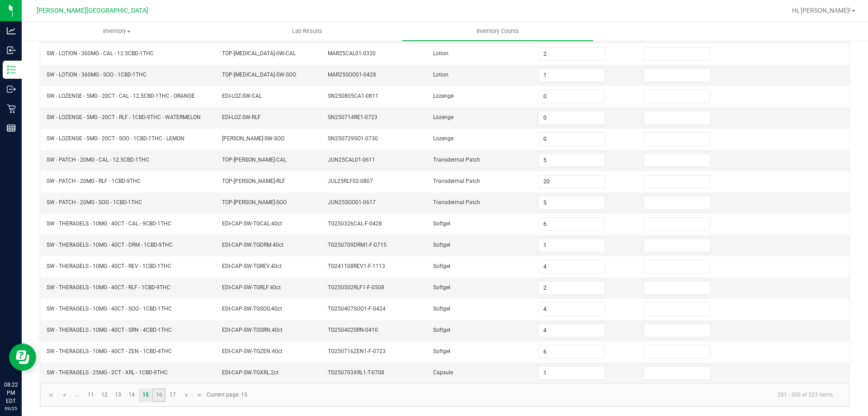
click at [162, 392] on link "16" at bounding box center [158, 395] width 13 height 14
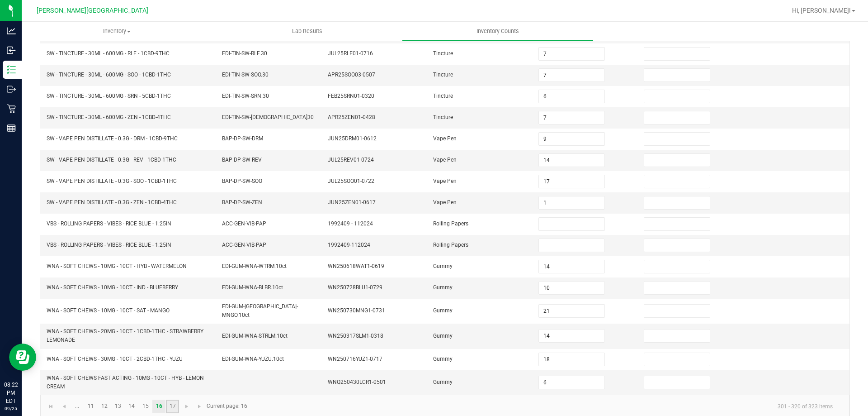
click at [172, 405] on link "17" at bounding box center [172, 406] width 13 height 14
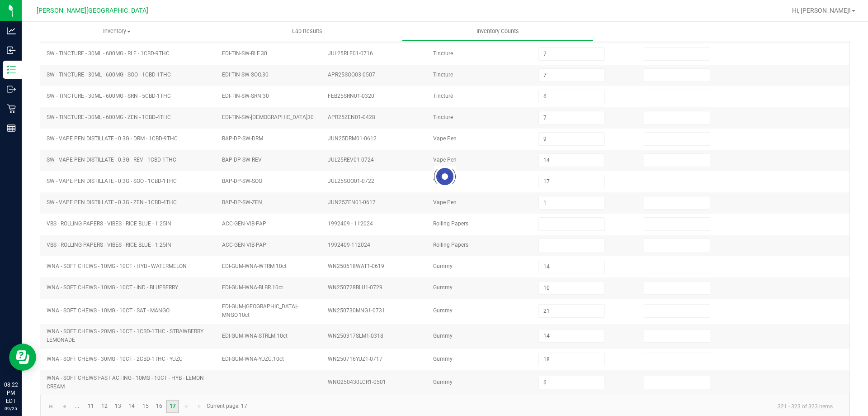
scroll to position [0, 0]
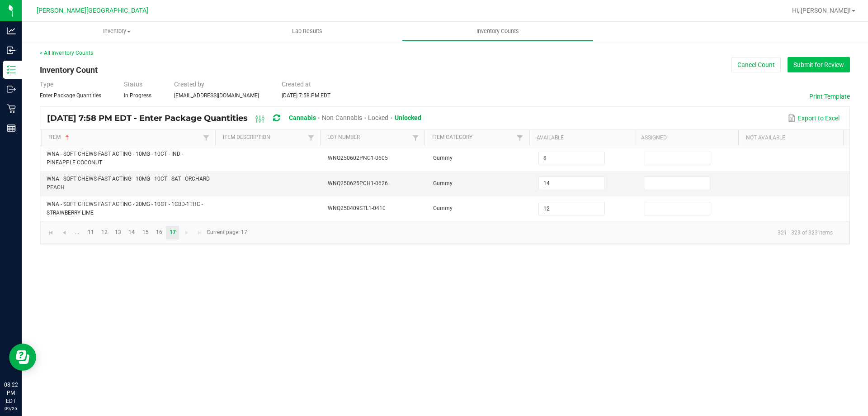
click at [814, 62] on button "Submit for Review" at bounding box center [819, 64] width 62 height 15
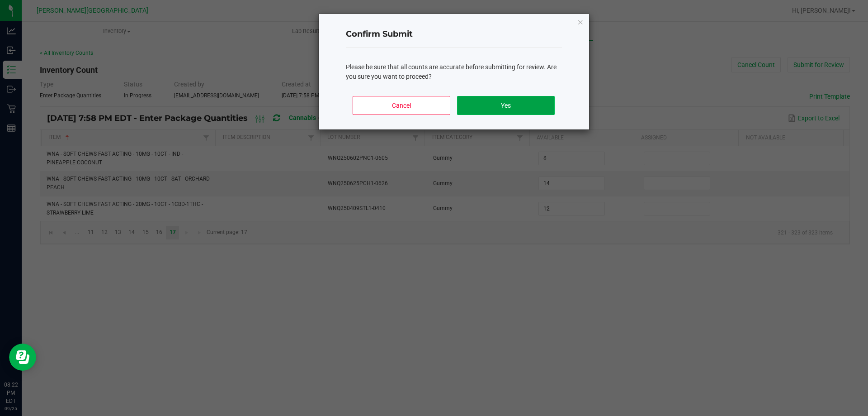
click at [493, 103] on button "Yes" at bounding box center [505, 105] width 97 height 19
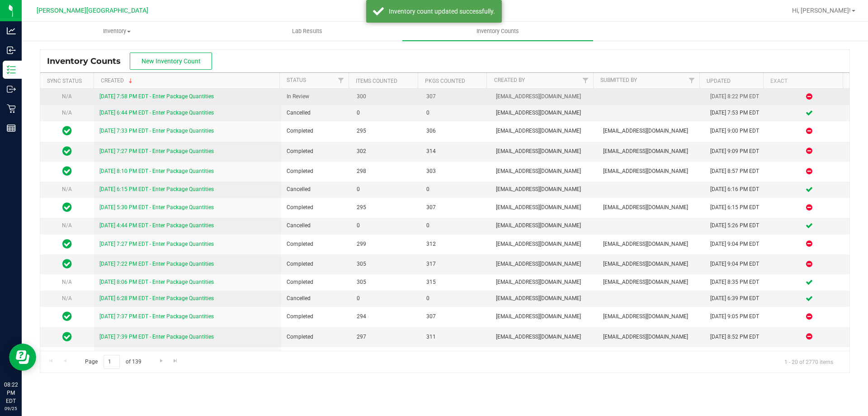
click at [206, 96] on link "[DATE] 7:58 PM EDT - Enter Package Quantities" at bounding box center [157, 96] width 114 height 6
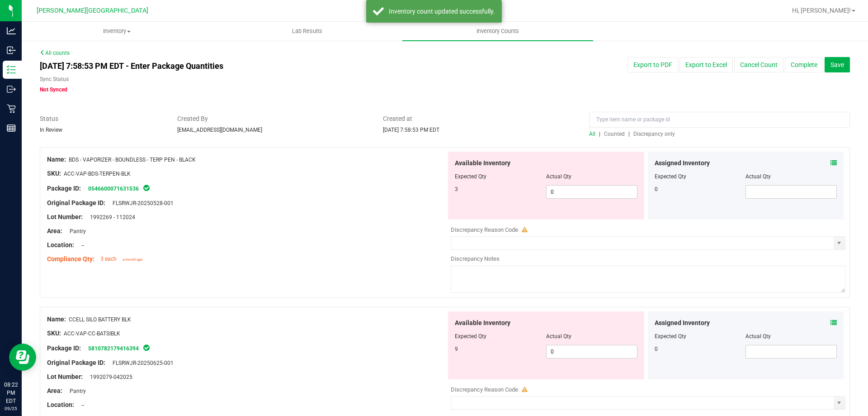
click at [657, 134] on span "Discrepancy only" at bounding box center [655, 134] width 42 height 6
click at [558, 193] on span "0 0" at bounding box center [591, 192] width 91 height 14
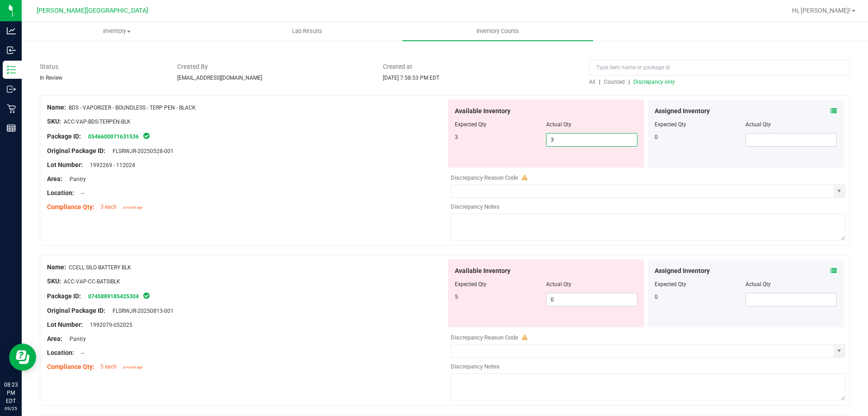
scroll to position [4, 0]
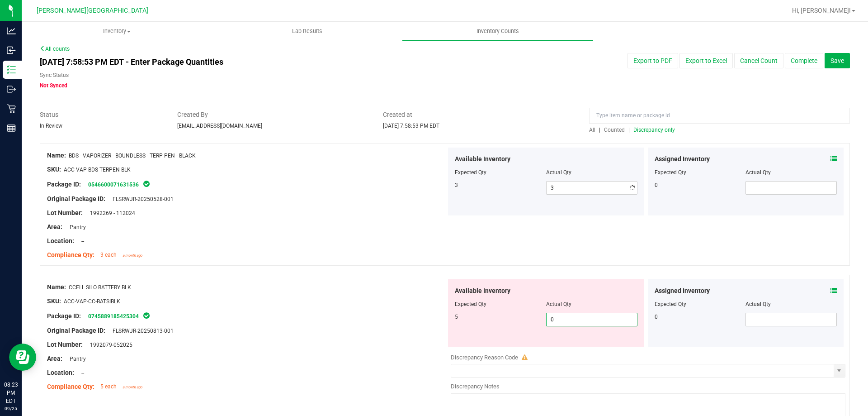
drag, startPoint x: 561, startPoint y: 344, endPoint x: 534, endPoint y: 349, distance: 27.6
click at [534, 349] on div "Available Inventory Expected Qty Actual Qty 5 0 0" at bounding box center [645, 350] width 399 height 143
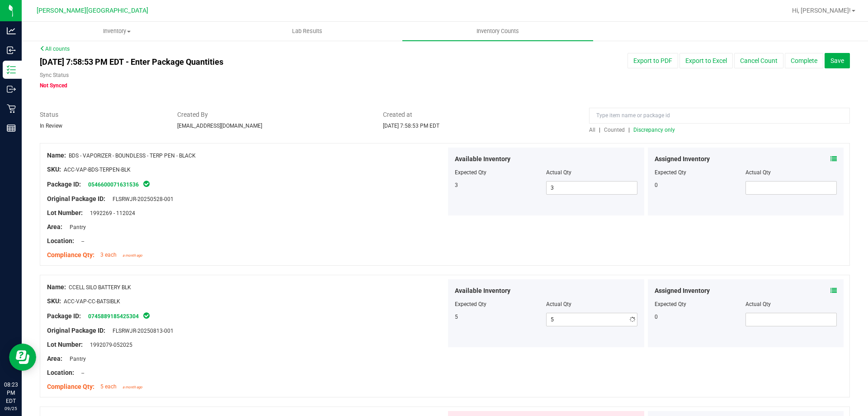
click at [369, 245] on div "Location: --" at bounding box center [246, 240] width 399 height 9
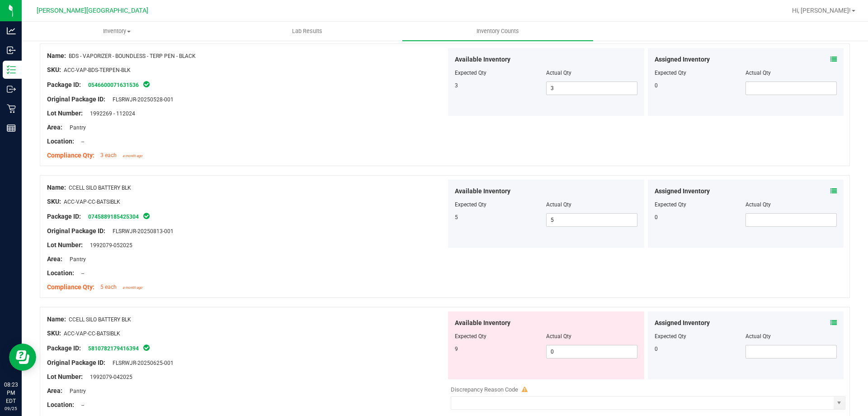
scroll to position [275, 0]
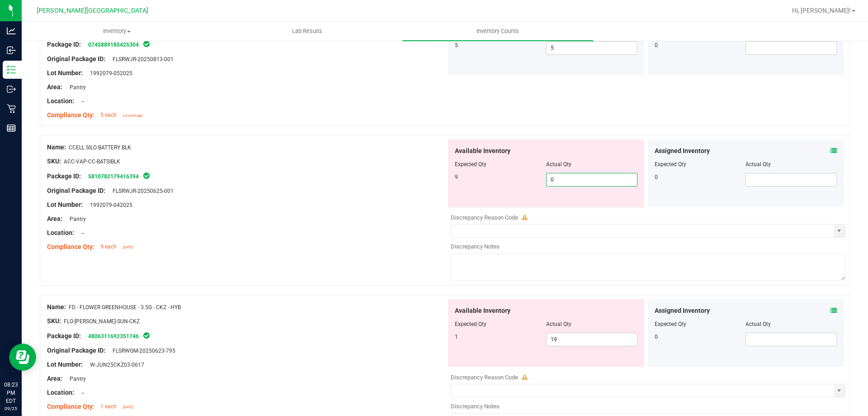
drag, startPoint x: 555, startPoint y: 177, endPoint x: 524, endPoint y: 185, distance: 31.9
click at [525, 185] on div "9 0 0" at bounding box center [546, 180] width 183 height 14
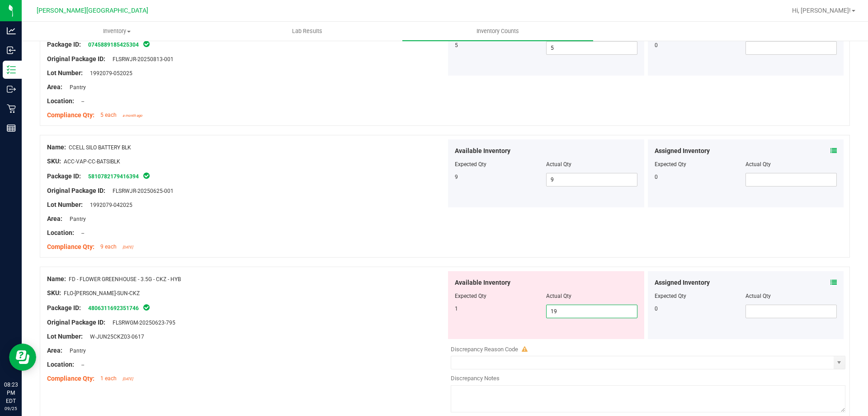
drag, startPoint x: 562, startPoint y: 309, endPoint x: 522, endPoint y: 310, distance: 39.4
click at [525, 317] on div "1 19 19" at bounding box center [546, 311] width 183 height 14
drag, startPoint x: 361, startPoint y: 282, endPoint x: 363, endPoint y: 290, distance: 7.8
click at [362, 283] on div "Name: FD - FLOWER GREENHOUSE - 3.5G - CKZ - HYB" at bounding box center [246, 278] width 399 height 9
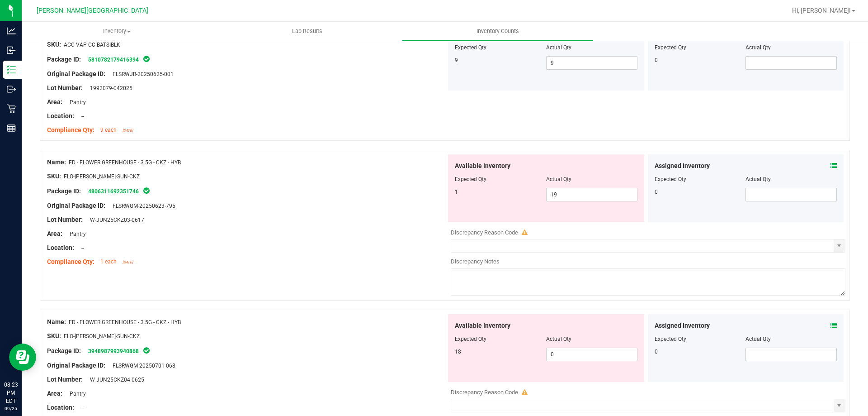
scroll to position [456, 0]
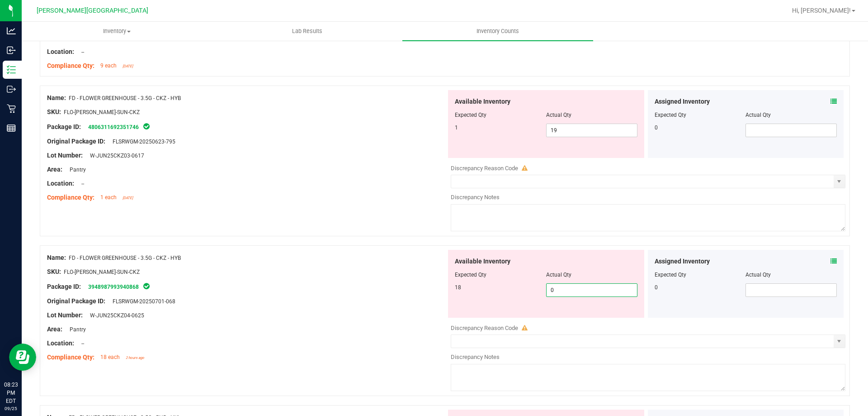
drag, startPoint x: 568, startPoint y: 291, endPoint x: 514, endPoint y: 292, distance: 53.8
click at [515, 293] on div "18 0 0" at bounding box center [546, 290] width 183 height 14
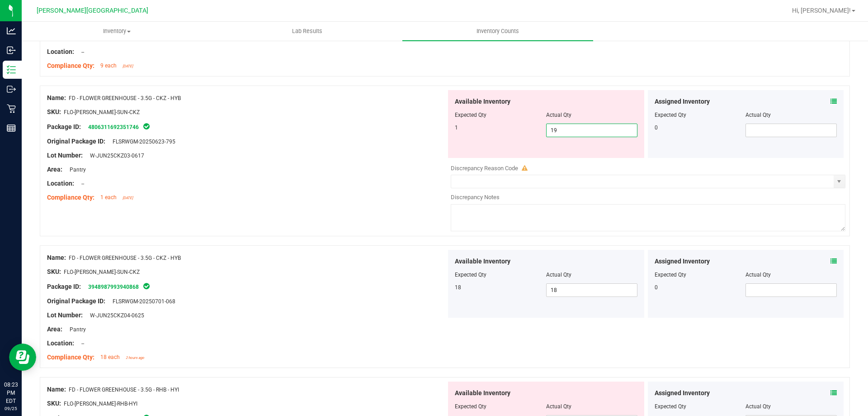
drag, startPoint x: 556, startPoint y: 130, endPoint x: 488, endPoint y: 145, distance: 70.3
click at [495, 135] on div "1 19 19" at bounding box center [546, 130] width 183 height 14
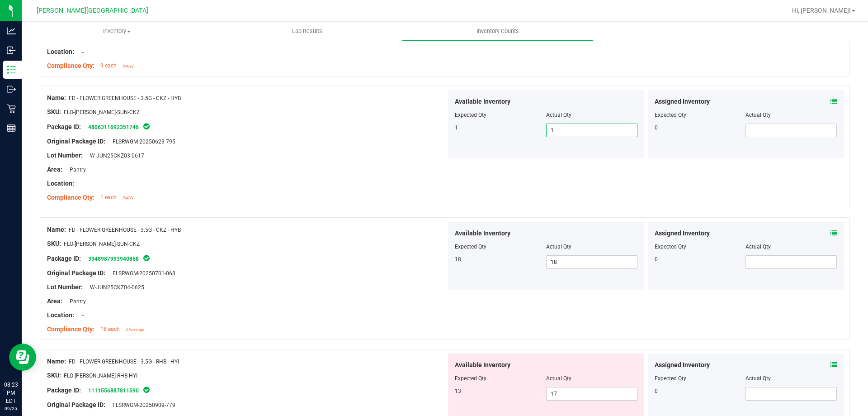
click at [390, 278] on div at bounding box center [246, 280] width 399 height 5
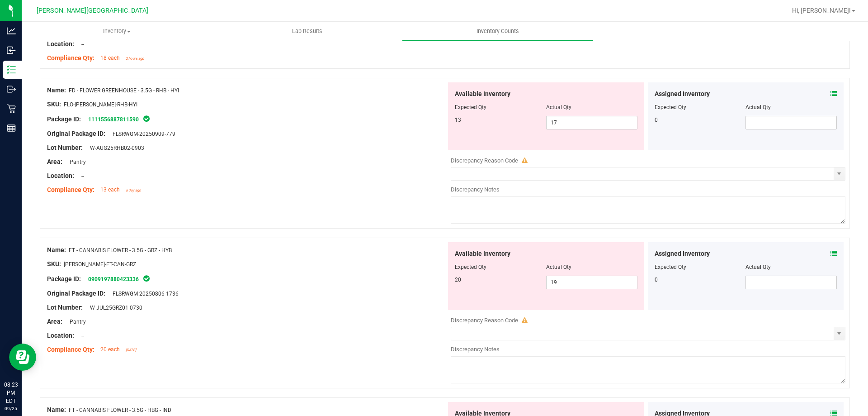
scroll to position [728, 0]
drag, startPoint x: 562, startPoint y: 280, endPoint x: 516, endPoint y: 279, distance: 46.2
click at [516, 279] on div "20 19 19" at bounding box center [546, 282] width 183 height 14
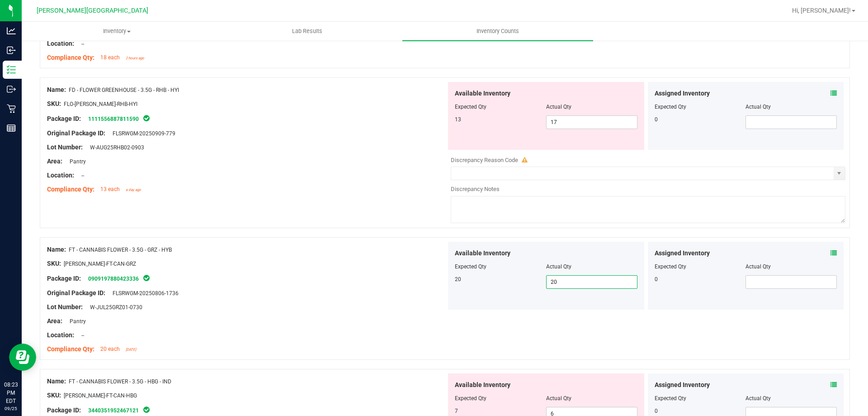
scroll to position [863, 0]
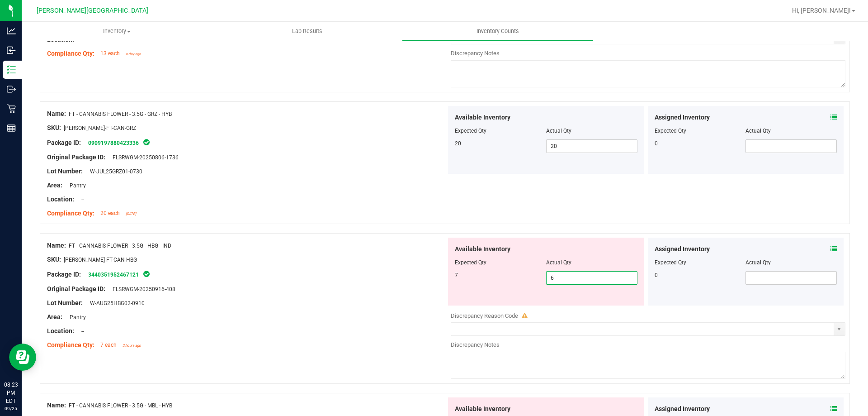
drag, startPoint x: 559, startPoint y: 280, endPoint x: 527, endPoint y: 273, distance: 32.3
click at [527, 273] on div "7 6 6" at bounding box center [546, 278] width 183 height 14
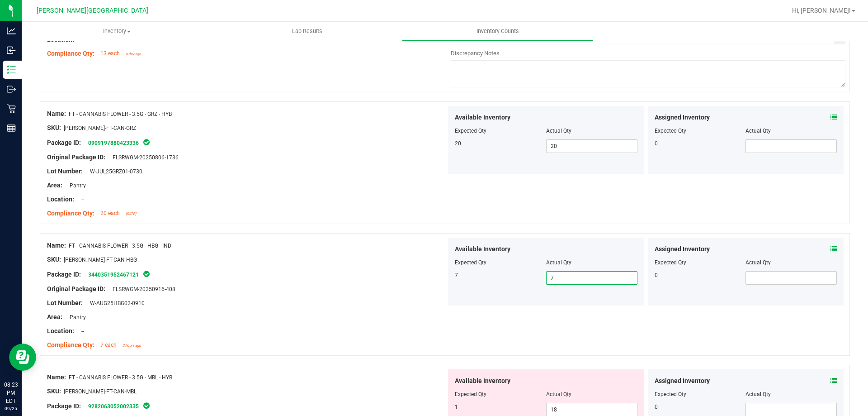
click at [400, 275] on div "Package ID: 3440351952467121" at bounding box center [246, 274] width 399 height 11
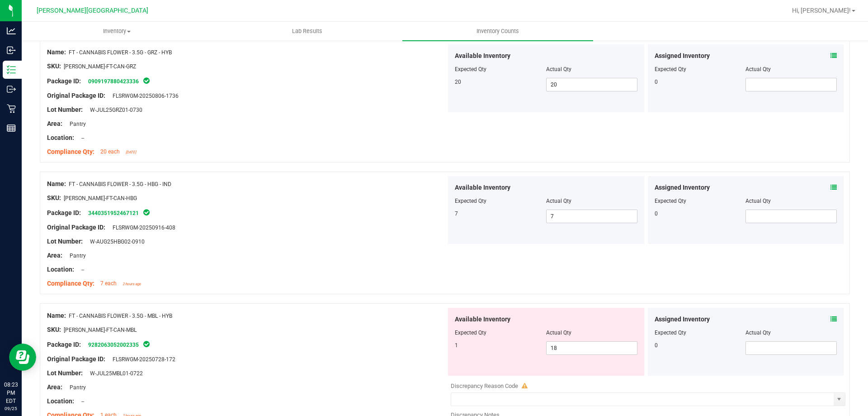
scroll to position [1044, 0]
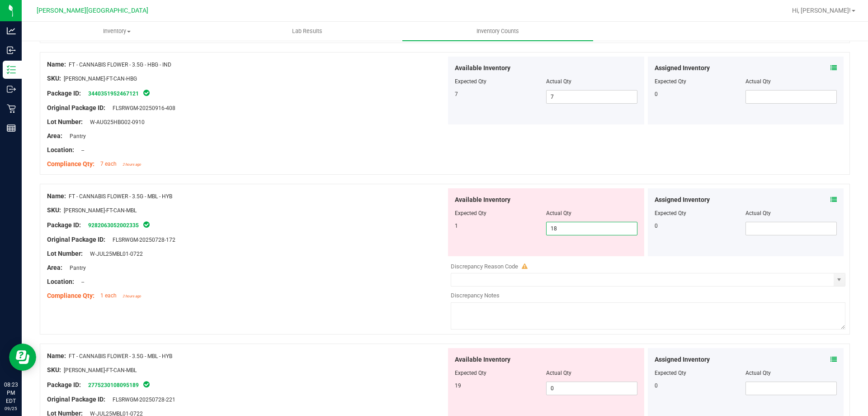
drag, startPoint x: 571, startPoint y: 229, endPoint x: 511, endPoint y: 231, distance: 59.7
click at [512, 231] on div "1 18 18" at bounding box center [546, 229] width 183 height 14
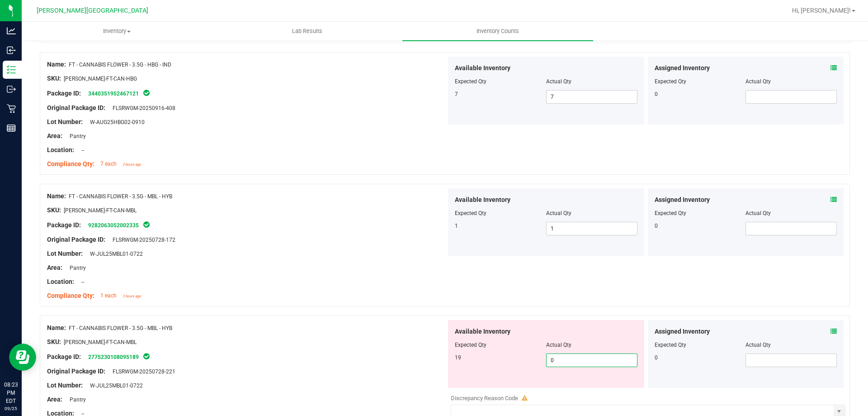
drag, startPoint x: 545, startPoint y: 362, endPoint x: 525, endPoint y: 366, distance: 20.4
click at [526, 366] on div "19 0 0" at bounding box center [546, 360] width 183 height 14
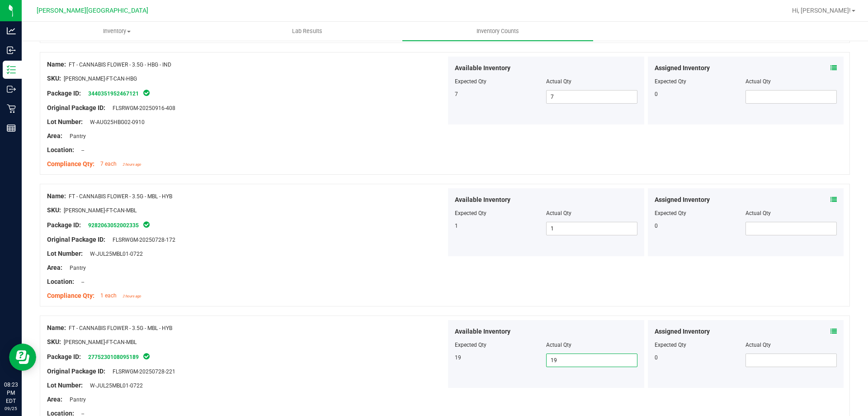
click at [358, 265] on div "Area: Pantry" at bounding box center [246, 267] width 399 height 9
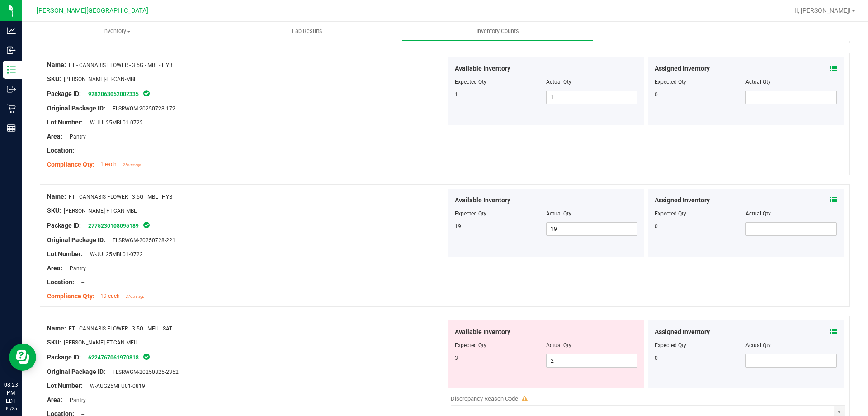
scroll to position [1271, 0]
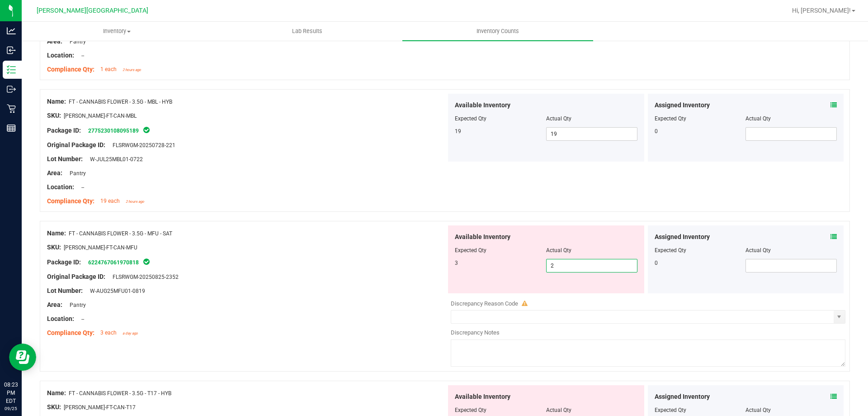
drag, startPoint x: 528, startPoint y: 264, endPoint x: 499, endPoint y: 266, distance: 29.4
click at [501, 266] on div "3 2 2" at bounding box center [546, 266] width 183 height 14
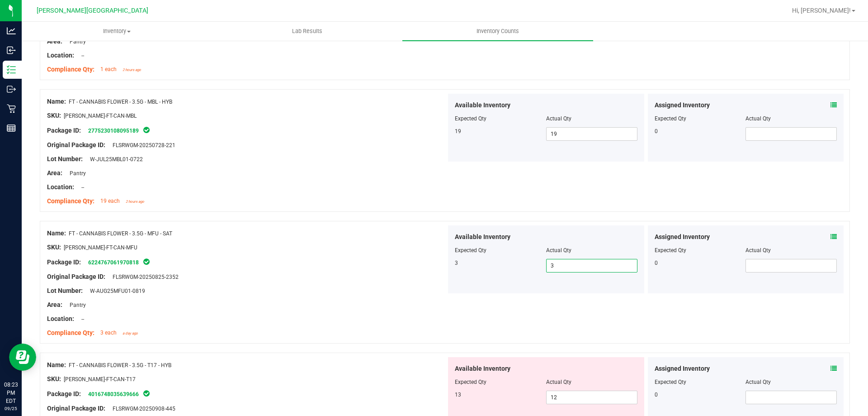
scroll to position [1451, 0]
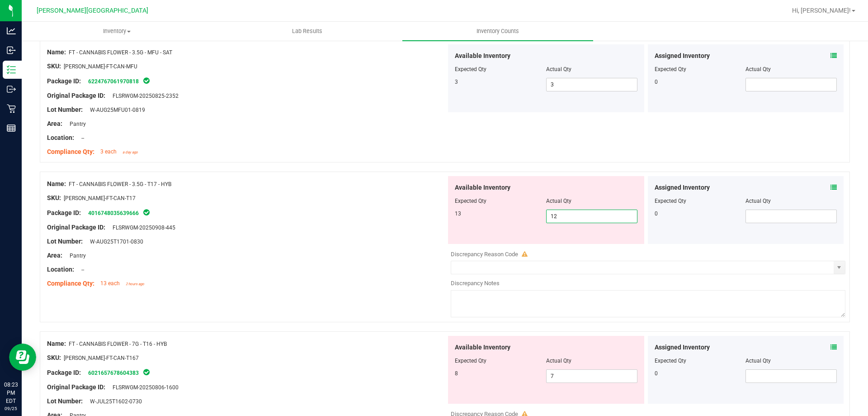
drag, startPoint x: 564, startPoint y: 214, endPoint x: 526, endPoint y: 214, distance: 38.4
click at [526, 214] on div "13 12 12" at bounding box center [546, 216] width 183 height 14
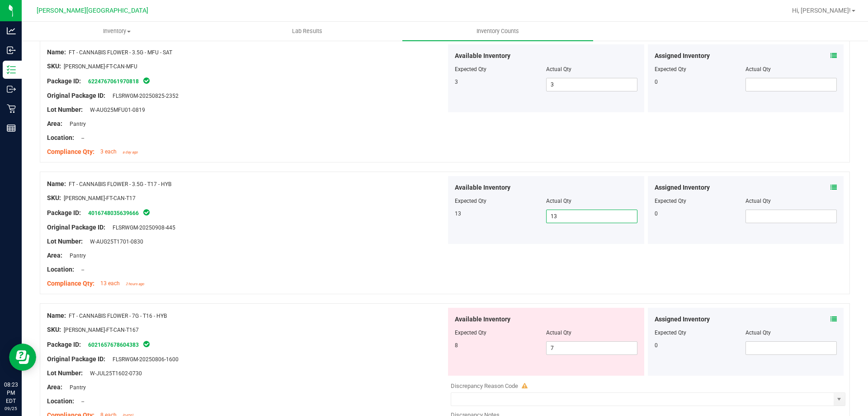
click at [363, 270] on div "Location: --" at bounding box center [246, 269] width 399 height 9
drag, startPoint x: 545, startPoint y: 343, endPoint x: 511, endPoint y: 342, distance: 33.9
click at [511, 345] on div "8 7 7" at bounding box center [546, 348] width 183 height 14
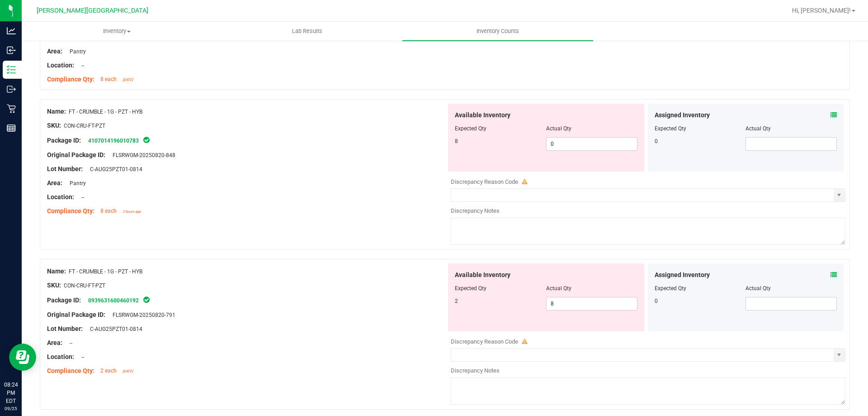
scroll to position [1791, 0]
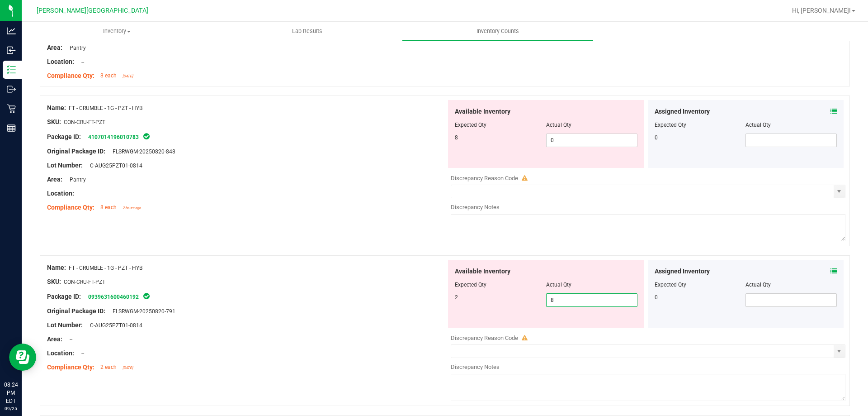
drag, startPoint x: 540, startPoint y: 302, endPoint x: 522, endPoint y: 308, distance: 19.0
click at [522, 310] on div "Available Inventory Expected Qty Actual Qty 2 8 8" at bounding box center [546, 294] width 196 height 68
click at [550, 141] on span "0 0" at bounding box center [591, 140] width 91 height 14
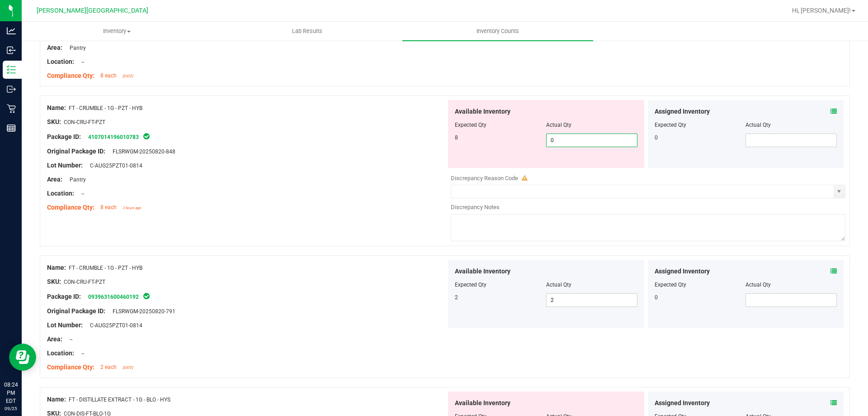
drag, startPoint x: 550, startPoint y: 141, endPoint x: 534, endPoint y: 141, distance: 15.8
click at [536, 142] on div "8 0 0" at bounding box center [546, 140] width 183 height 14
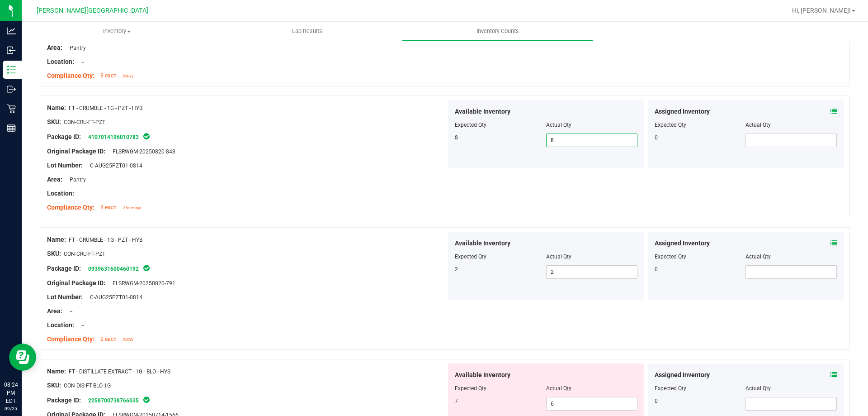
click at [378, 203] on div "Compliance Qty: 8 each 2 hours ago" at bounding box center [246, 207] width 399 height 9
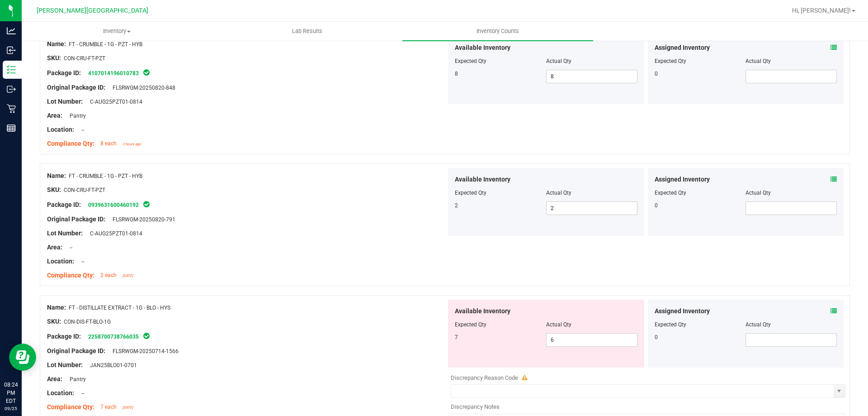
scroll to position [1972, 0]
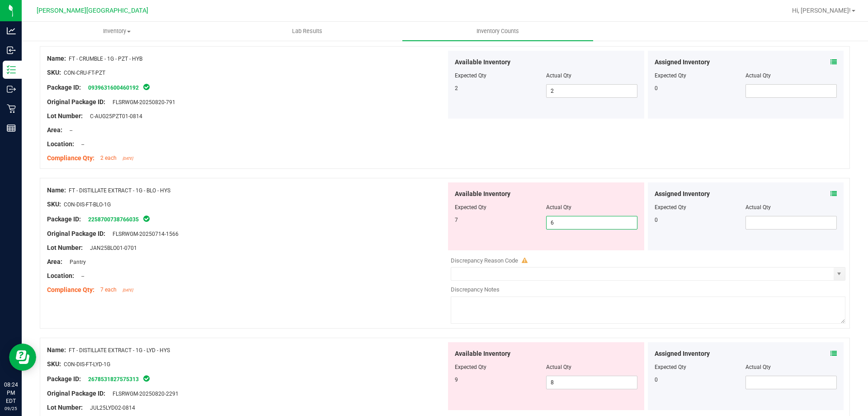
drag, startPoint x: 558, startPoint y: 225, endPoint x: 531, endPoint y: 229, distance: 27.4
click at [531, 229] on div "7 6 6" at bounding box center [546, 223] width 183 height 14
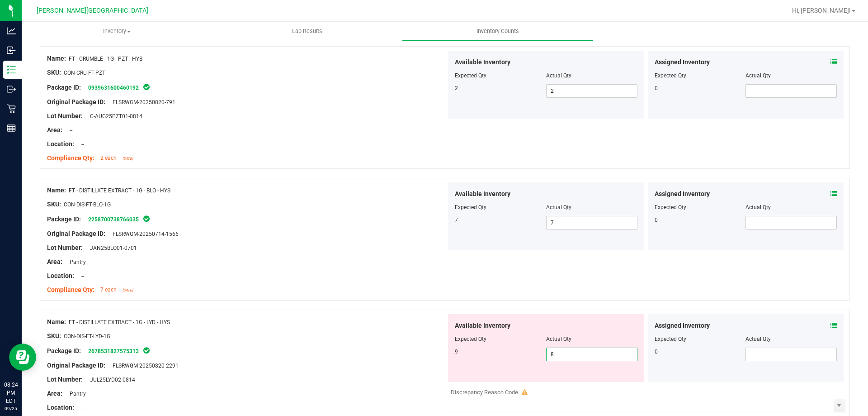
drag, startPoint x: 531, startPoint y: 354, endPoint x: 521, endPoint y: 357, distance: 10.0
click at [522, 356] on div "9 8 8" at bounding box center [546, 354] width 183 height 14
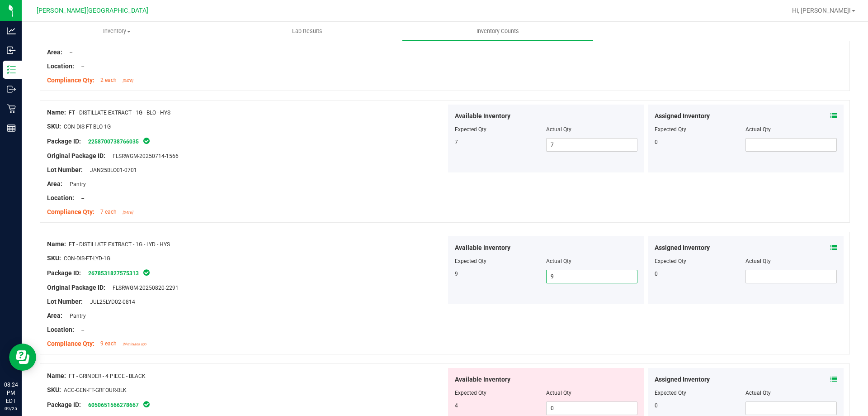
scroll to position [2152, 0]
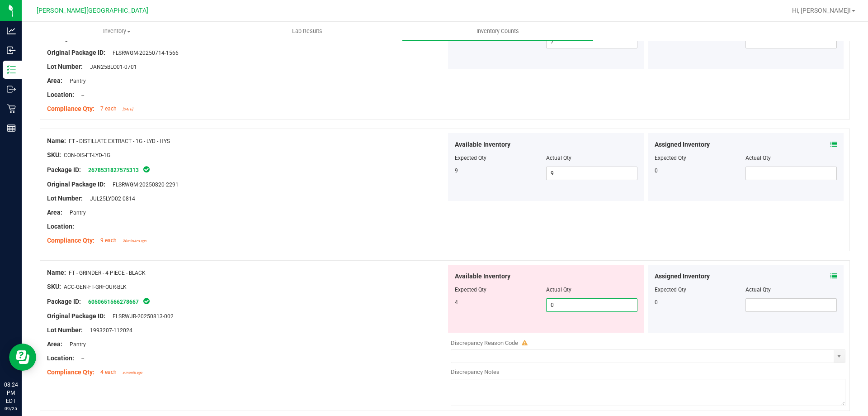
drag, startPoint x: 549, startPoint y: 300, endPoint x: 518, endPoint y: 302, distance: 30.8
click at [518, 302] on div "4 0 0" at bounding box center [546, 305] width 183 height 14
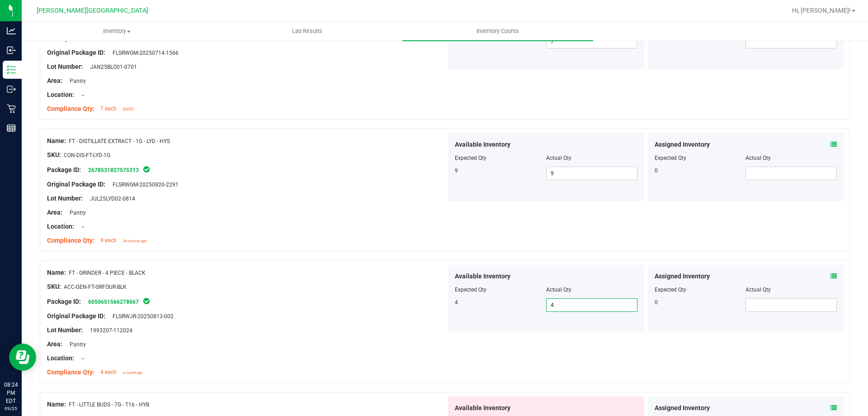
scroll to position [2288, 0]
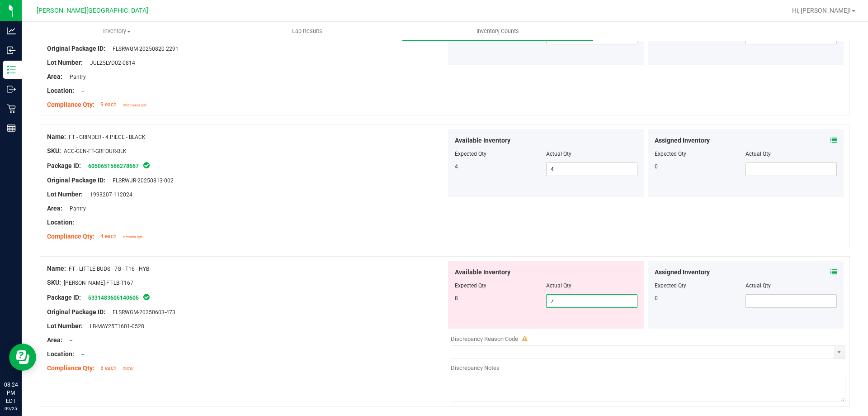
drag, startPoint x: 545, startPoint y: 302, endPoint x: 488, endPoint y: 298, distance: 57.1
click at [489, 299] on div "8 7 7" at bounding box center [546, 301] width 183 height 14
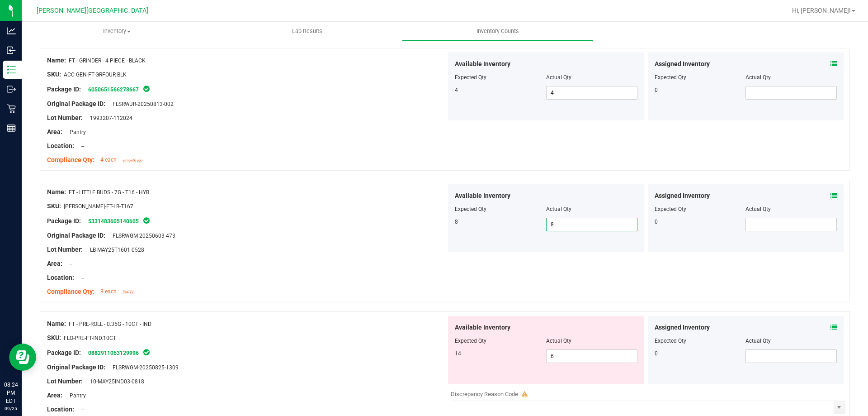
scroll to position [2451, 0]
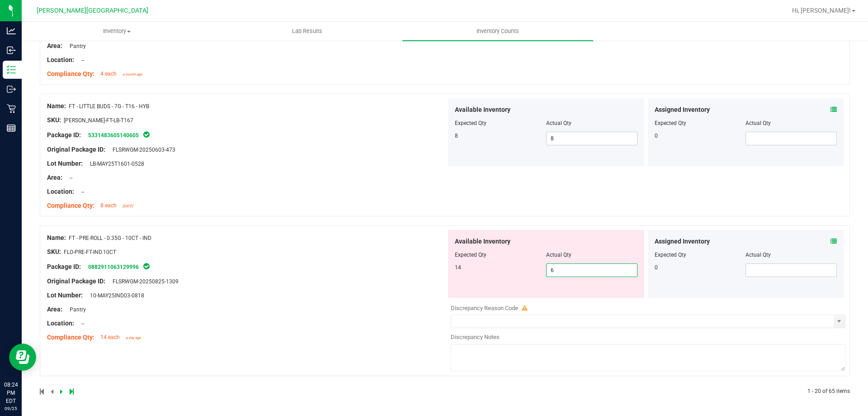
drag, startPoint x: 558, startPoint y: 268, endPoint x: 526, endPoint y: 270, distance: 31.8
click at [527, 270] on div "14 6 6" at bounding box center [546, 270] width 183 height 14
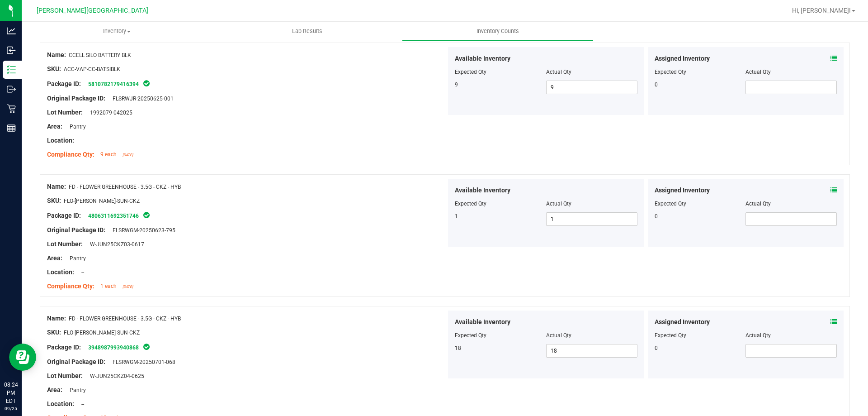
scroll to position [0, 0]
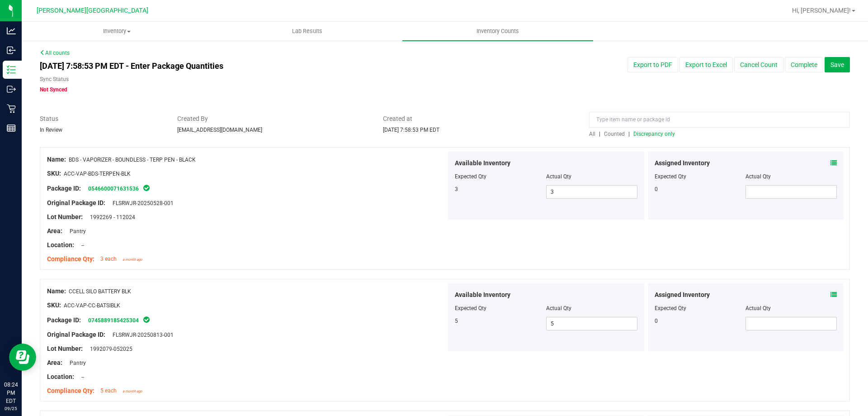
click at [634, 133] on span "Discrepancy only" at bounding box center [655, 134] width 42 height 6
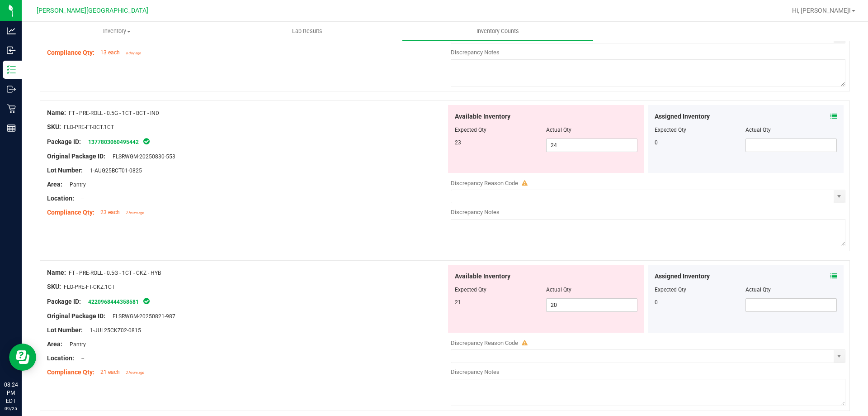
scroll to position [226, 0]
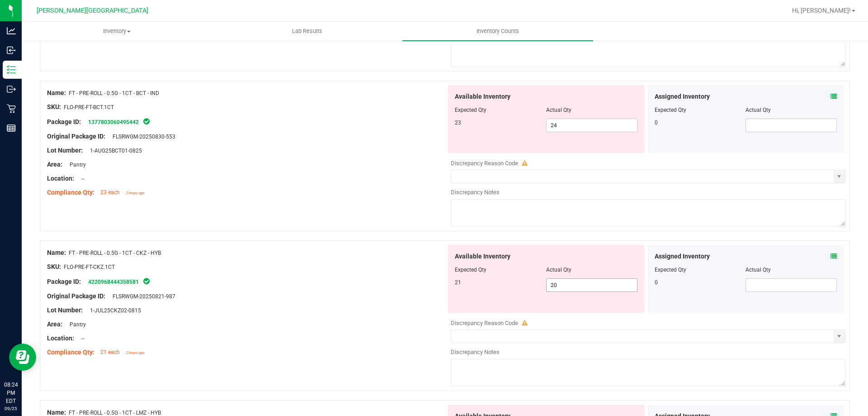
drag, startPoint x: 564, startPoint y: 284, endPoint x: 481, endPoint y: 286, distance: 83.3
click at [481, 285] on div "21 20 20" at bounding box center [546, 285] width 183 height 14
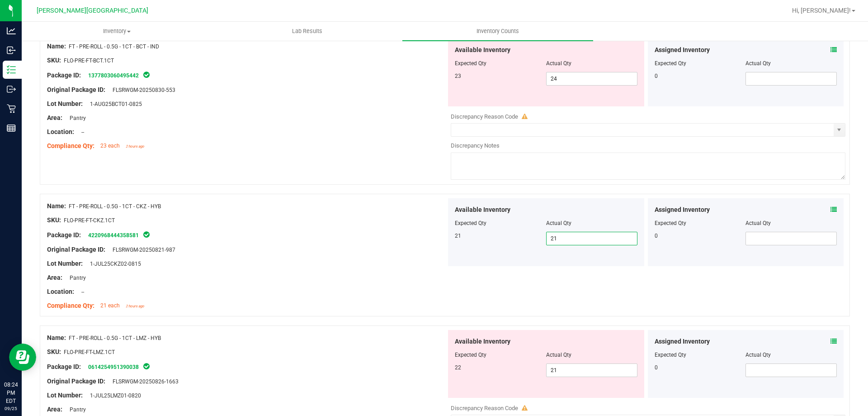
scroll to position [362, 0]
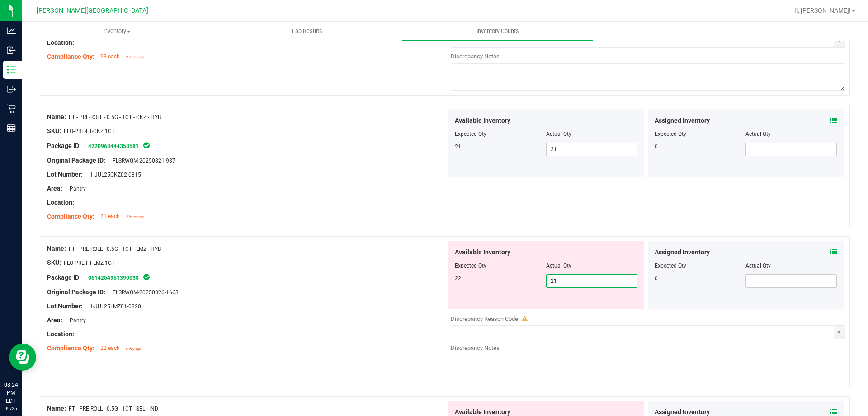
drag, startPoint x: 559, startPoint y: 279, endPoint x: 495, endPoint y: 283, distance: 64.4
click at [496, 284] on div "22 21 21" at bounding box center [546, 281] width 183 height 14
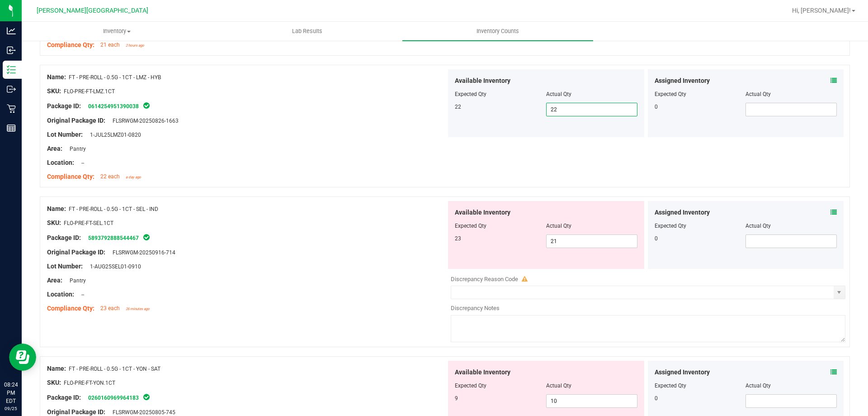
scroll to position [543, 0]
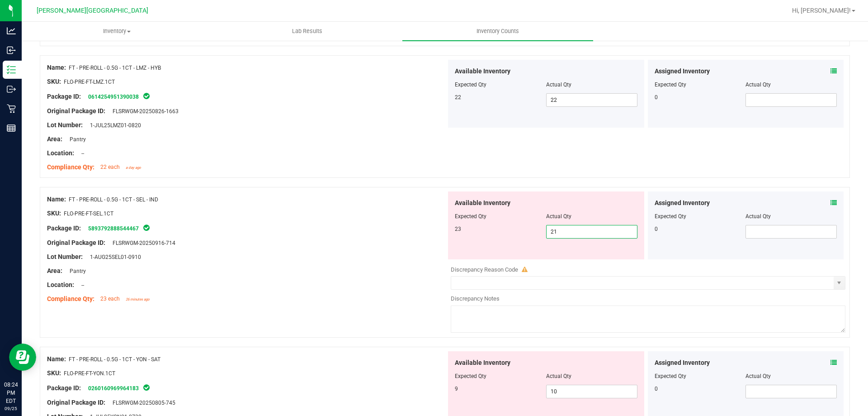
drag, startPoint x: 562, startPoint y: 233, endPoint x: 511, endPoint y: 242, distance: 51.8
click at [512, 243] on div "Available Inventory Expected Qty Actual Qty 23 21 21" at bounding box center [546, 225] width 196 height 68
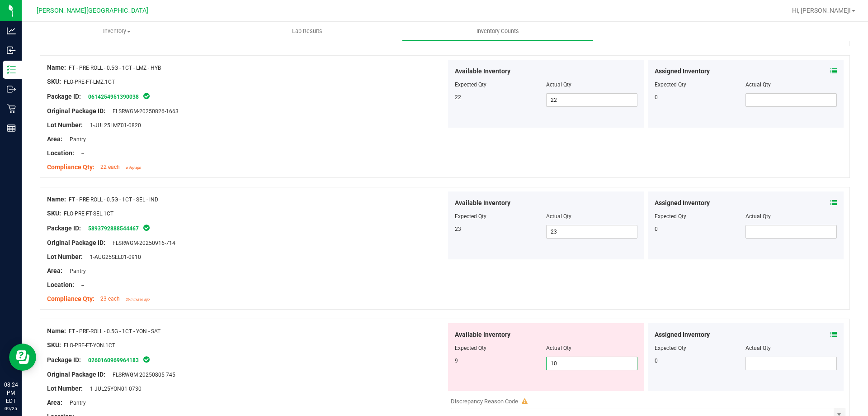
drag, startPoint x: 566, startPoint y: 364, endPoint x: 484, endPoint y: 373, distance: 82.3
click at [485, 374] on div "Available Inventory Expected Qty Actual Qty 9 10 10" at bounding box center [546, 357] width 196 height 68
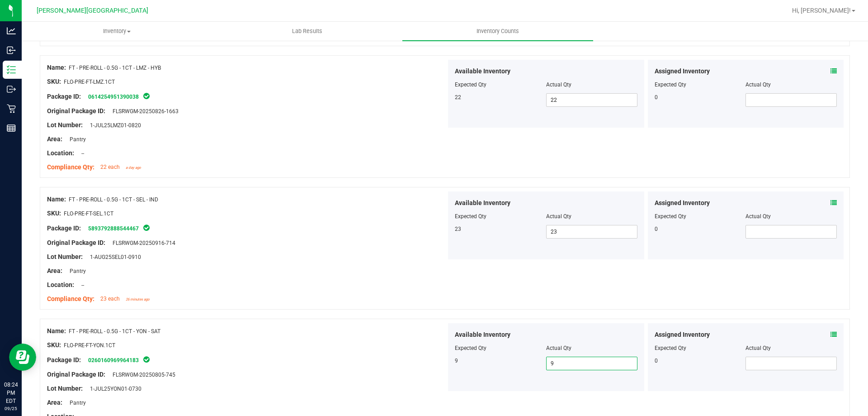
click at [335, 286] on div "Location: --" at bounding box center [246, 284] width 399 height 9
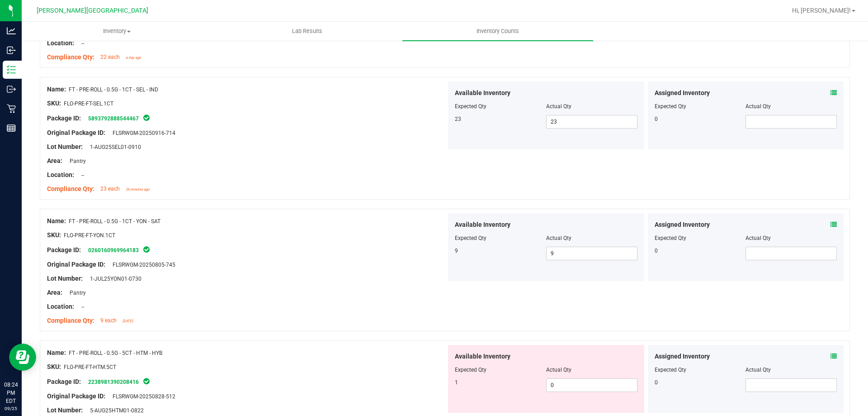
scroll to position [769, 0]
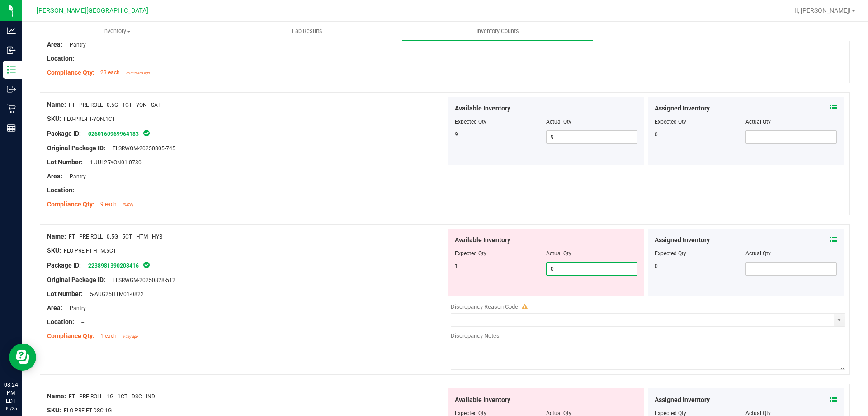
drag, startPoint x: 538, startPoint y: 270, endPoint x: 527, endPoint y: 266, distance: 11.7
click at [531, 271] on div "1 0 0" at bounding box center [546, 269] width 183 height 14
click at [836, 320] on span "select" at bounding box center [839, 319] width 7 height 7
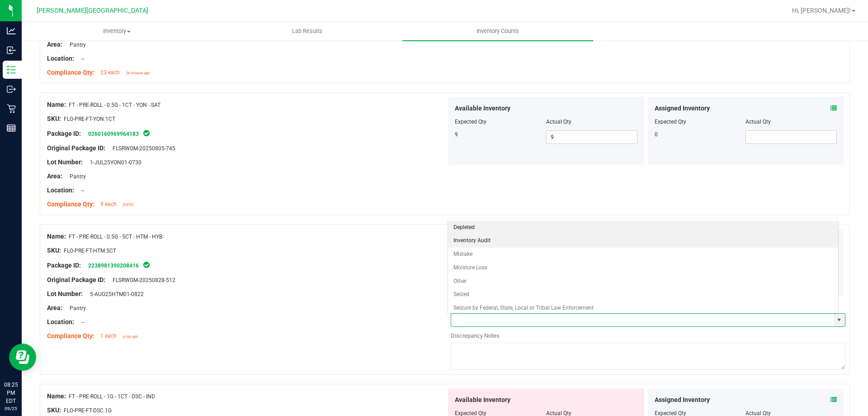
click at [482, 241] on li "Inventory Audit" at bounding box center [643, 241] width 391 height 14
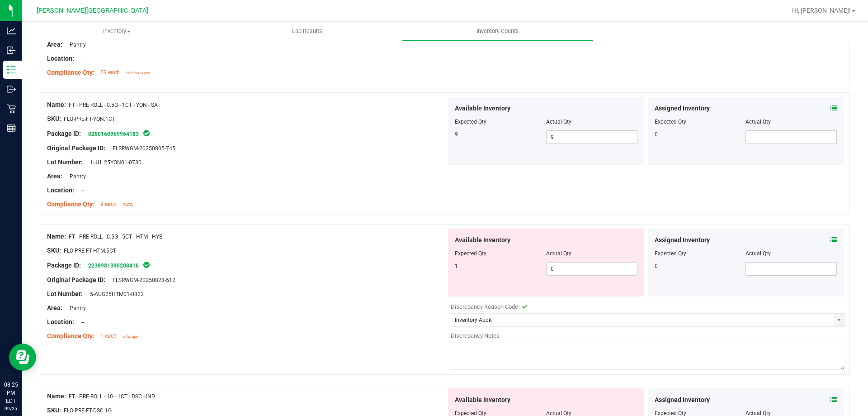
click at [480, 358] on textarea at bounding box center [648, 355] width 395 height 27
click at [397, 279] on div "Original Package ID: FLSRWGM-20250828-512" at bounding box center [246, 279] width 399 height 9
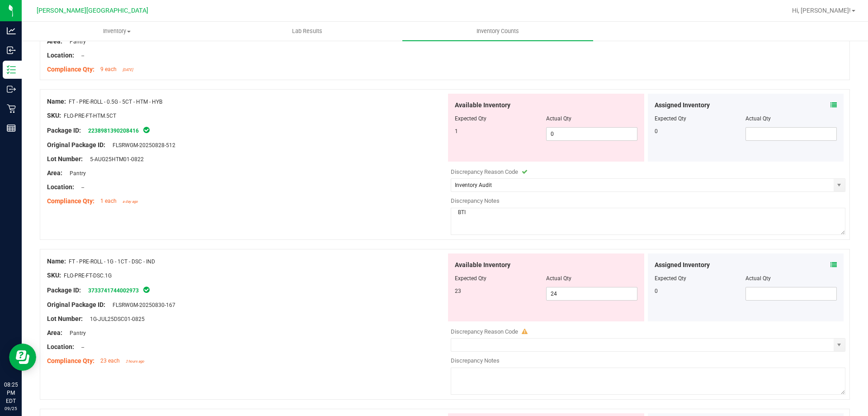
scroll to position [905, 0]
drag, startPoint x: 557, startPoint y: 294, endPoint x: 504, endPoint y: 287, distance: 53.0
click at [507, 289] on div "23 24 24" at bounding box center [546, 293] width 183 height 14
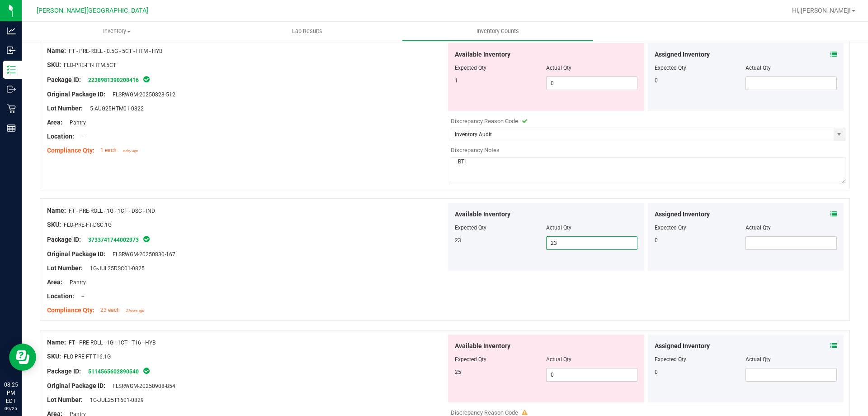
scroll to position [1086, 0]
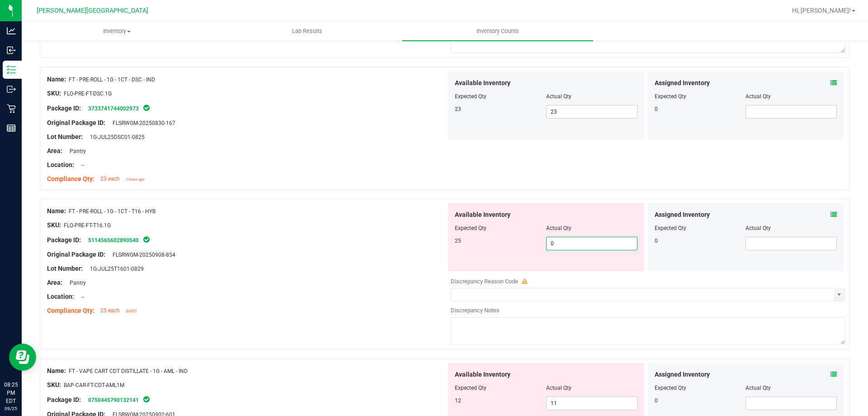
drag, startPoint x: 544, startPoint y: 238, endPoint x: 537, endPoint y: 237, distance: 6.9
click at [537, 237] on div "25 0 0" at bounding box center [546, 244] width 183 height 14
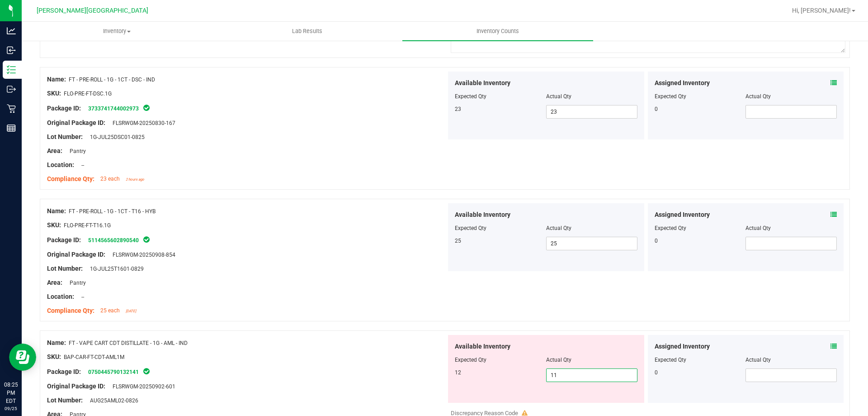
drag, startPoint x: 569, startPoint y: 373, endPoint x: 527, endPoint y: 366, distance: 41.7
click at [528, 366] on div "Available Inventory Expected Qty Actual Qty 12 11 11" at bounding box center [546, 369] width 196 height 68
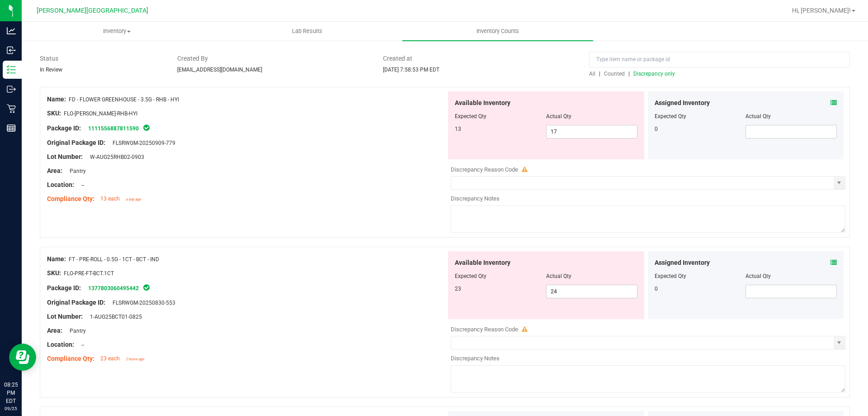
scroll to position [0, 0]
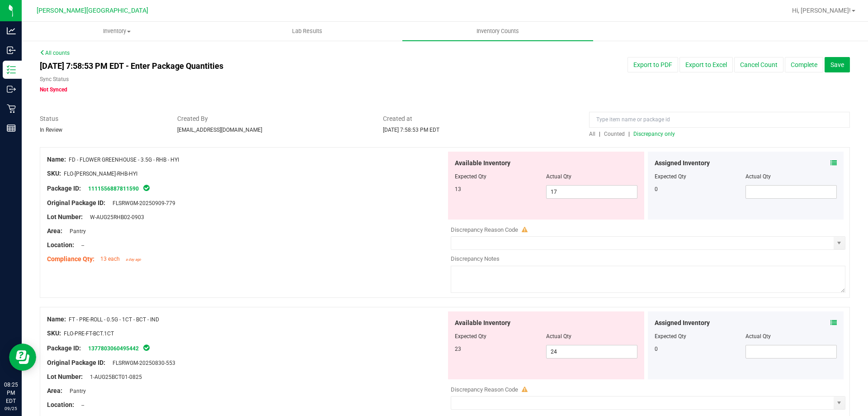
click at [660, 136] on span "Discrepancy only" at bounding box center [655, 134] width 42 height 6
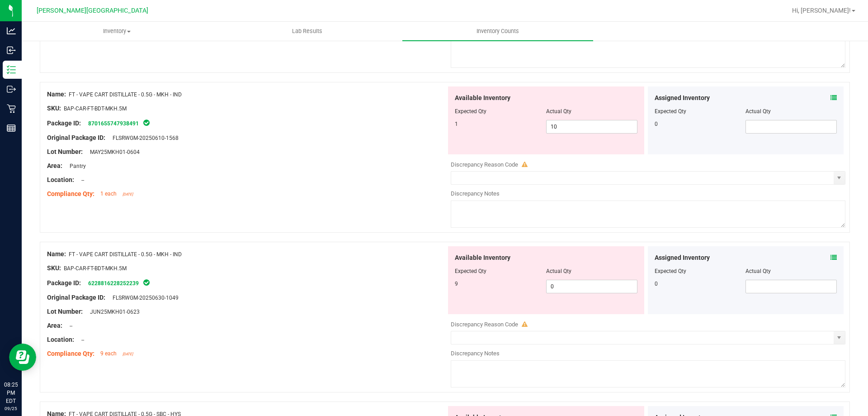
scroll to position [1199, 0]
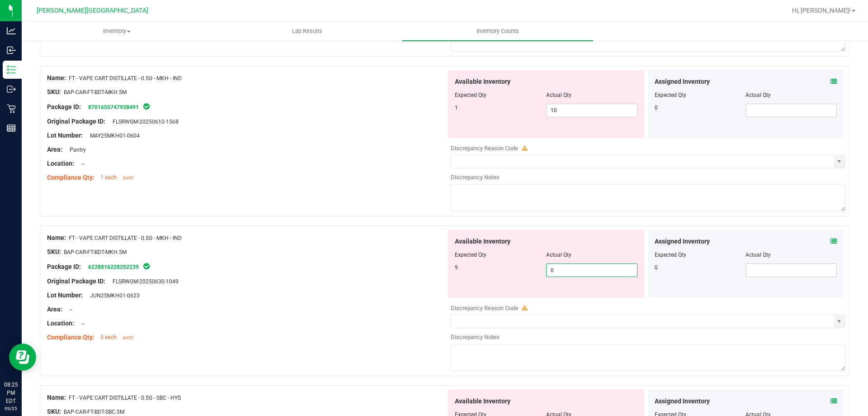
drag, startPoint x: 571, startPoint y: 270, endPoint x: 511, endPoint y: 267, distance: 60.2
click at [511, 267] on div "9 0 0" at bounding box center [546, 270] width 183 height 14
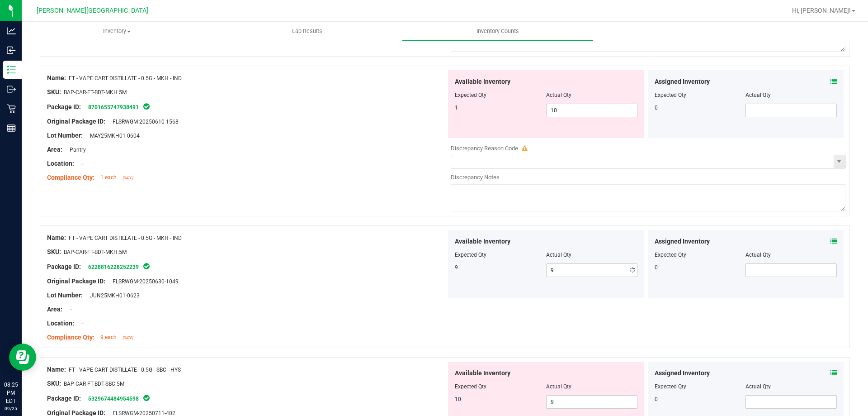
drag, startPoint x: 341, startPoint y: 160, endPoint x: 571, endPoint y: 168, distance: 229.9
click at [342, 160] on div "Location: --" at bounding box center [246, 163] width 399 height 9
drag, startPoint x: 544, startPoint y: 105, endPoint x: 523, endPoint y: 107, distance: 20.9
click at [525, 109] on div "1 10 10" at bounding box center [546, 111] width 183 height 14
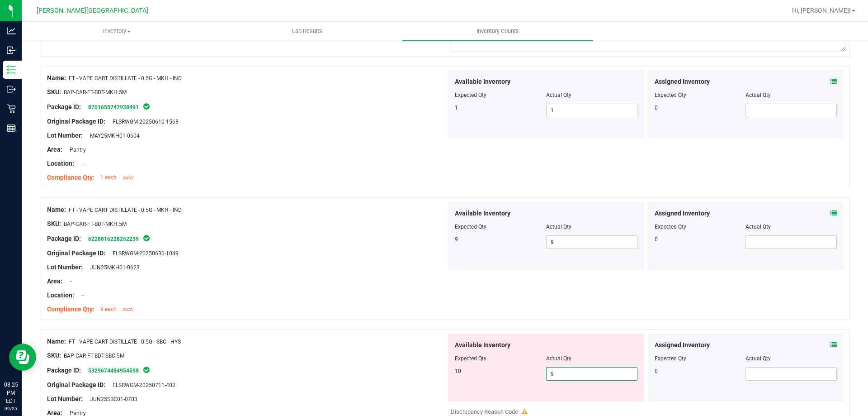
drag, startPoint x: 554, startPoint y: 374, endPoint x: 528, endPoint y: 360, distance: 29.0
click at [533, 372] on div "10 9 9" at bounding box center [546, 374] width 183 height 14
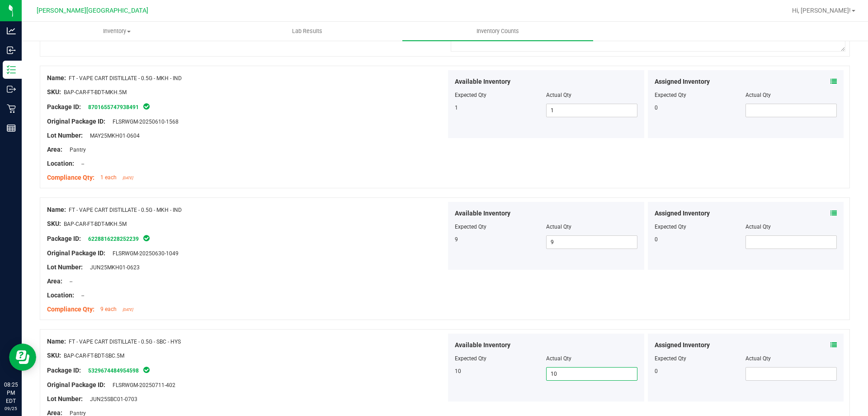
click at [355, 275] on div "Name: FT - VAPE CART DISTILLATE - 0.5G - MKH - IND SKU: BAP-CAR-FT-BDT-MKH.5M P…" at bounding box center [246, 259] width 399 height 115
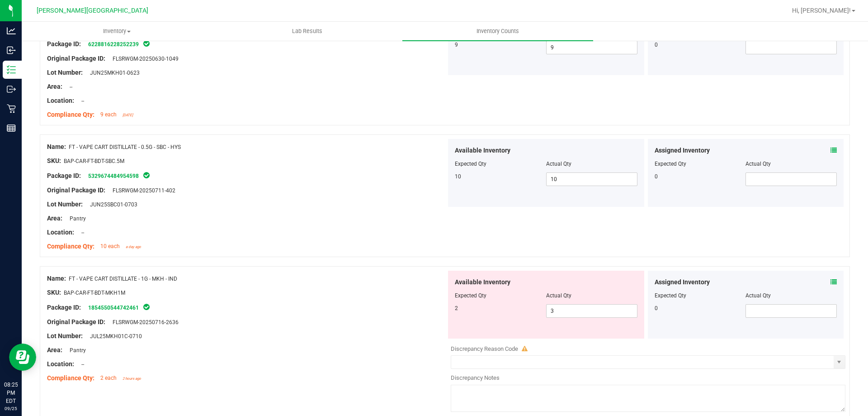
scroll to position [1425, 0]
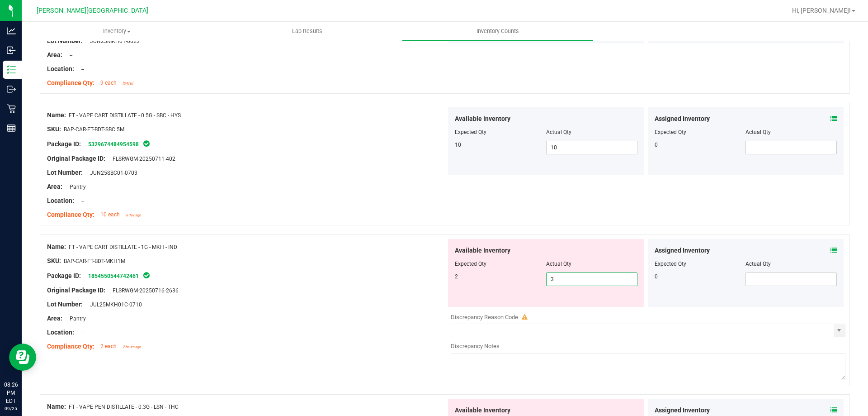
drag, startPoint x: 517, startPoint y: 278, endPoint x: 503, endPoint y: 270, distance: 16.4
click at [507, 278] on div "2 3 3" at bounding box center [546, 279] width 183 height 14
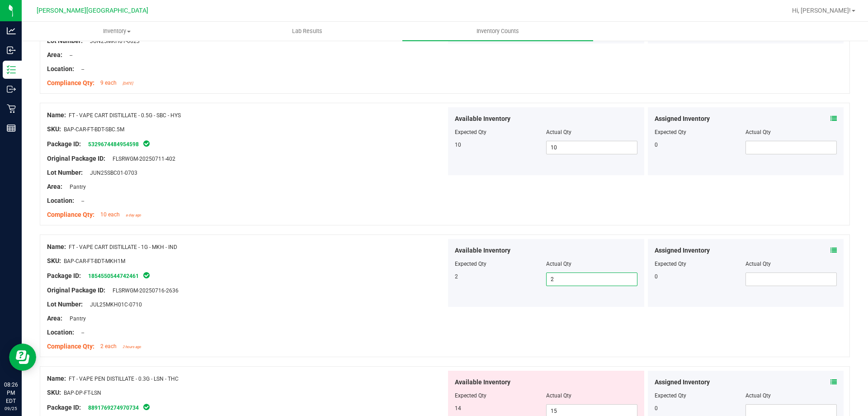
scroll to position [1516, 0]
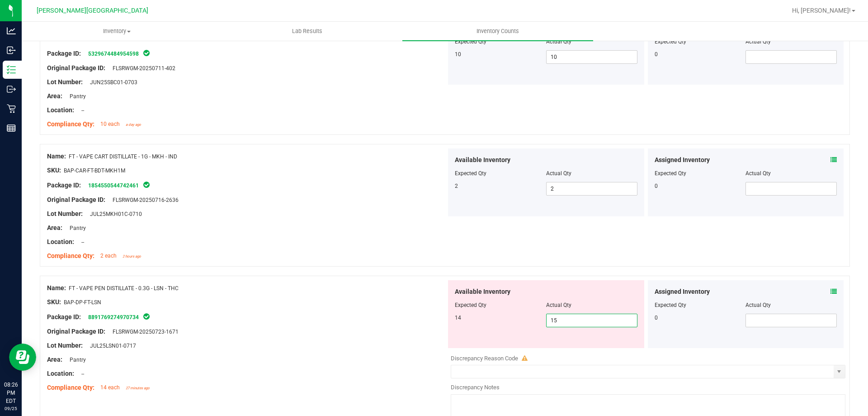
drag, startPoint x: 570, startPoint y: 317, endPoint x: 531, endPoint y: 316, distance: 39.4
click at [533, 320] on div "14 15 15" at bounding box center [546, 320] width 183 height 14
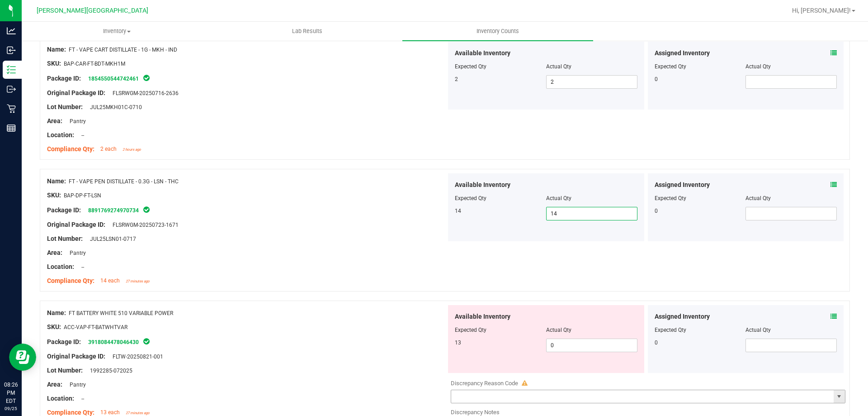
scroll to position [1742, 0]
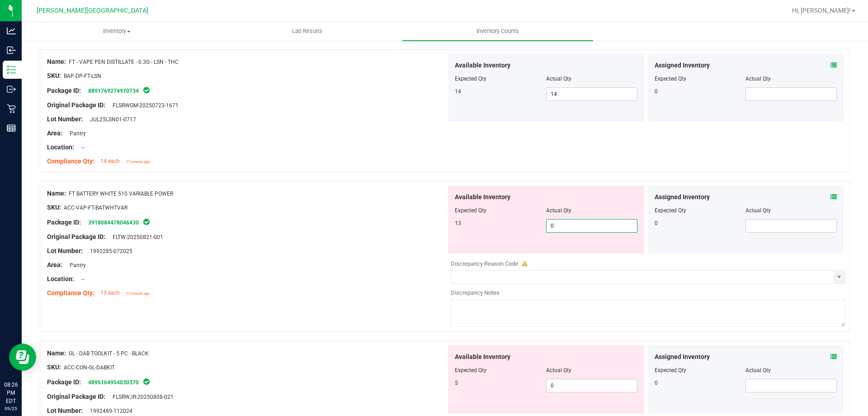
drag, startPoint x: 556, startPoint y: 224, endPoint x: 497, endPoint y: 216, distance: 59.8
click at [499, 224] on div "13 0 0" at bounding box center [546, 226] width 183 height 14
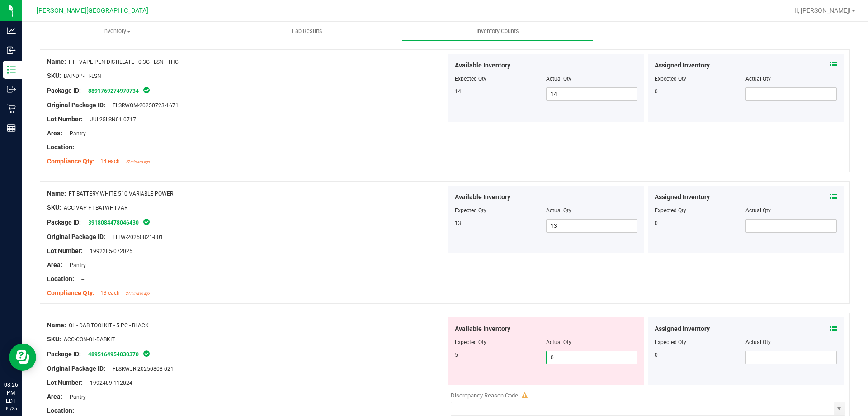
drag, startPoint x: 557, startPoint y: 360, endPoint x: 523, endPoint y: 360, distance: 33.9
click at [524, 362] on div "5 0 0" at bounding box center [546, 358] width 183 height 14
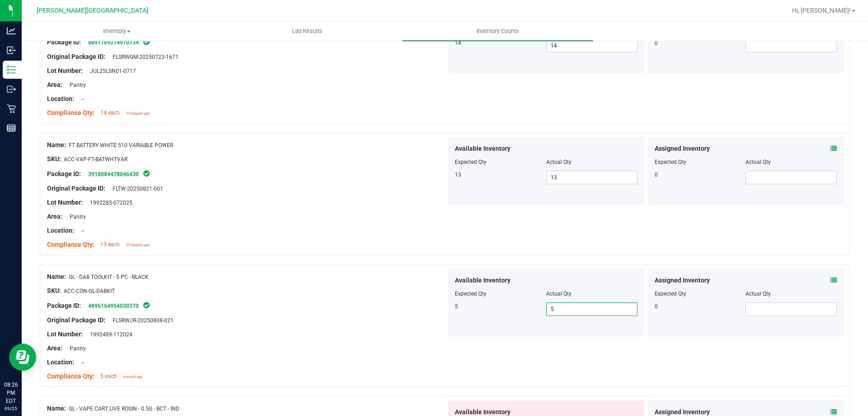
scroll to position [1877, 0]
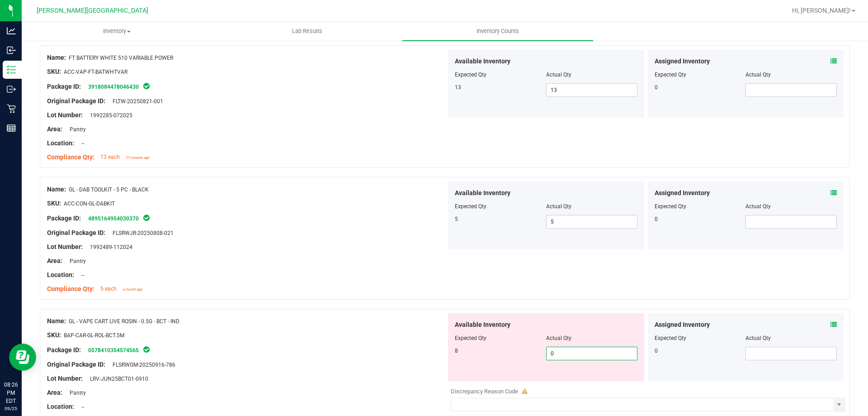
drag, startPoint x: 556, startPoint y: 354, endPoint x: 536, endPoint y: 358, distance: 20.3
click at [537, 359] on div "8 0 0" at bounding box center [546, 353] width 183 height 14
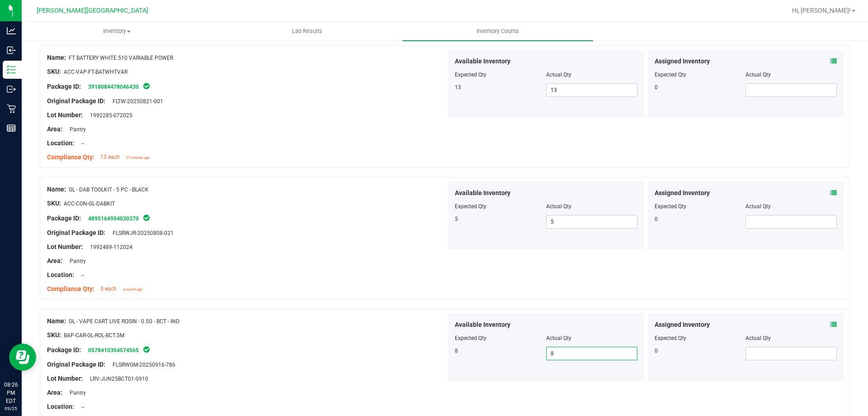
scroll to position [2058, 0]
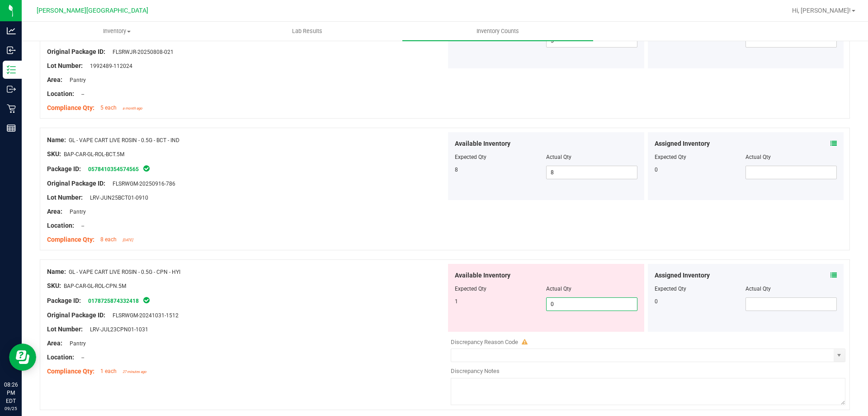
drag, startPoint x: 564, startPoint y: 305, endPoint x: 526, endPoint y: 304, distance: 38.5
click at [529, 309] on div "1 0 0" at bounding box center [546, 304] width 183 height 14
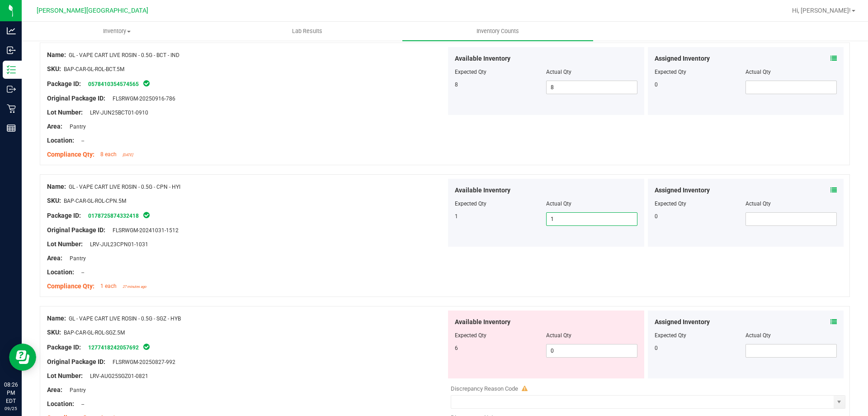
scroll to position [2285, 0]
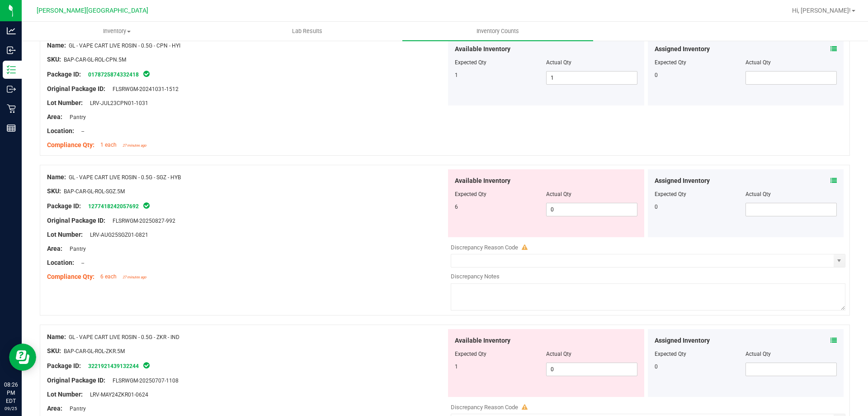
drag, startPoint x: 566, startPoint y: 218, endPoint x: 530, endPoint y: 216, distance: 36.7
click at [530, 216] on div "Available Inventory Expected Qty Actual Qty 6 0 0" at bounding box center [546, 203] width 196 height 68
click at [564, 203] on span "0 0" at bounding box center [591, 210] width 91 height 14
click at [564, 206] on input "0" at bounding box center [592, 209] width 90 height 13
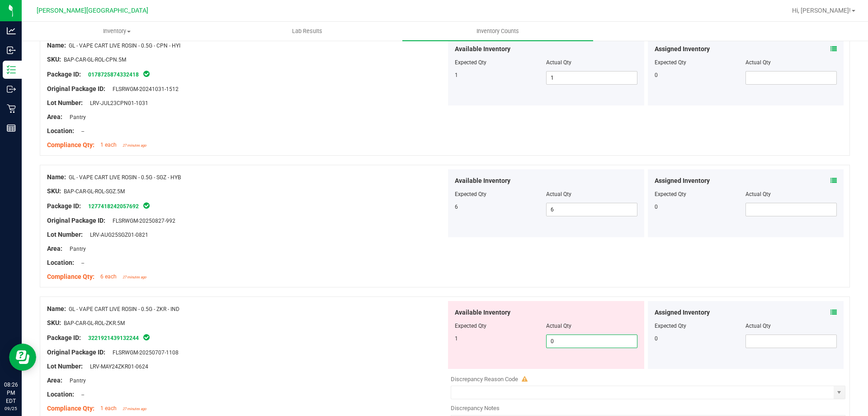
drag, startPoint x: 568, startPoint y: 347, endPoint x: 531, endPoint y: 351, distance: 37.8
click at [531, 351] on div "Available Inventory Expected Qty Actual Qty 1 0 0" at bounding box center [546, 335] width 196 height 68
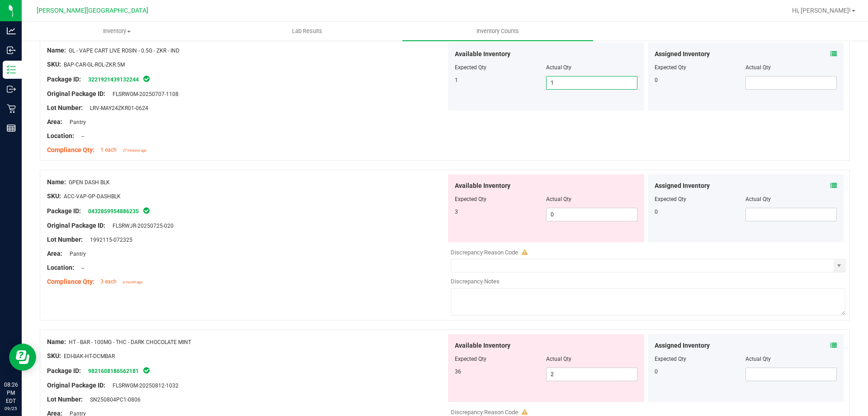
scroll to position [2587, 0]
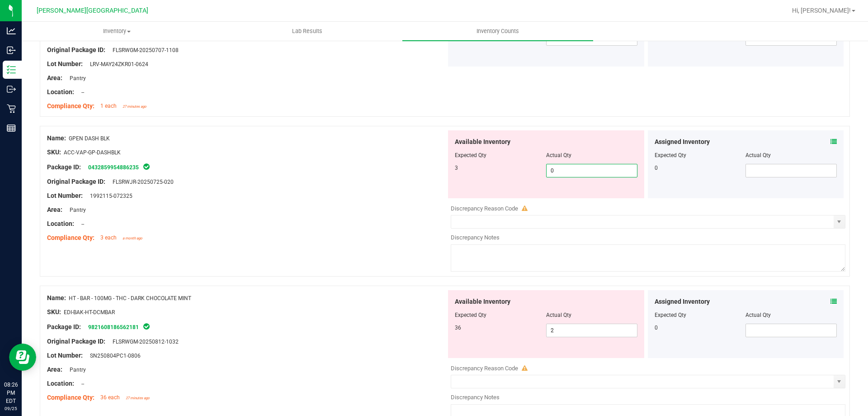
drag, startPoint x: 556, startPoint y: 171, endPoint x: 522, endPoint y: 170, distance: 33.5
click at [523, 171] on div "3 0 0" at bounding box center [546, 171] width 183 height 14
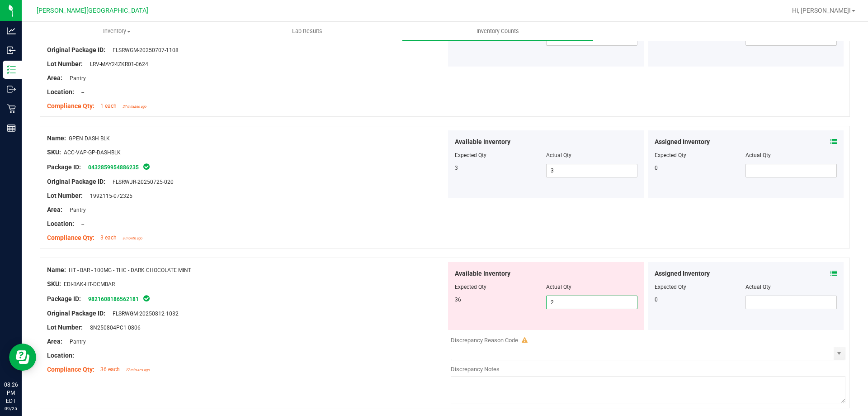
drag, startPoint x: 564, startPoint y: 303, endPoint x: 516, endPoint y: 303, distance: 48.8
click at [516, 303] on div "36 2 2" at bounding box center [546, 302] width 183 height 14
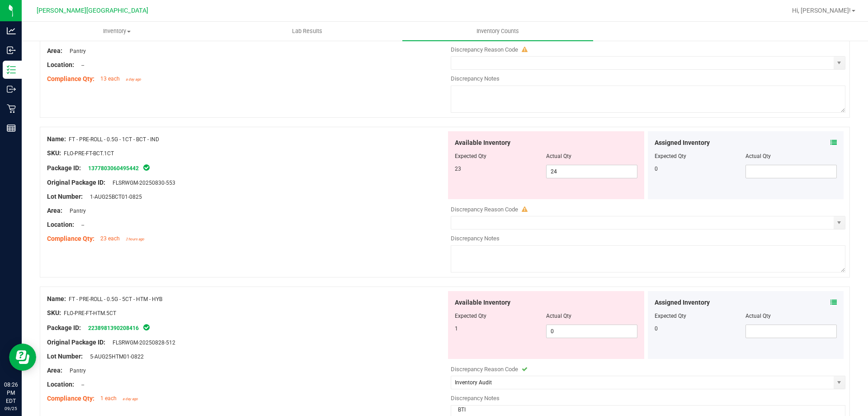
scroll to position [0, 0]
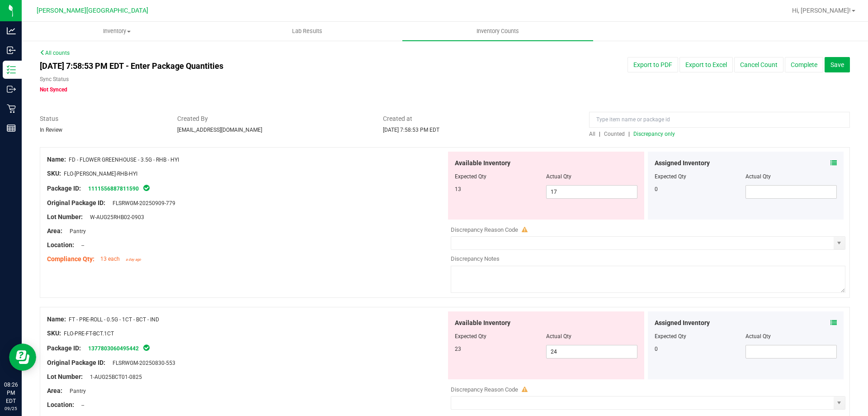
click at [647, 135] on span "Discrepancy only" at bounding box center [655, 134] width 42 height 6
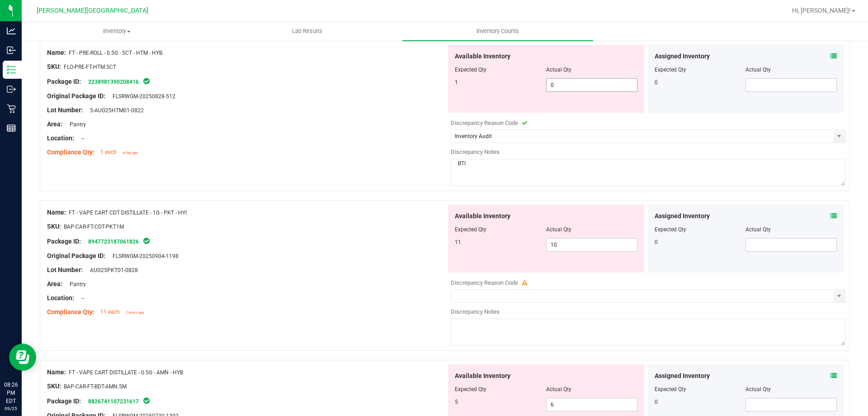
scroll to position [452, 0]
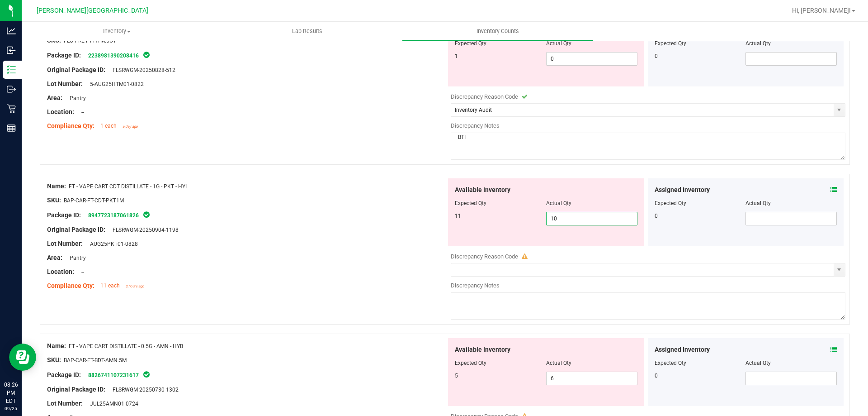
drag, startPoint x: 565, startPoint y: 214, endPoint x: 527, endPoint y: 218, distance: 38.3
click at [527, 219] on div "11 10 10" at bounding box center [546, 219] width 183 height 14
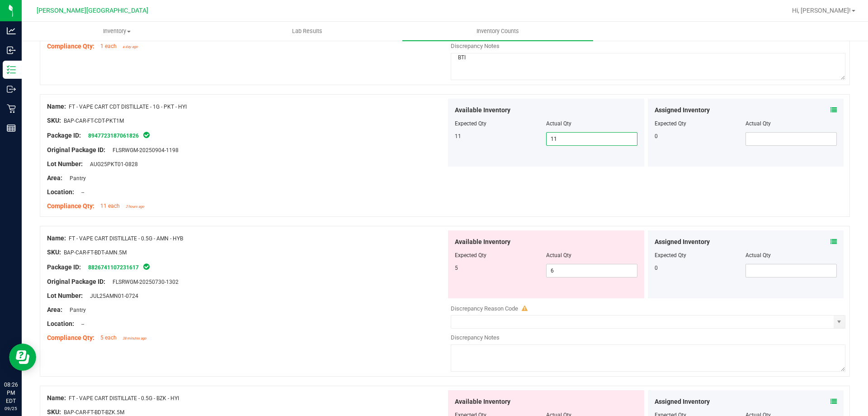
scroll to position [588, 0]
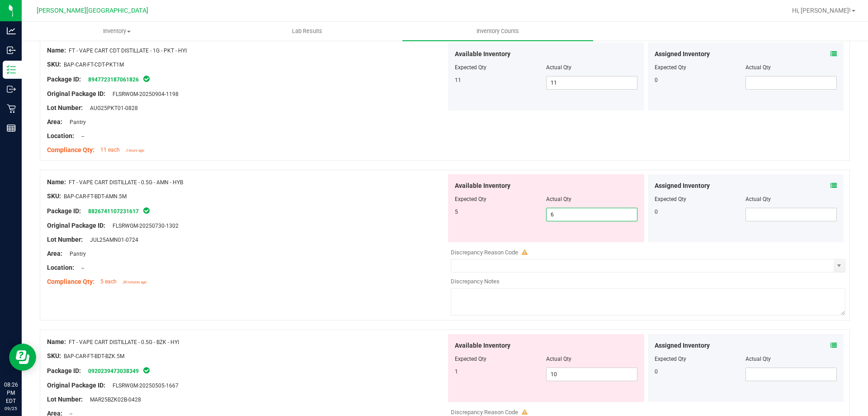
drag, startPoint x: 561, startPoint y: 212, endPoint x: 522, endPoint y: 216, distance: 39.6
click at [522, 216] on div "5 6 6" at bounding box center [546, 215] width 183 height 14
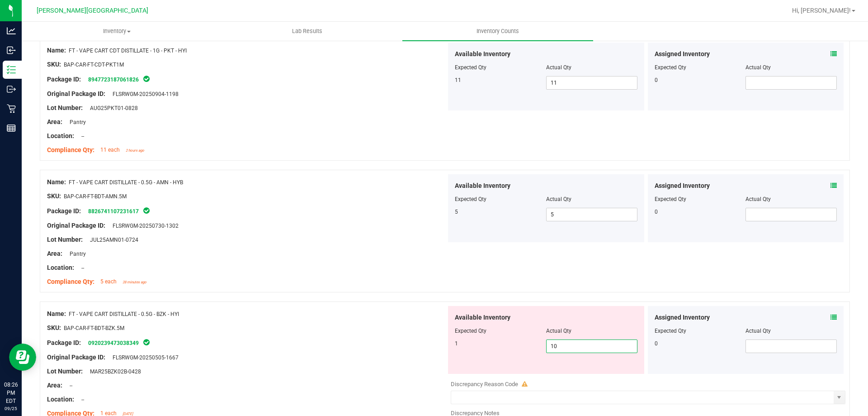
drag, startPoint x: 544, startPoint y: 346, endPoint x: 527, endPoint y: 338, distance: 18.0
click at [528, 341] on div "1 10 10" at bounding box center [546, 346] width 183 height 14
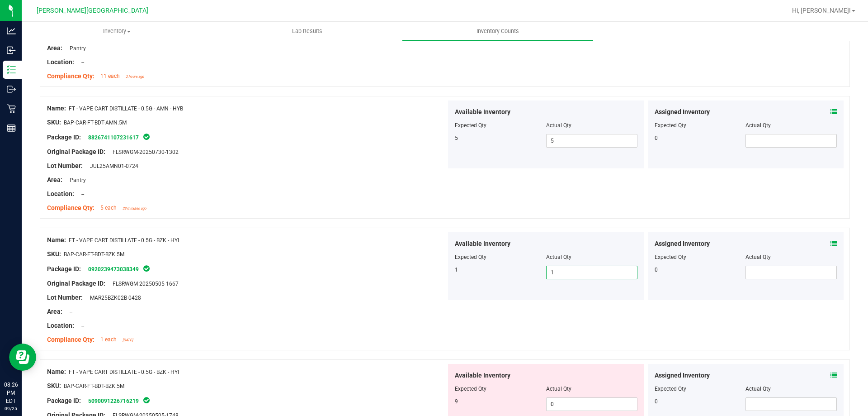
scroll to position [814, 0]
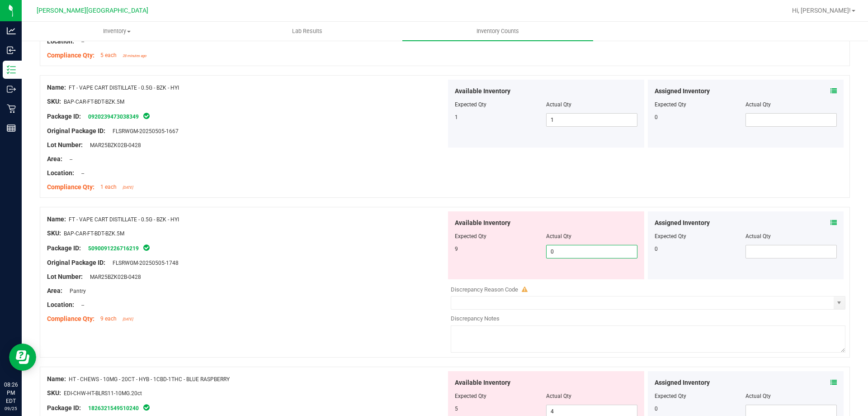
drag, startPoint x: 568, startPoint y: 247, endPoint x: 502, endPoint y: 251, distance: 66.2
click at [502, 251] on div "9 0 0" at bounding box center [546, 252] width 183 height 14
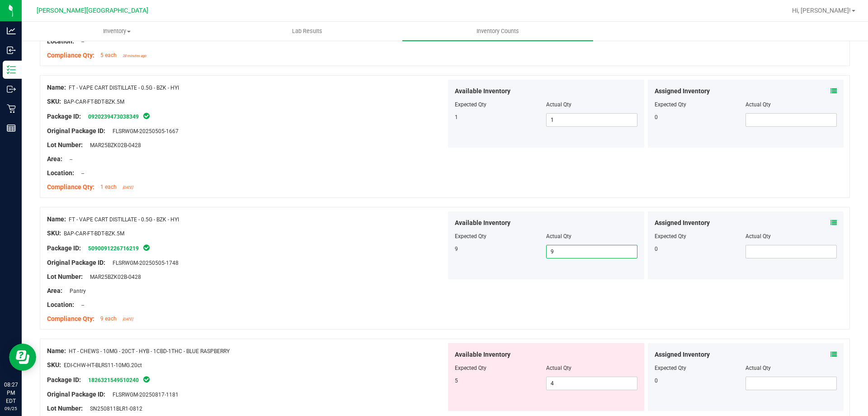
scroll to position [1086, 0]
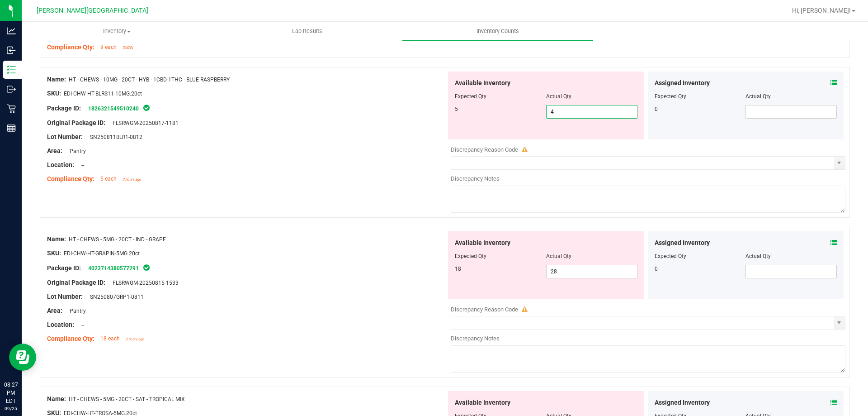
drag, startPoint x: 563, startPoint y: 114, endPoint x: 513, endPoint y: 101, distance: 51.5
click at [517, 110] on div "5 4 4" at bounding box center [546, 112] width 183 height 14
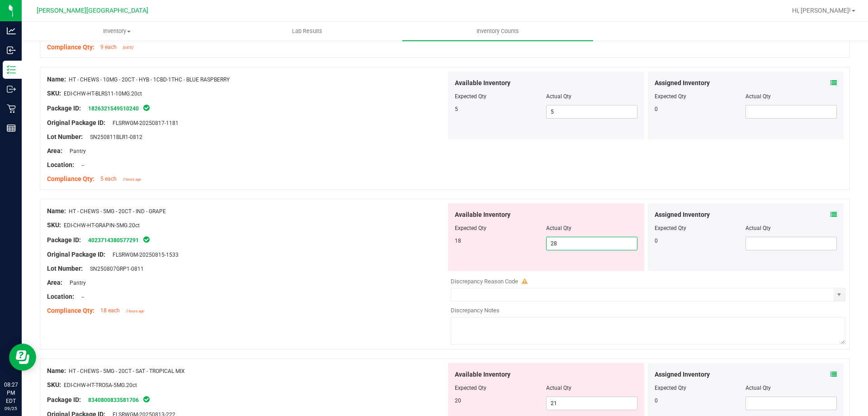
drag, startPoint x: 558, startPoint y: 247, endPoint x: 502, endPoint y: 231, distance: 57.8
click at [513, 246] on div "18 28 28" at bounding box center [546, 244] width 183 height 14
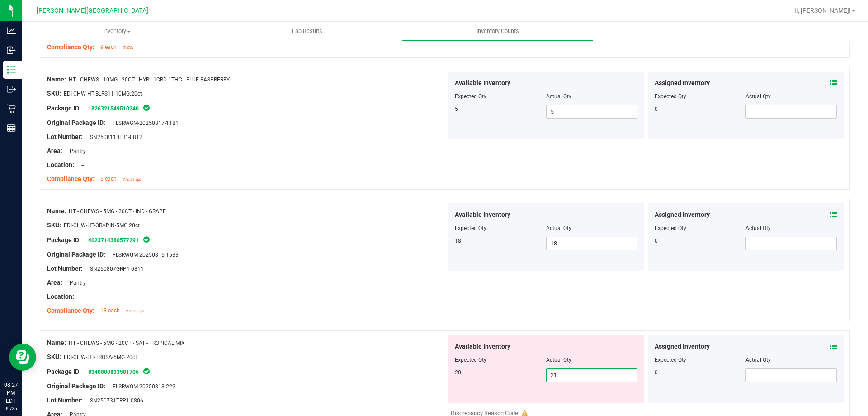
drag, startPoint x: 561, startPoint y: 375, endPoint x: 520, endPoint y: 363, distance: 42.7
click at [522, 380] on div "20 21 21" at bounding box center [546, 375] width 183 height 14
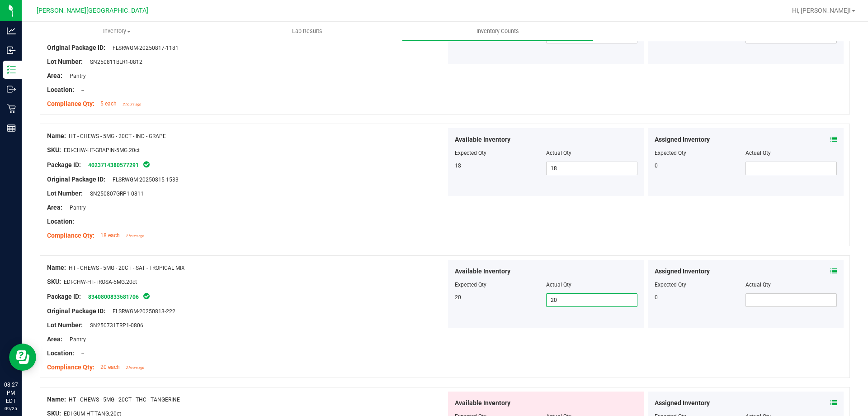
scroll to position [1312, 0]
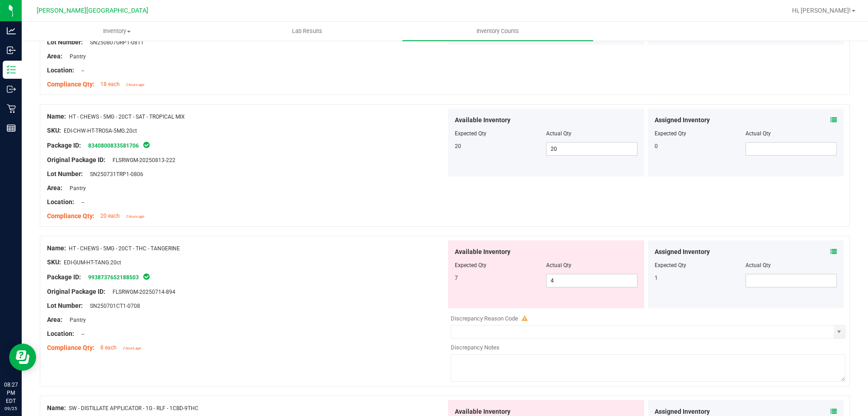
drag, startPoint x: 558, startPoint y: 287, endPoint x: 530, endPoint y: 275, distance: 30.2
click at [531, 275] on div "Available Inventory Expected Qty Actual Qty 7 4 4" at bounding box center [546, 274] width 196 height 68
click at [384, 179] on div at bounding box center [246, 181] width 399 height 5
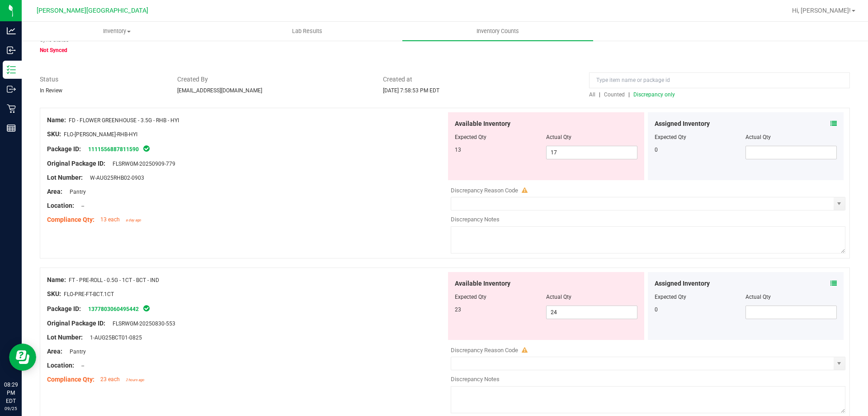
scroll to position [0, 0]
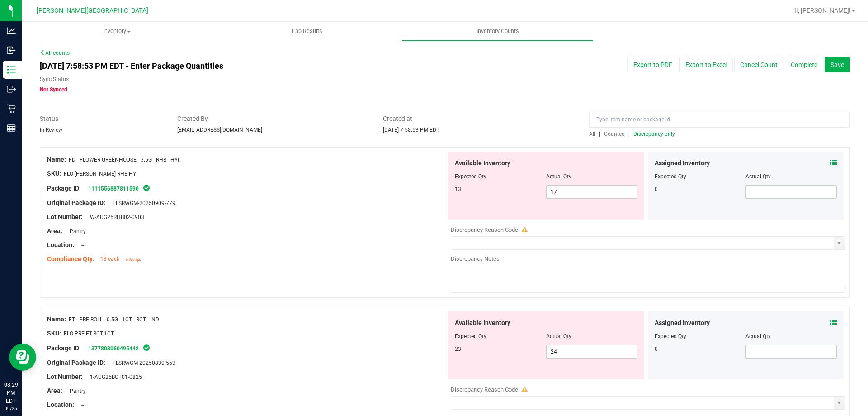
click at [669, 136] on span "Discrepancy only" at bounding box center [655, 134] width 42 height 6
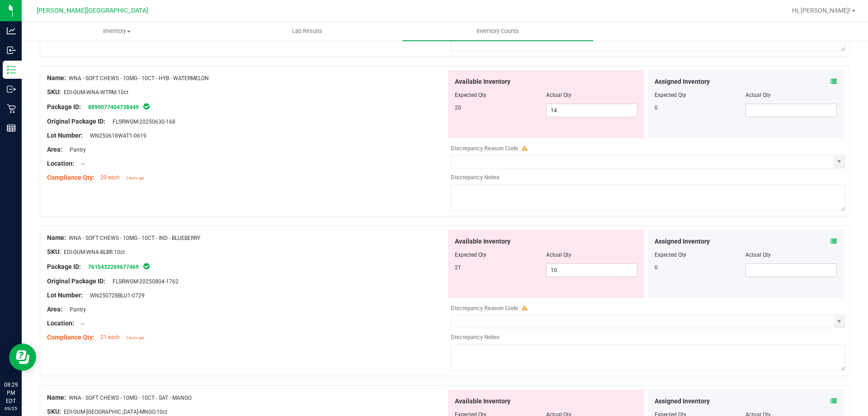
scroll to position [1719, 0]
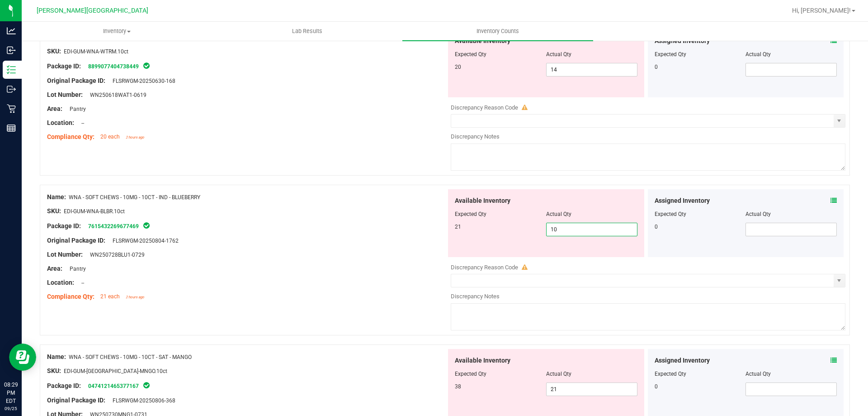
drag, startPoint x: 554, startPoint y: 231, endPoint x: 484, endPoint y: 246, distance: 72.1
click at [484, 246] on div "Available Inventory Expected Qty Actual Qty 21 10 10" at bounding box center [546, 223] width 196 height 68
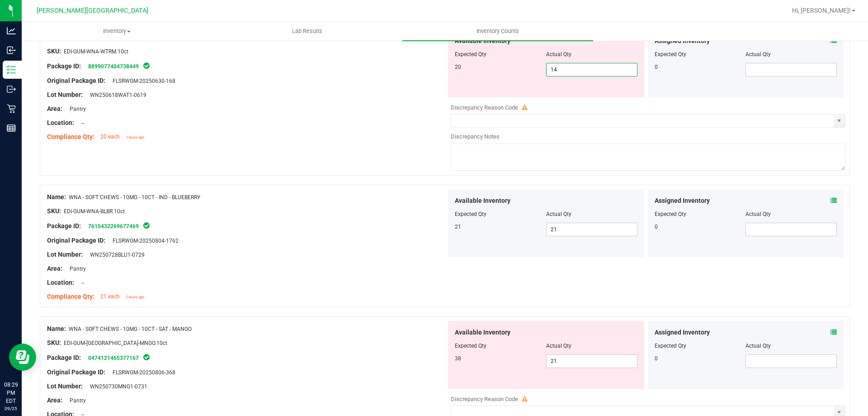
drag, startPoint x: 560, startPoint y: 68, endPoint x: 503, endPoint y: 71, distance: 57.1
click at [504, 71] on div "20 14 14" at bounding box center [546, 70] width 183 height 14
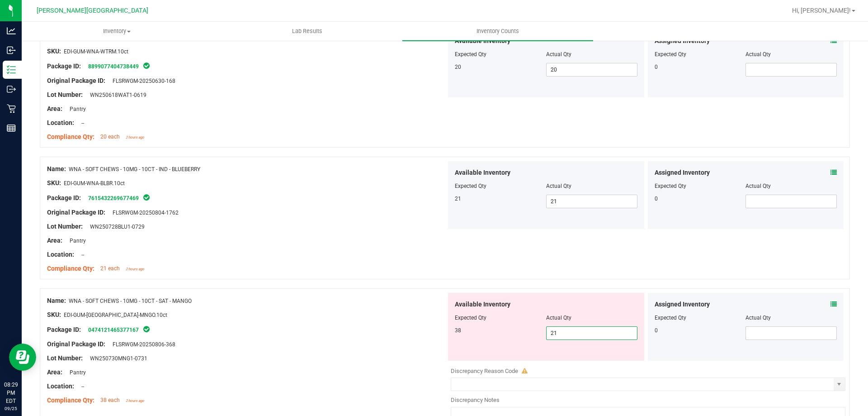
drag, startPoint x: 557, startPoint y: 335, endPoint x: 512, endPoint y: 340, distance: 45.5
click at [513, 340] on div "Available Inventory Expected Qty Actual Qty 38 21 21" at bounding box center [546, 327] width 196 height 68
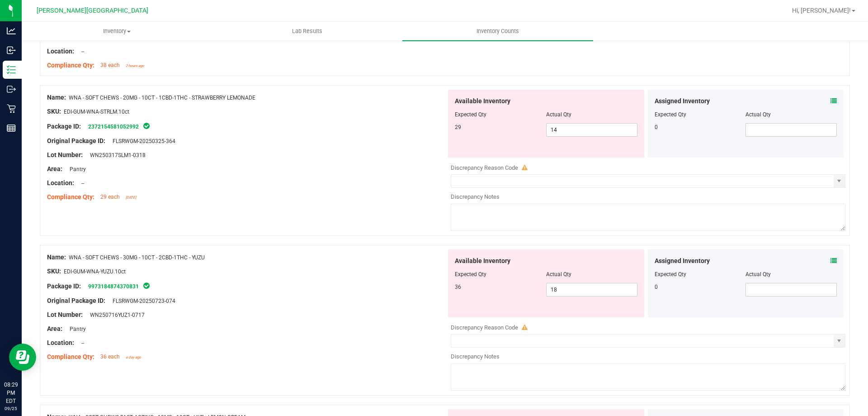
scroll to position [2050, 0]
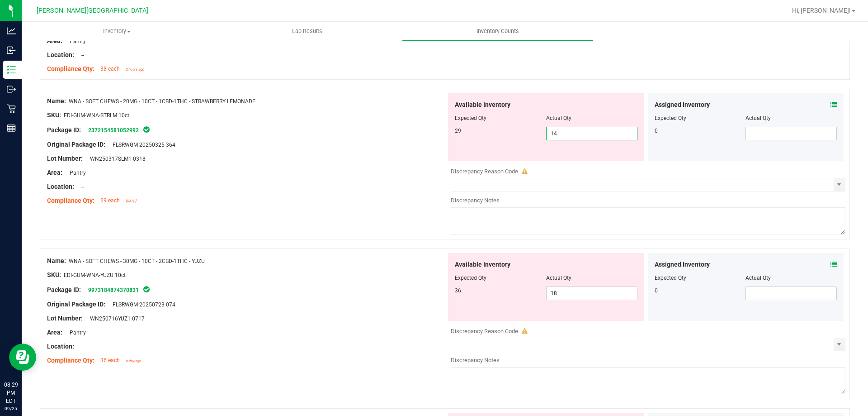
drag, startPoint x: 565, startPoint y: 133, endPoint x: 521, endPoint y: 129, distance: 45.0
click at [525, 132] on div "29 14 14" at bounding box center [546, 134] width 183 height 14
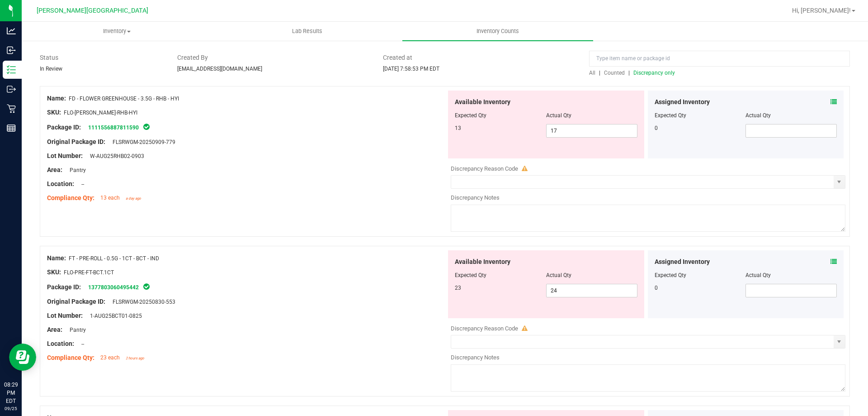
scroll to position [0, 0]
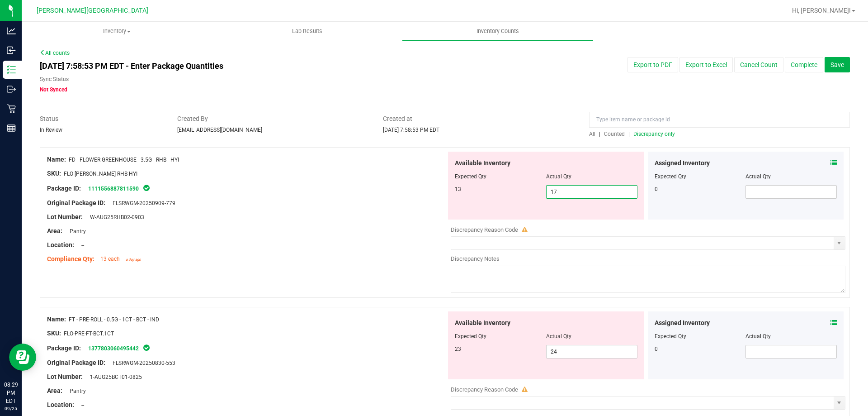
drag, startPoint x: 565, startPoint y: 193, endPoint x: 517, endPoint y: 192, distance: 47.9
click at [517, 192] on div "13 17 17" at bounding box center [546, 192] width 183 height 14
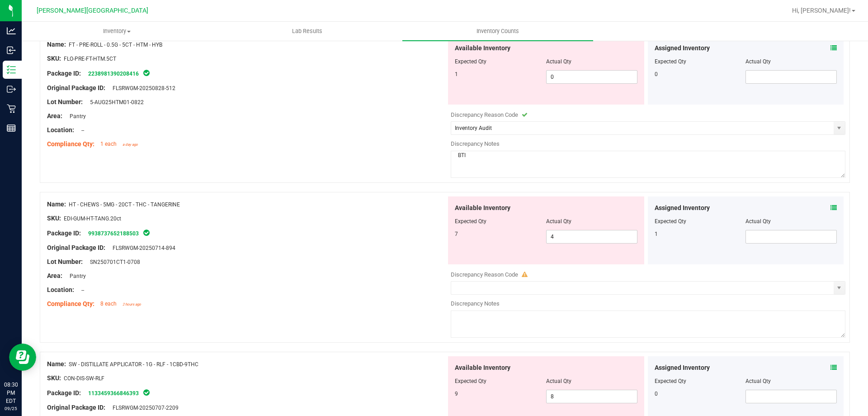
scroll to position [407, 0]
drag, startPoint x: 559, startPoint y: 237, endPoint x: 519, endPoint y: 236, distance: 39.8
click at [520, 236] on div "7 4 4" at bounding box center [546, 236] width 183 height 14
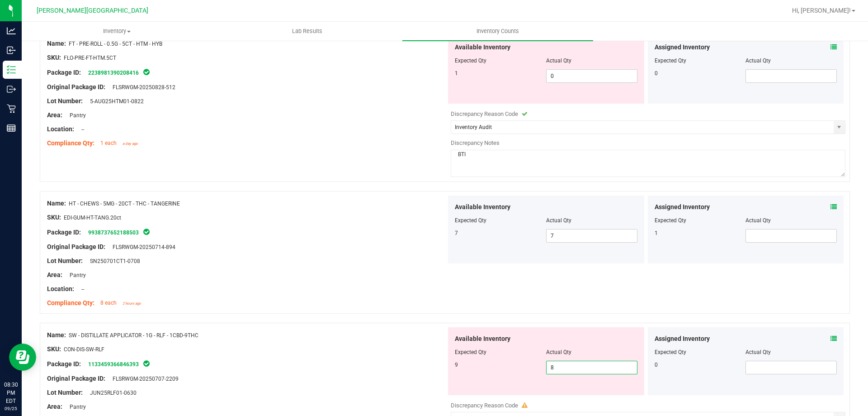
drag, startPoint x: 551, startPoint y: 371, endPoint x: 531, endPoint y: 379, distance: 22.2
click at [531, 379] on div "Available Inventory Expected Qty Actual Qty 9 8 8" at bounding box center [546, 361] width 196 height 68
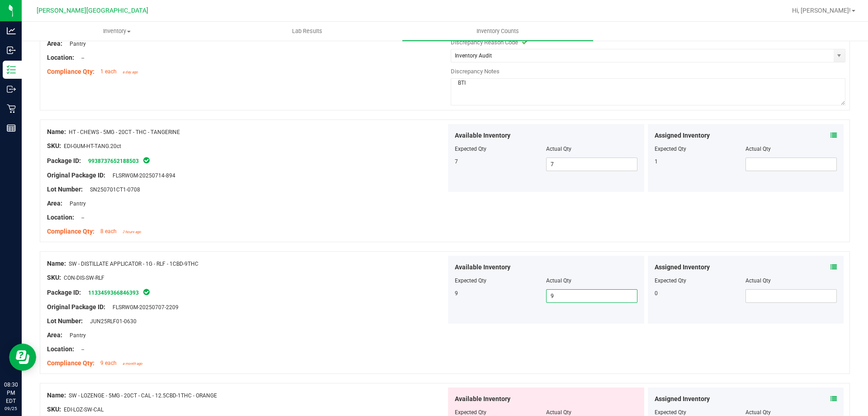
scroll to position [588, 0]
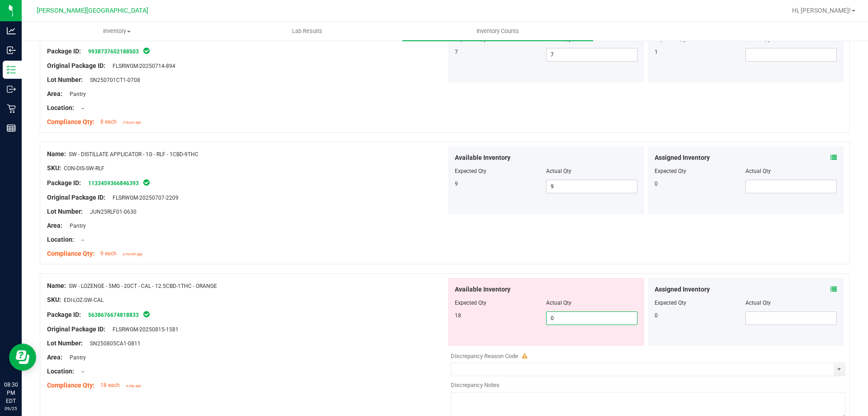
drag, startPoint x: 560, startPoint y: 312, endPoint x: 531, endPoint y: 323, distance: 32.1
click at [531, 324] on div "18 0 0" at bounding box center [546, 318] width 183 height 14
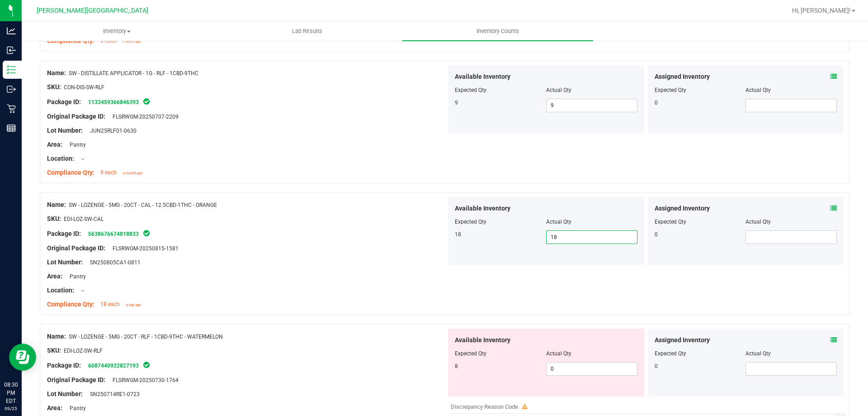
scroll to position [769, 0]
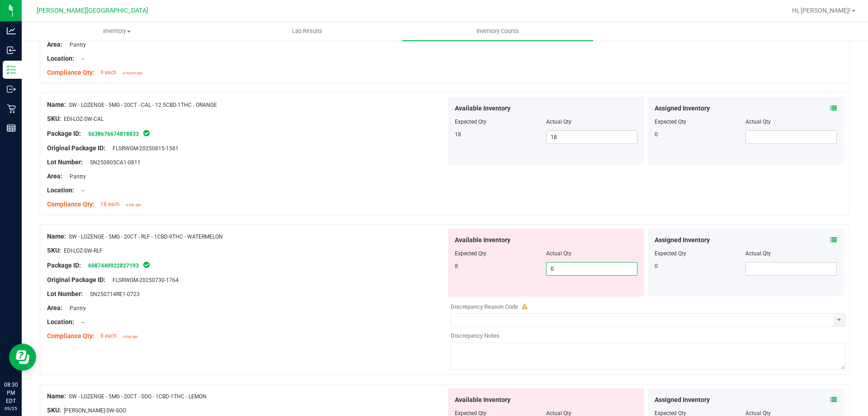
drag, startPoint x: 553, startPoint y: 266, endPoint x: 517, endPoint y: 270, distance: 36.0
click at [517, 271] on div "8 0 0" at bounding box center [546, 269] width 183 height 14
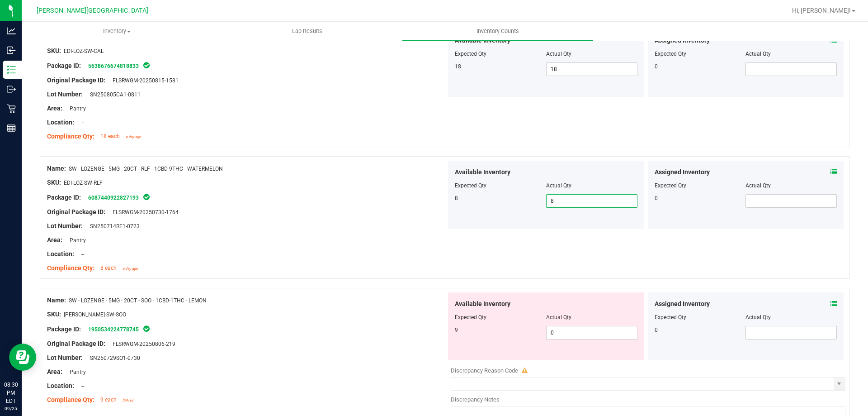
scroll to position [995, 0]
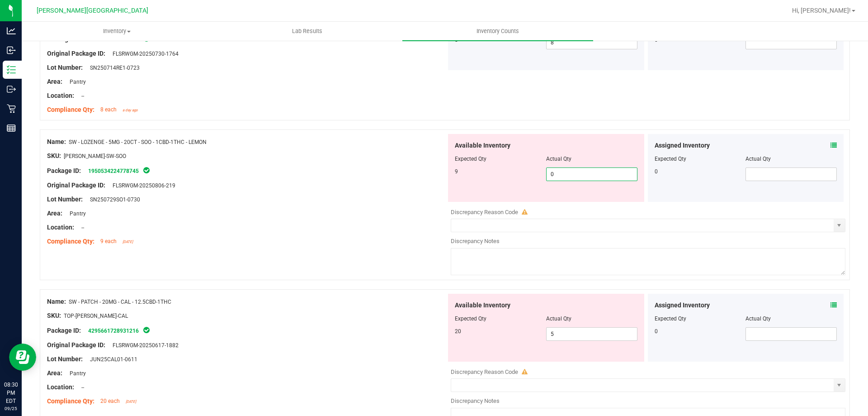
drag, startPoint x: 555, startPoint y: 179, endPoint x: 532, endPoint y: 179, distance: 23.5
click at [533, 180] on div "9 0 0" at bounding box center [546, 174] width 183 height 14
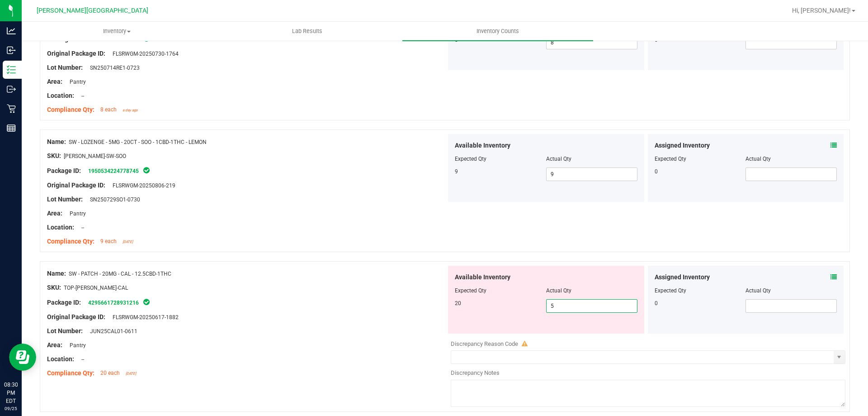
drag, startPoint x: 558, startPoint y: 303, endPoint x: 515, endPoint y: 310, distance: 43.1
click at [516, 310] on div "20 5 5" at bounding box center [546, 306] width 183 height 14
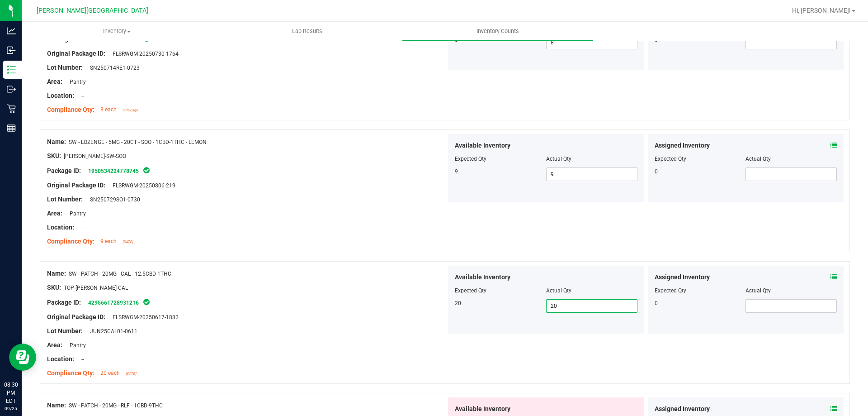
scroll to position [1221, 0]
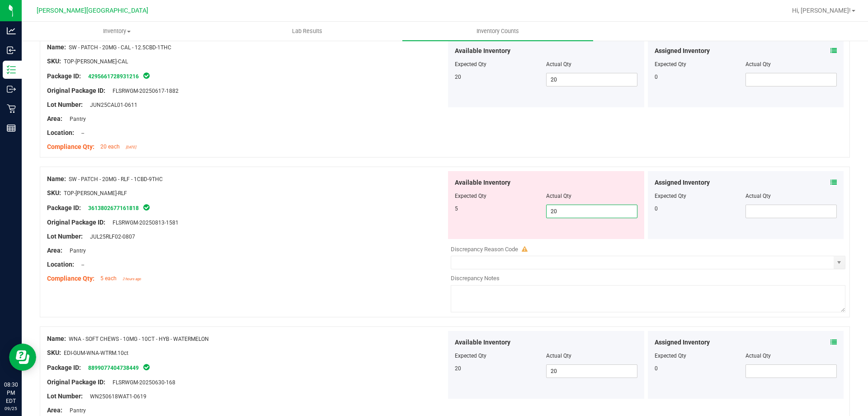
drag, startPoint x: 559, startPoint y: 211, endPoint x: 530, endPoint y: 210, distance: 29.9
click at [531, 210] on div "5 20 20" at bounding box center [546, 211] width 183 height 14
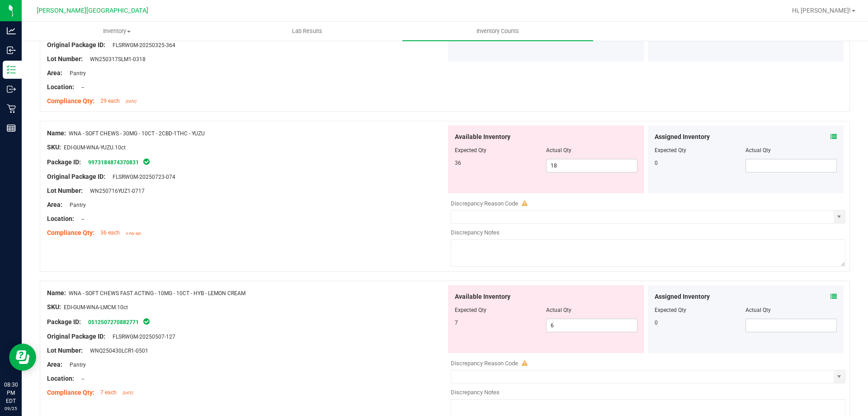
scroll to position [1911, 0]
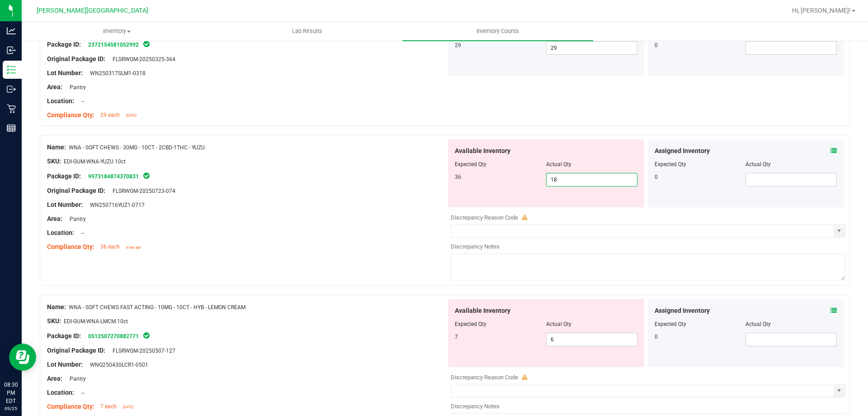
drag, startPoint x: 563, startPoint y: 181, endPoint x: 521, endPoint y: 190, distance: 42.9
click at [523, 190] on div "Available Inventory Expected Qty Actual Qty 36 18 18" at bounding box center [546, 173] width 196 height 68
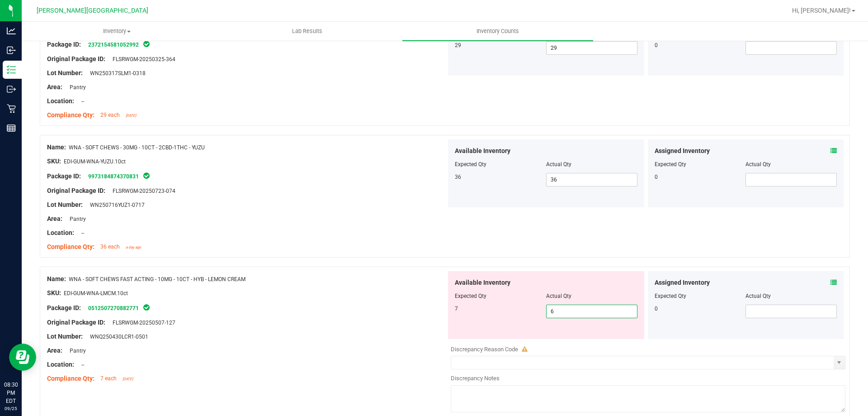
drag, startPoint x: 561, startPoint y: 309, endPoint x: 511, endPoint y: 323, distance: 52.7
click at [512, 324] on div "Available Inventory Expected Qty Actual Qty 7 6 6" at bounding box center [546, 305] width 196 height 68
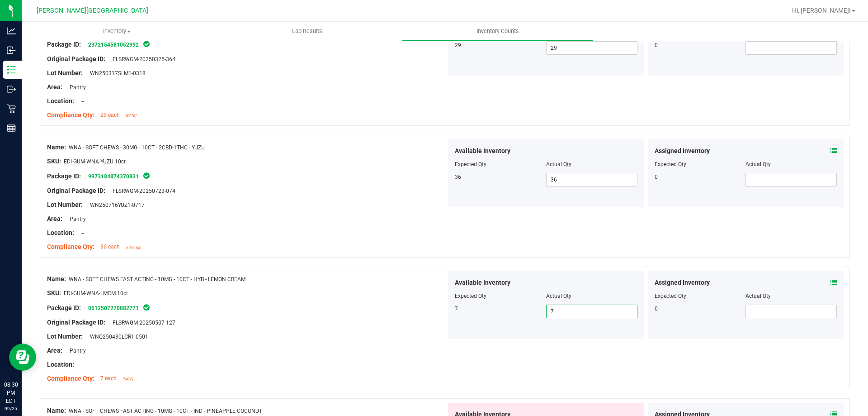
scroll to position [2092, 0]
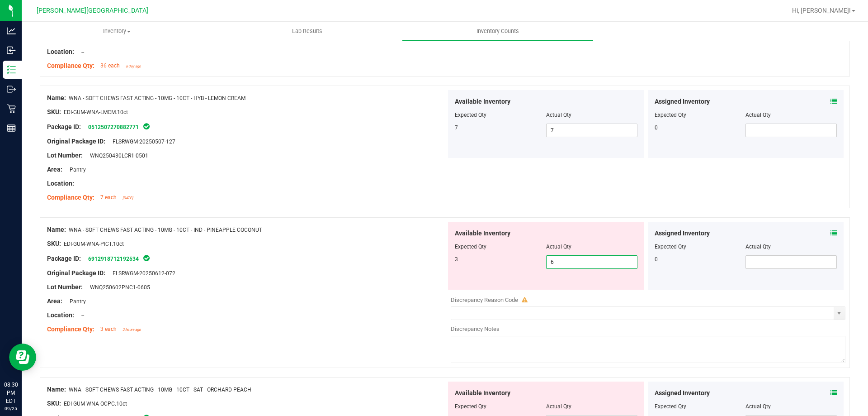
drag, startPoint x: 546, startPoint y: 262, endPoint x: 529, endPoint y: 263, distance: 16.8
click at [530, 263] on div "3 6 6" at bounding box center [546, 262] width 183 height 14
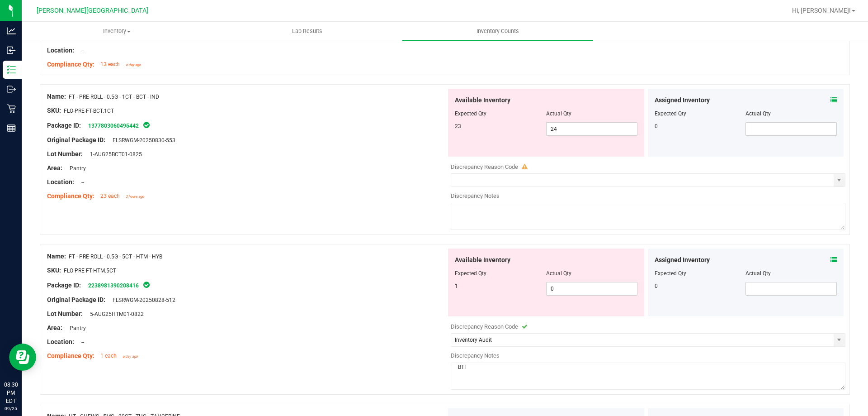
scroll to position [0, 0]
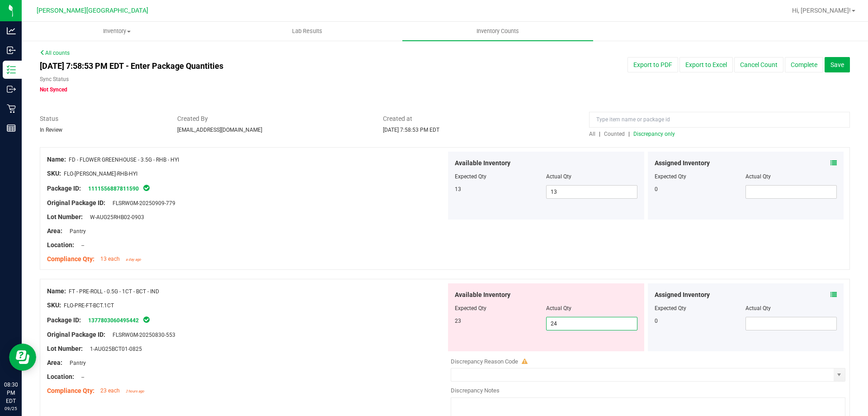
drag, startPoint x: 565, startPoint y: 320, endPoint x: 517, endPoint y: 332, distance: 49.4
click at [517, 332] on div "Available Inventory Expected Qty Actual Qty 23 24 24" at bounding box center [546, 317] width 196 height 68
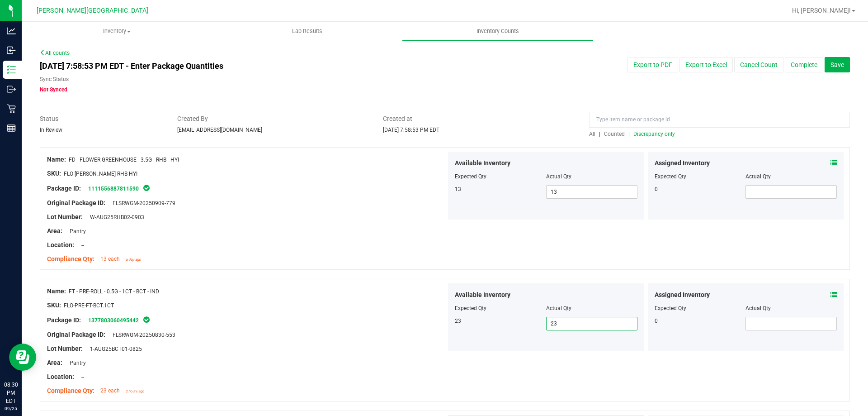
click at [641, 136] on span "Discrepancy only" at bounding box center [655, 134] width 42 height 6
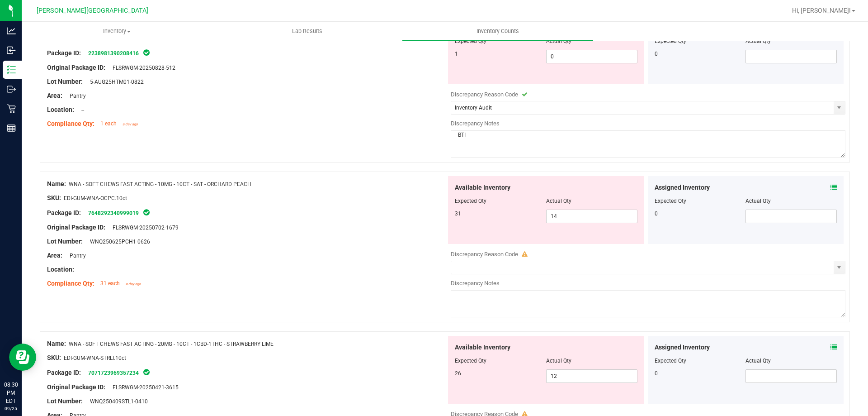
scroll to position [136, 0]
drag, startPoint x: 532, startPoint y: 215, endPoint x: 526, endPoint y: 215, distance: 6.8
click at [526, 217] on div "31 14 14" at bounding box center [546, 216] width 183 height 14
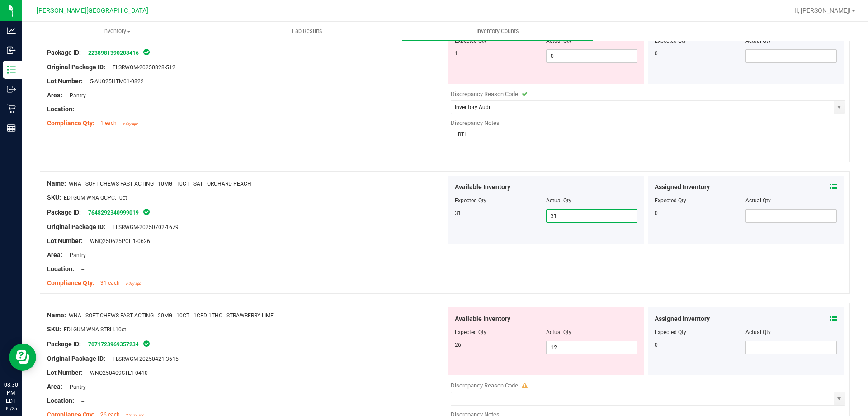
scroll to position [213, 0]
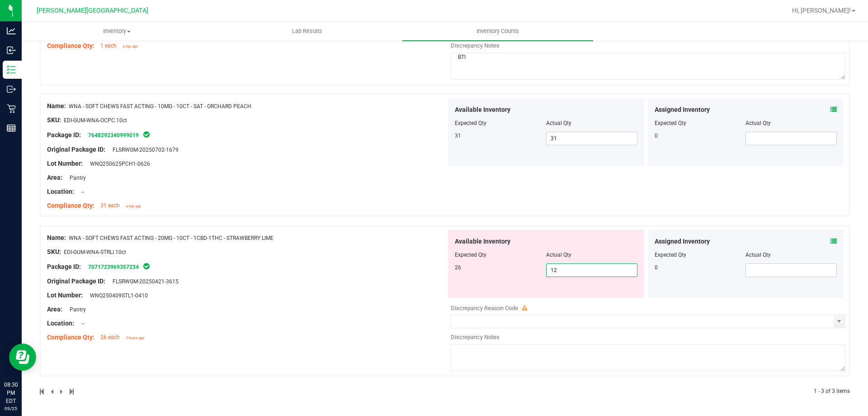
drag, startPoint x: 561, startPoint y: 271, endPoint x: 500, endPoint y: 283, distance: 62.3
click at [500, 283] on div "Available Inventory Expected Qty Actual Qty 26 12 12" at bounding box center [546, 264] width 196 height 68
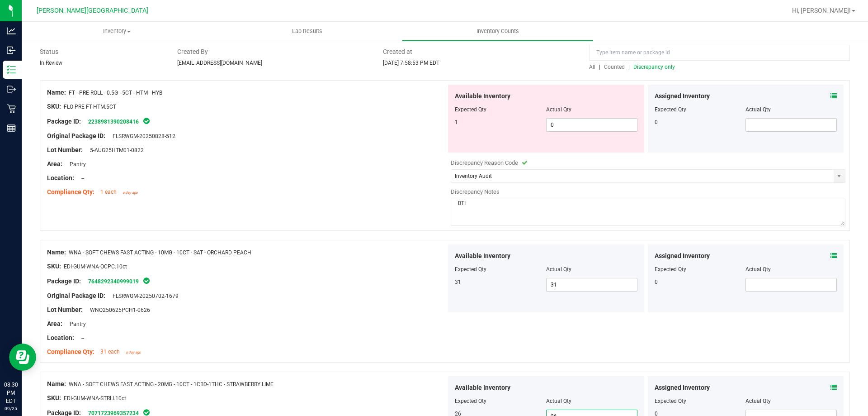
scroll to position [0, 0]
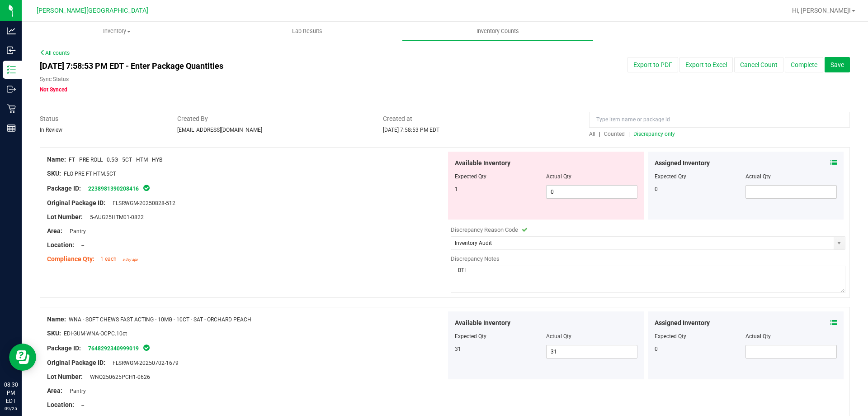
click at [653, 136] on span "Discrepancy only" at bounding box center [655, 134] width 42 height 6
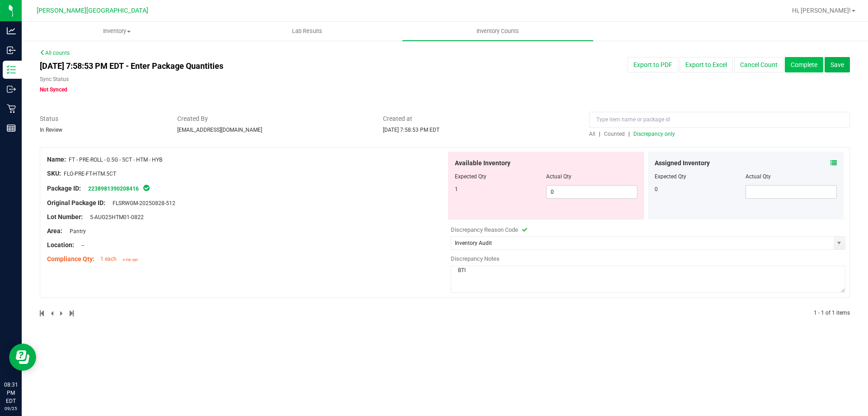
click at [810, 65] on button "Complete" at bounding box center [804, 64] width 38 height 15
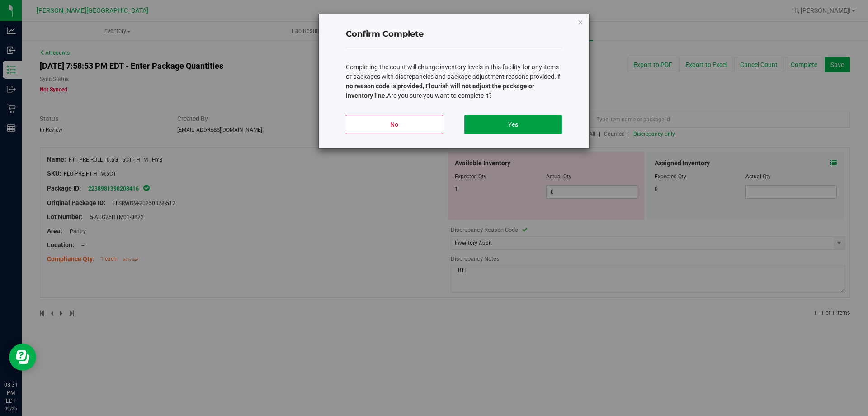
click at [518, 129] on button "Yes" at bounding box center [513, 124] width 97 height 19
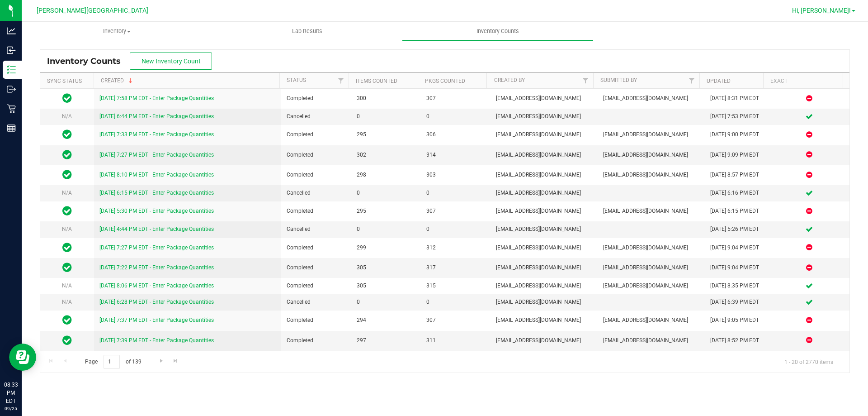
click at [831, 7] on span "Hi, [PERSON_NAME]!" at bounding box center [821, 10] width 59 height 7
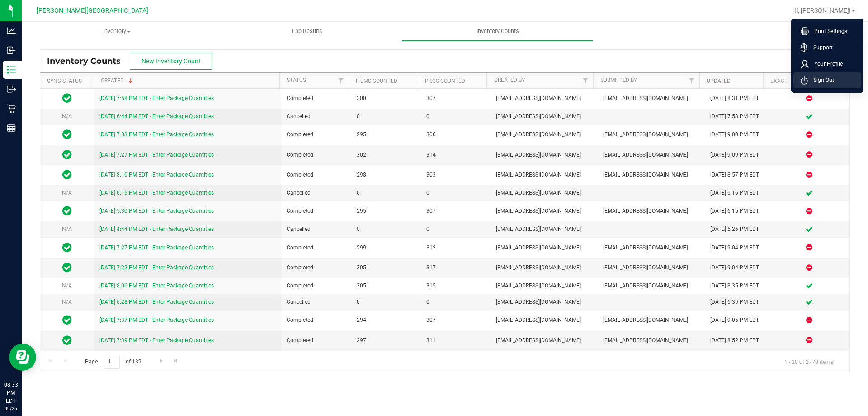
click at [819, 81] on span "Sign Out" at bounding box center [821, 80] width 26 height 9
